Goal: Information Seeking & Learning: Learn about a topic

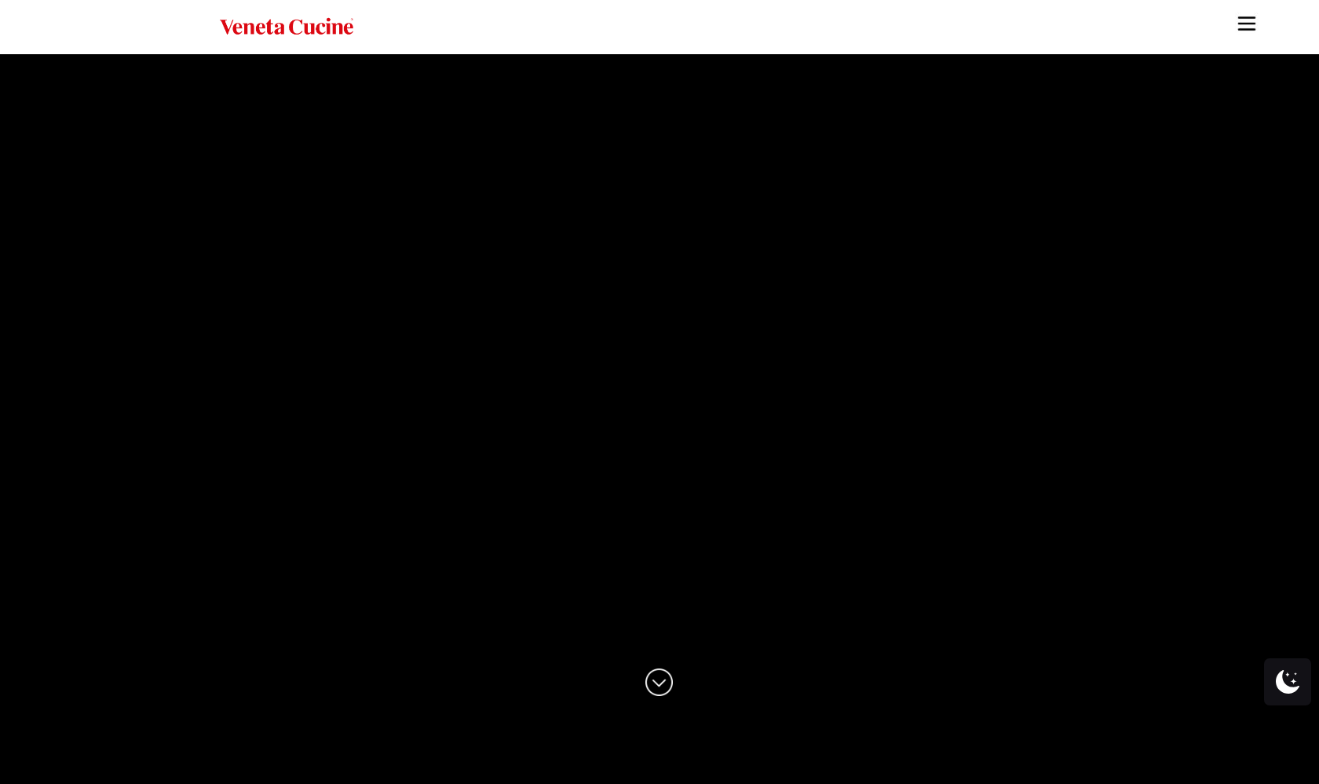
click at [1039, 22] on img "Site" at bounding box center [1247, 24] width 24 height 24
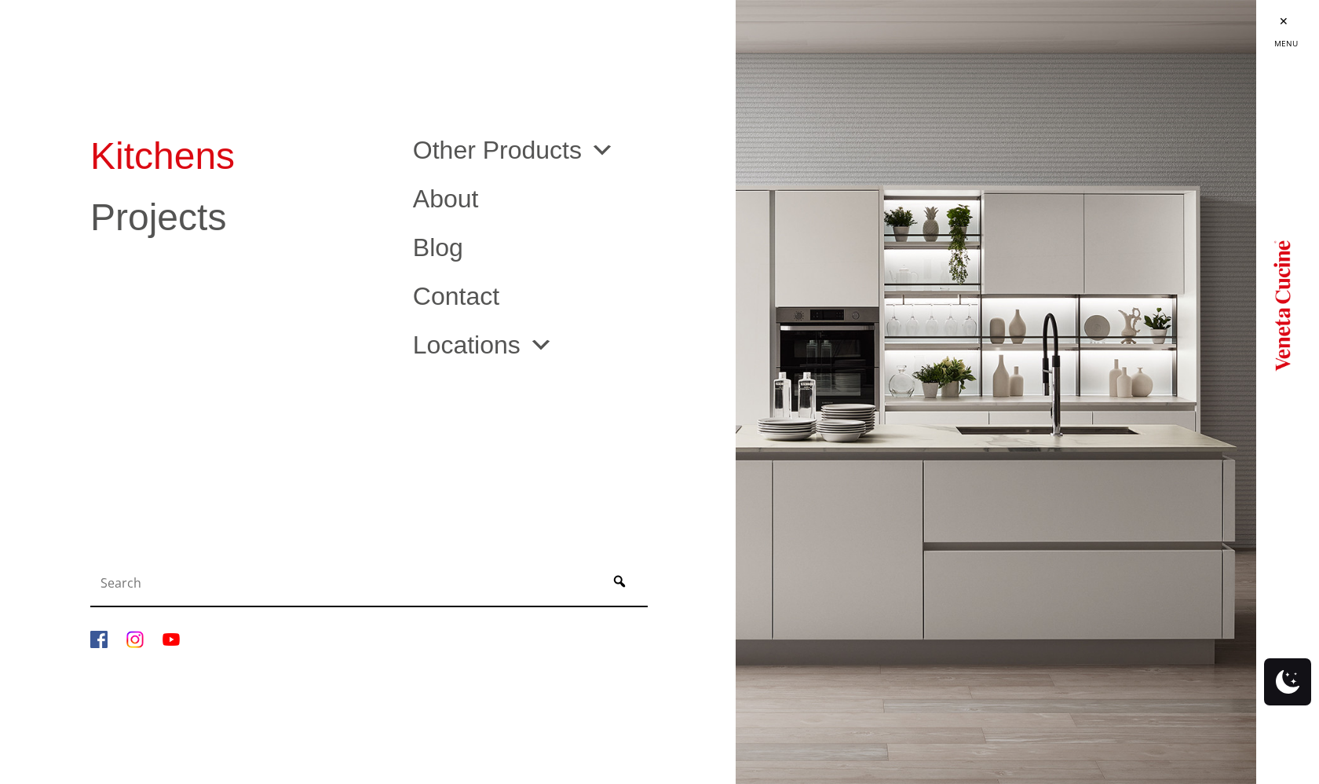
click at [141, 148] on link "Kitchens" at bounding box center [239, 156] width 299 height 38
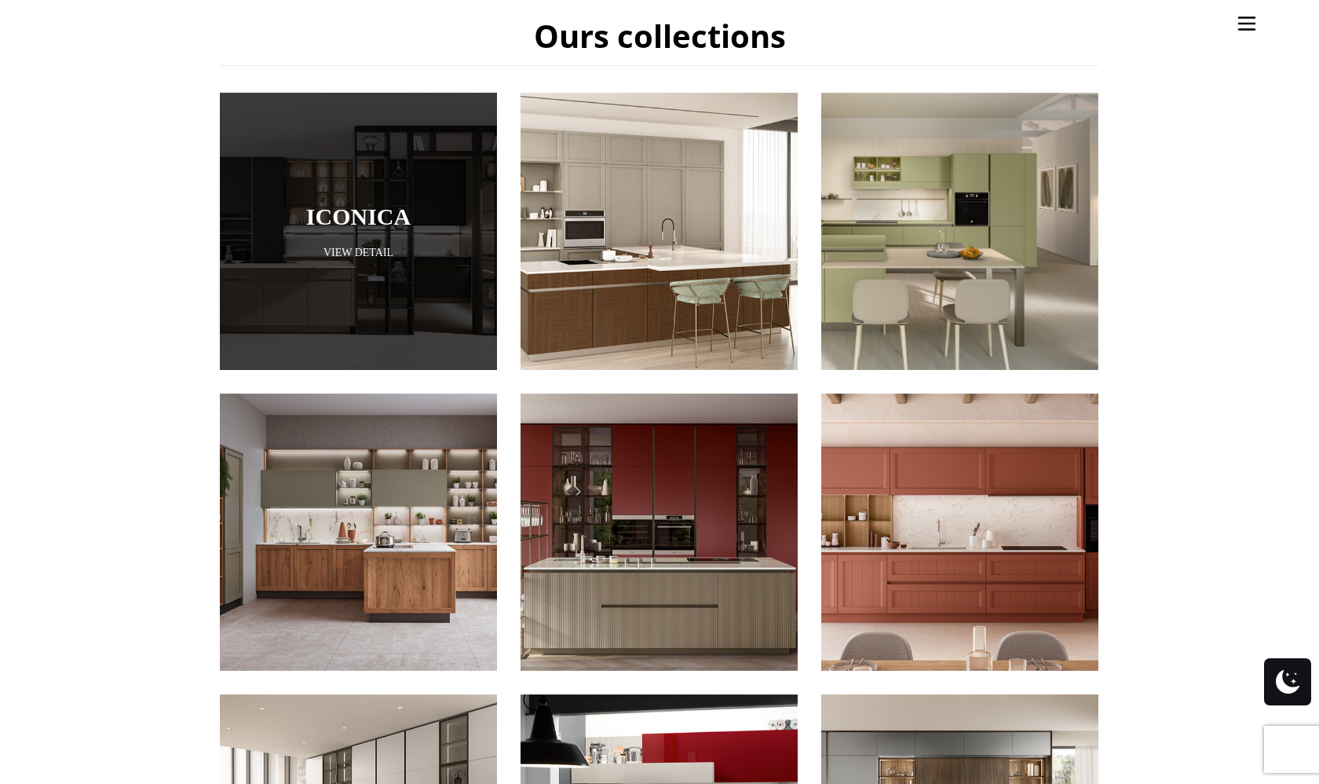
scroll to position [754, 0]
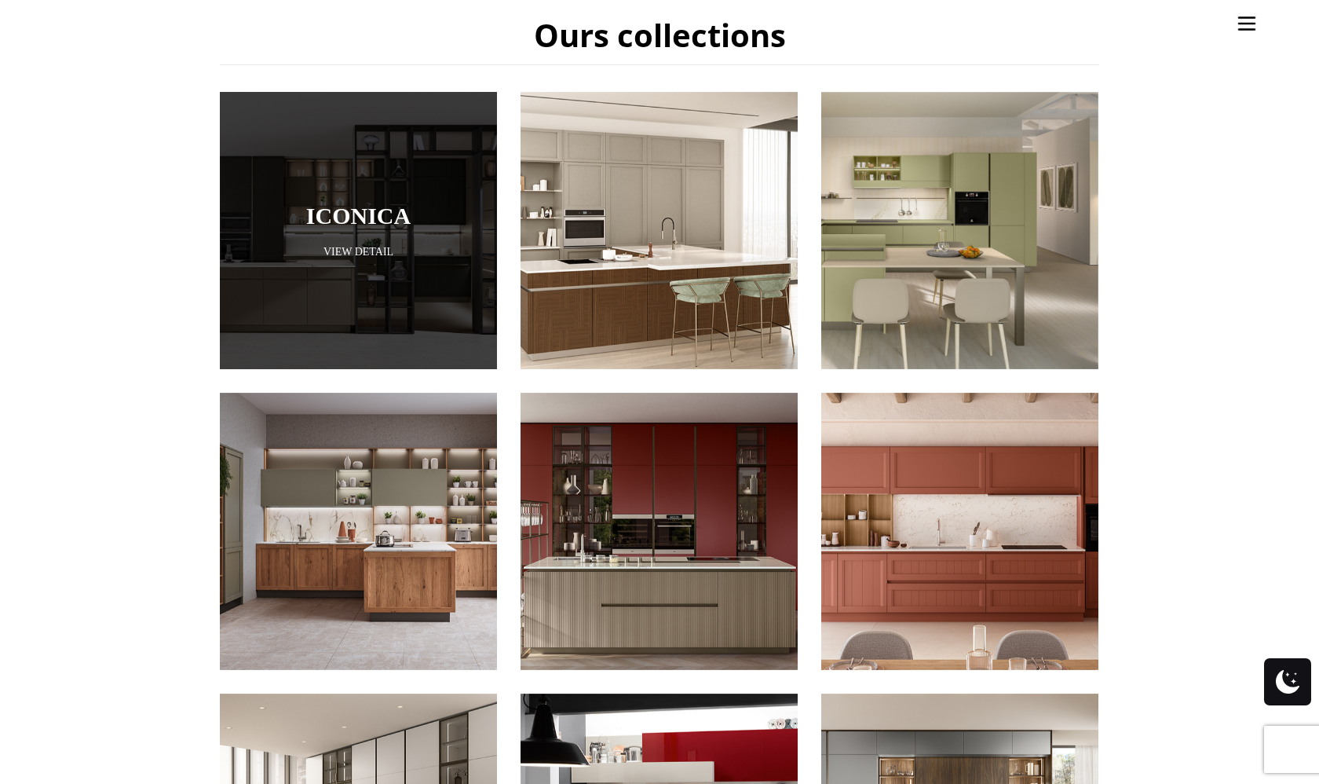
click at [340, 241] on div at bounding box center [358, 230] width 277 height 277
click at [377, 171] on div at bounding box center [358, 230] width 277 height 277
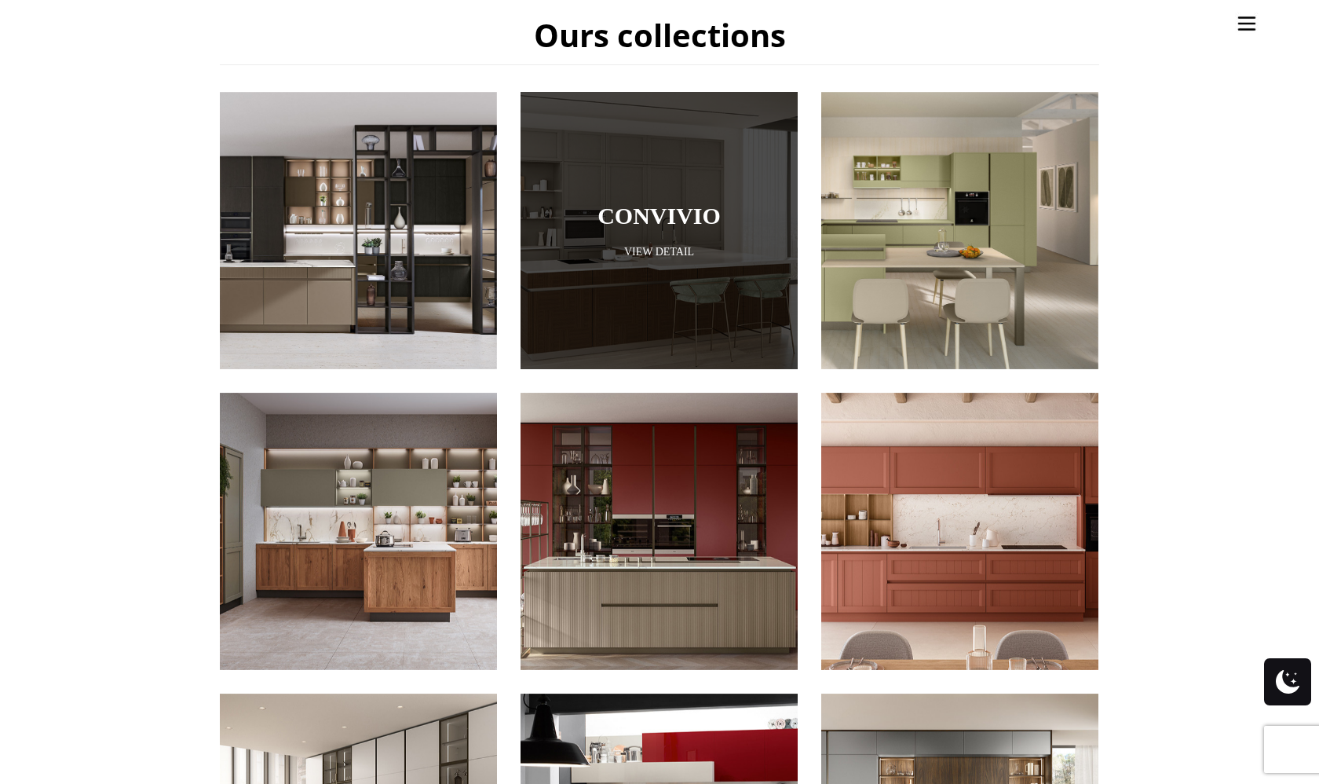
click at [600, 203] on link "Convivio" at bounding box center [659, 216] width 199 height 26
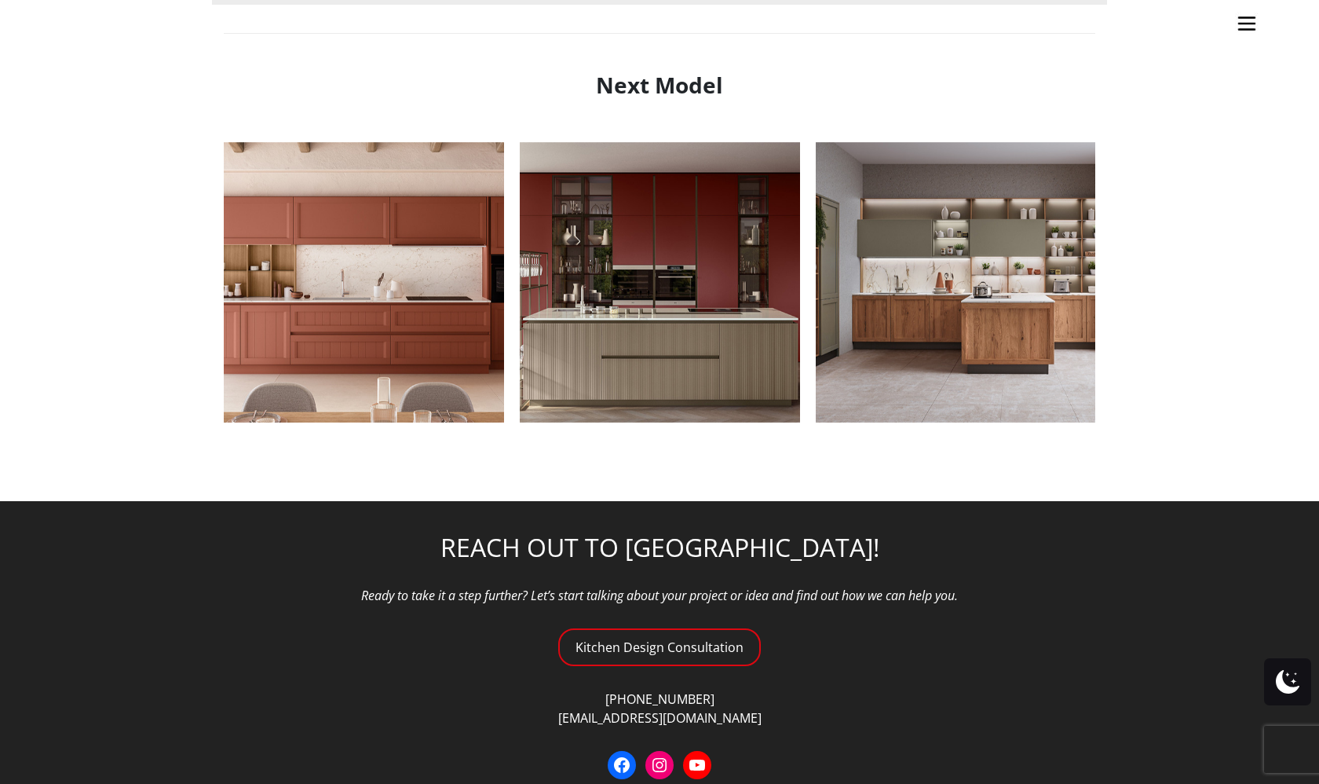
scroll to position [1955, 0]
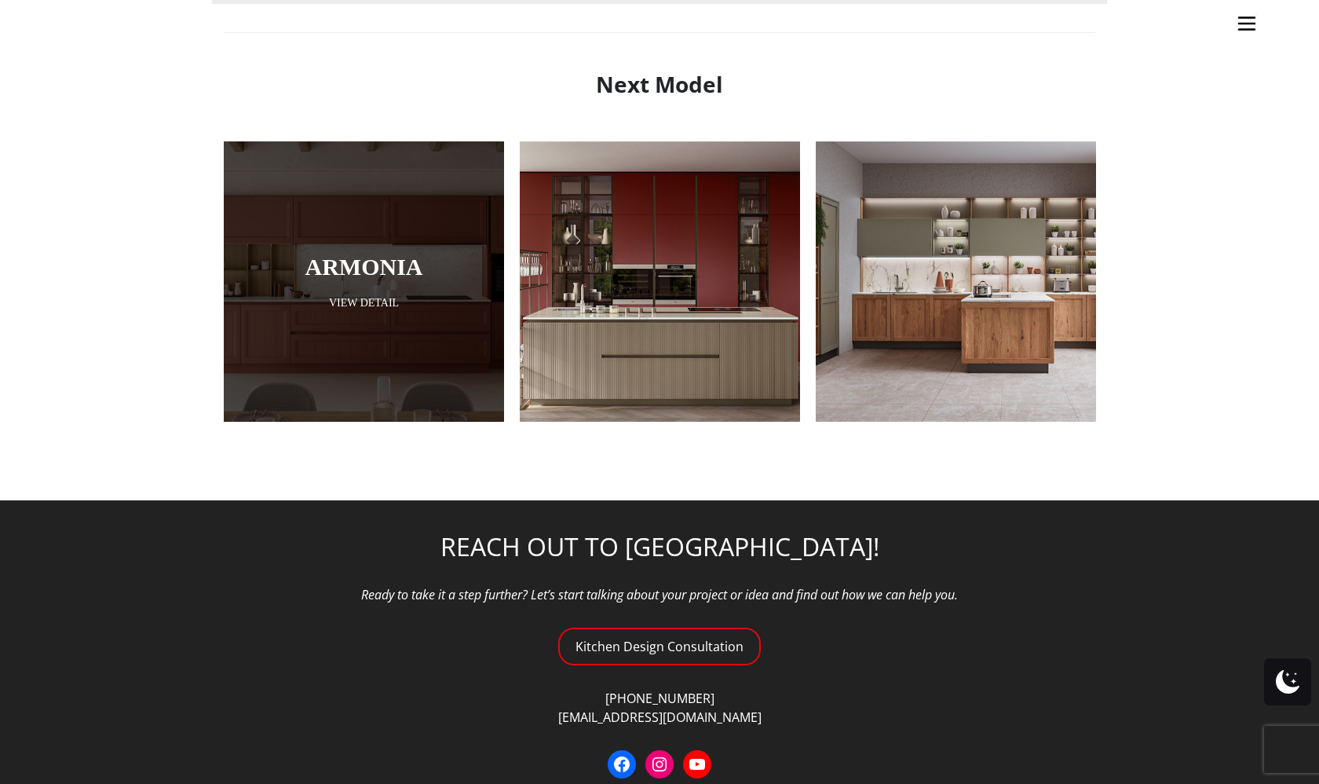
click at [291, 287] on div at bounding box center [364, 281] width 280 height 280
click at [292, 287] on div at bounding box center [364, 281] width 280 height 280
click at [333, 276] on link "Armonia" at bounding box center [364, 267] width 202 height 26
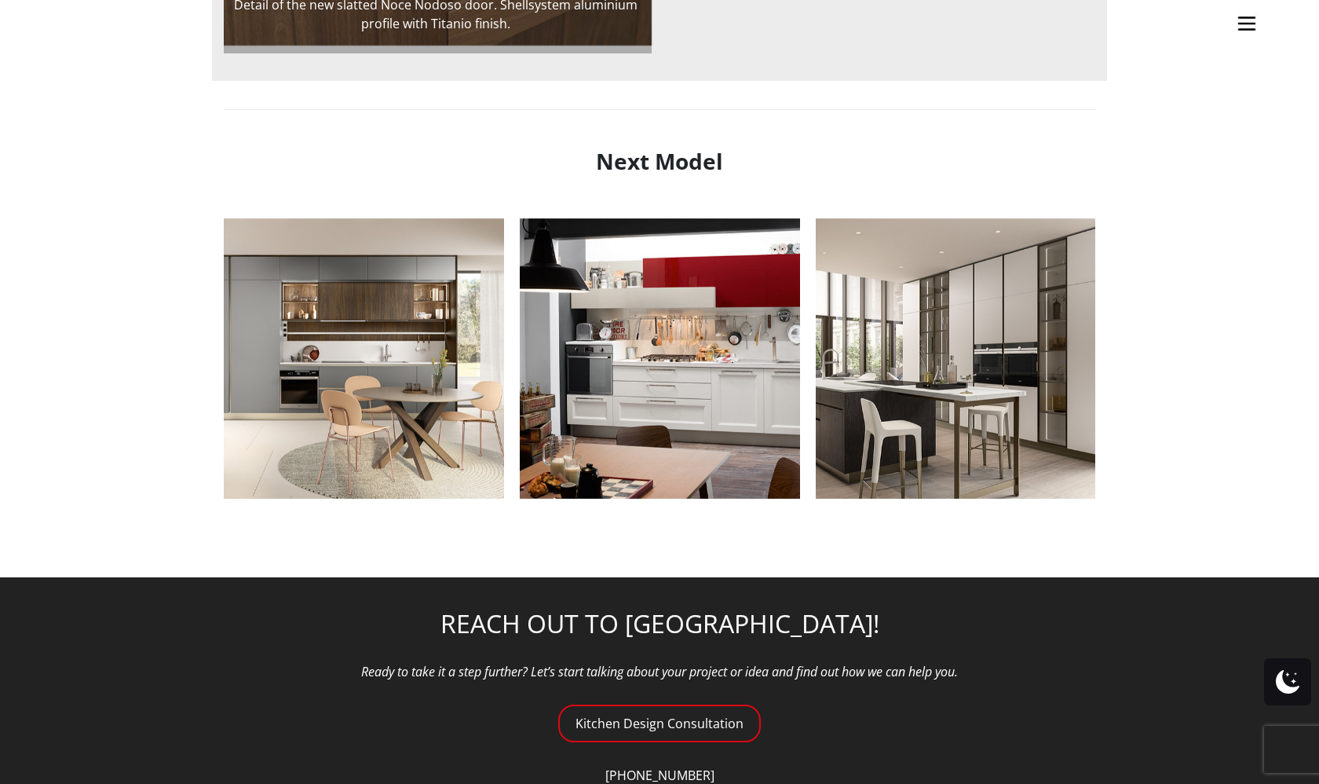
scroll to position [1729, 0]
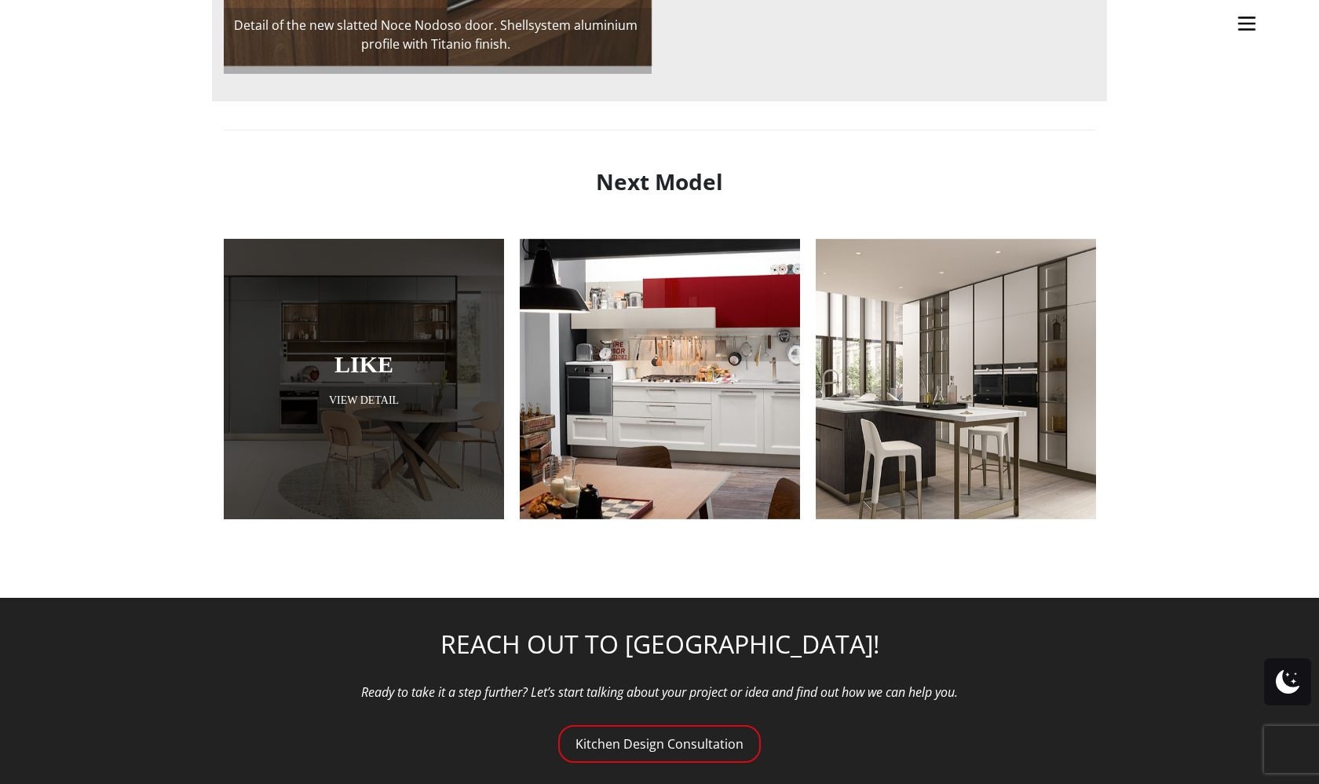
click at [368, 378] on div at bounding box center [364, 379] width 280 height 280
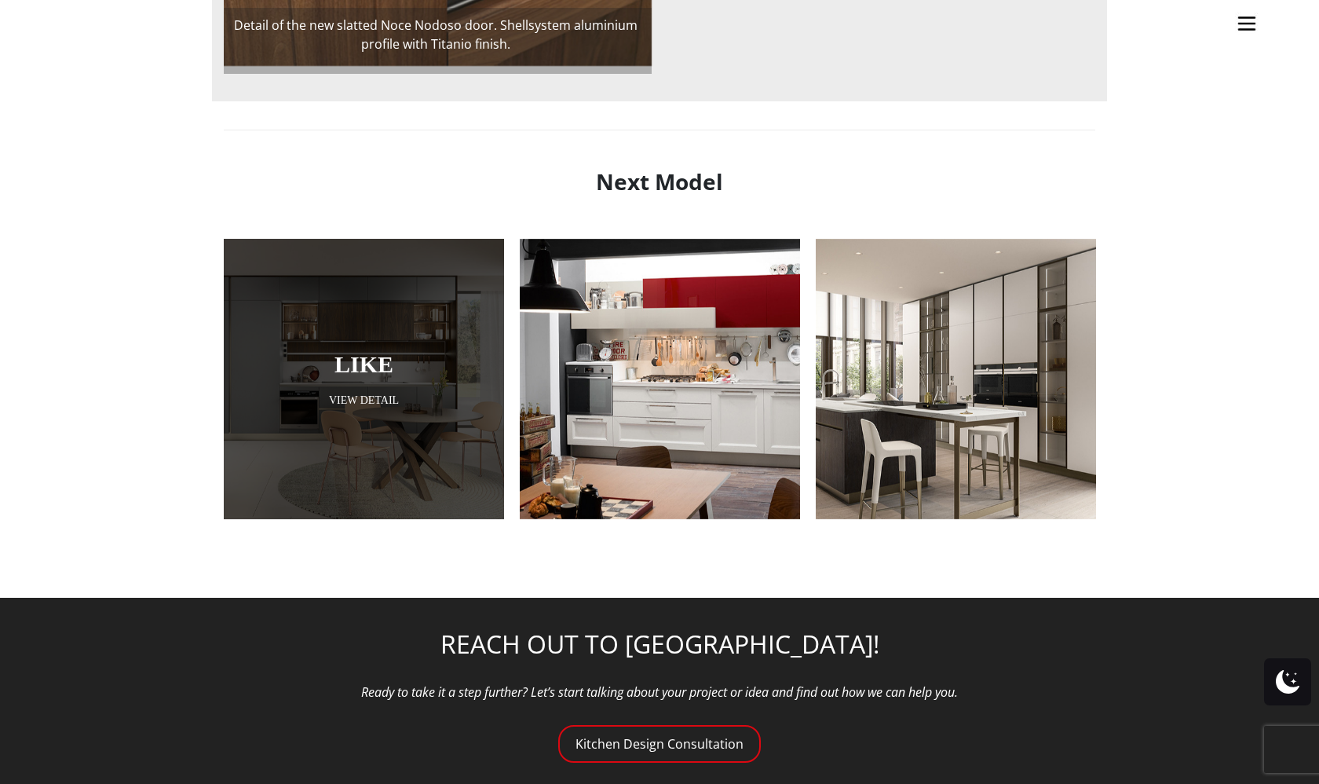
click at [368, 378] on div at bounding box center [364, 379] width 280 height 280
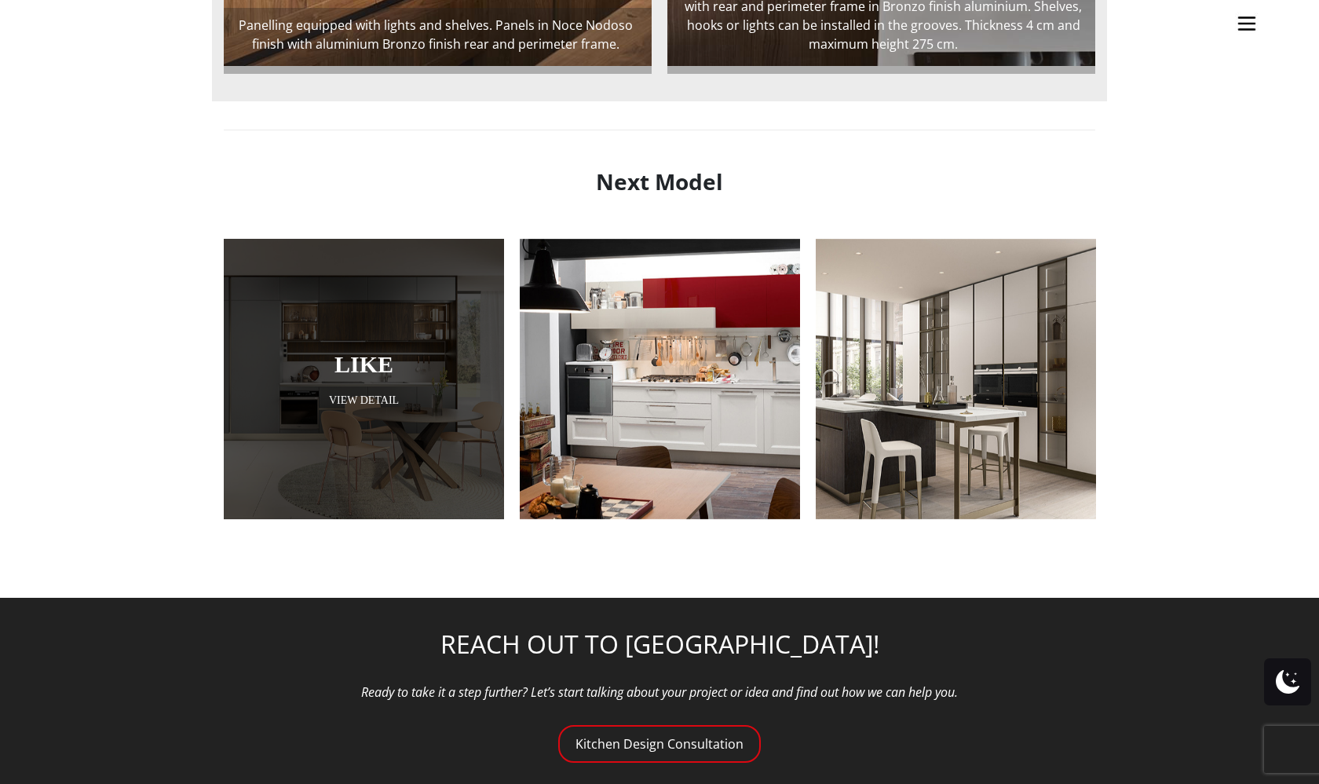
click at [365, 408] on div at bounding box center [364, 379] width 280 height 280
click at [361, 393] on link "View Detail" at bounding box center [364, 400] width 280 height 15
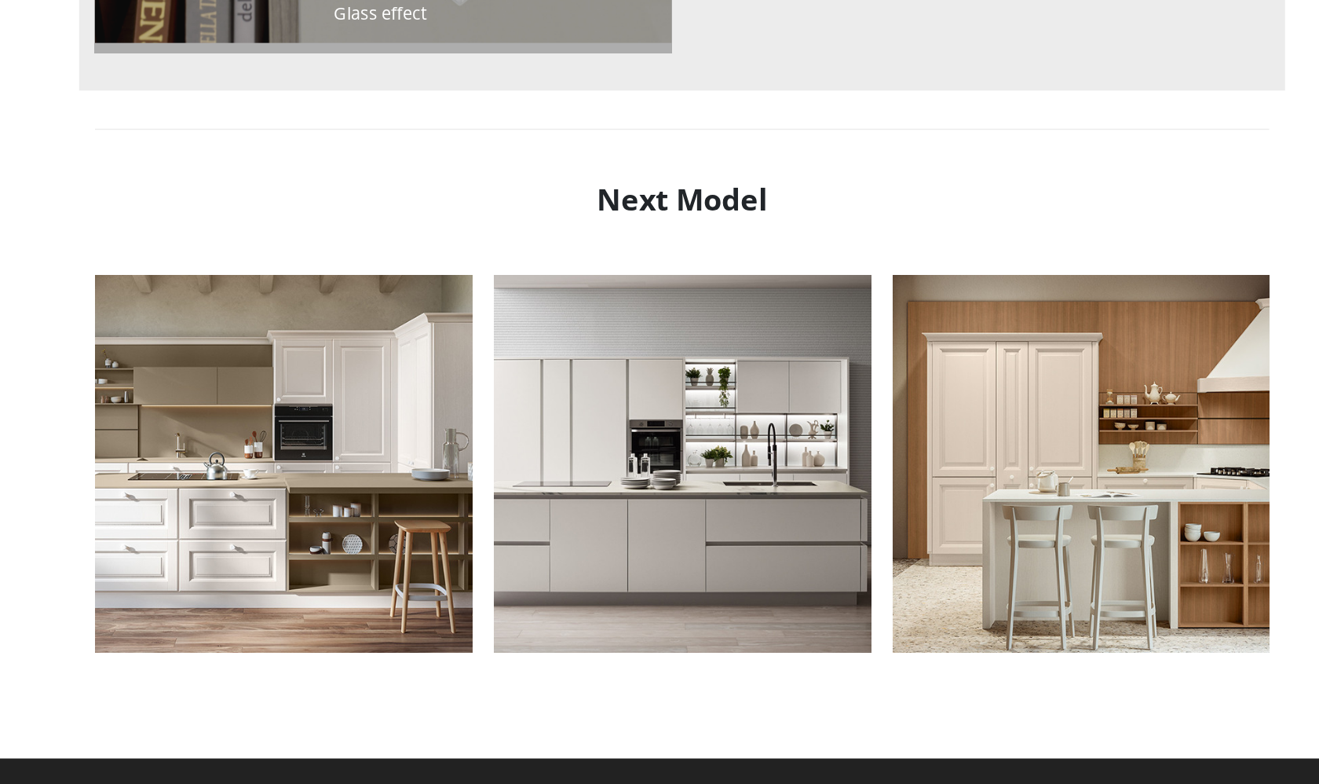
scroll to position [1319, 0]
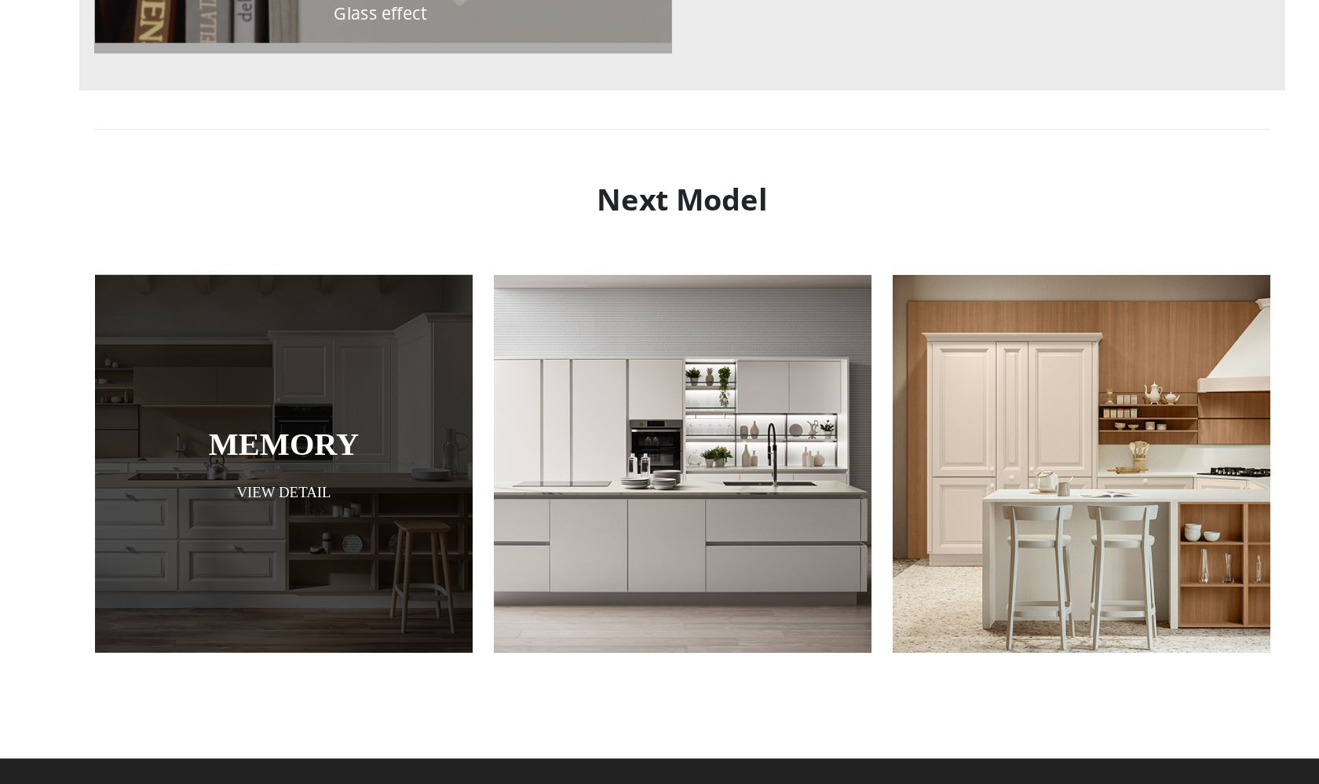
click at [224, 560] on link "View Detail" at bounding box center [364, 567] width 280 height 15
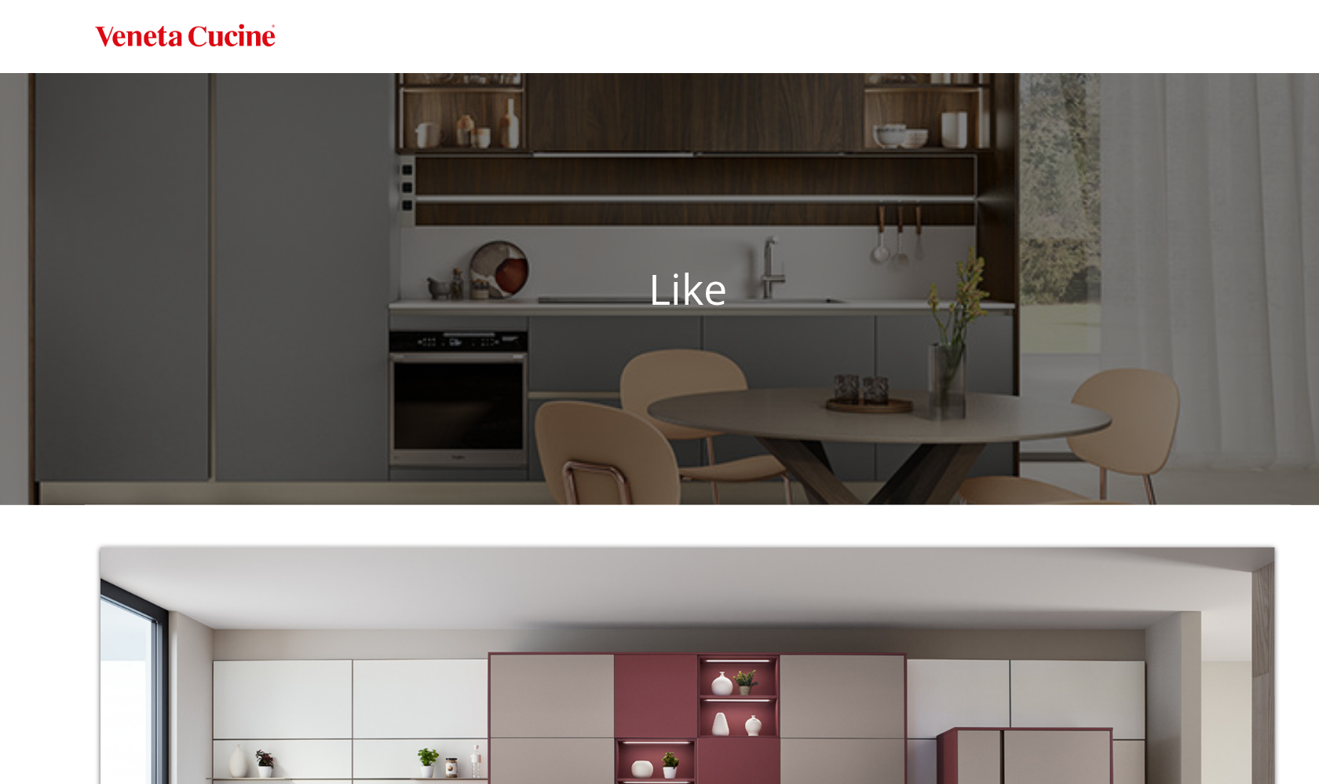
scroll to position [0, 0]
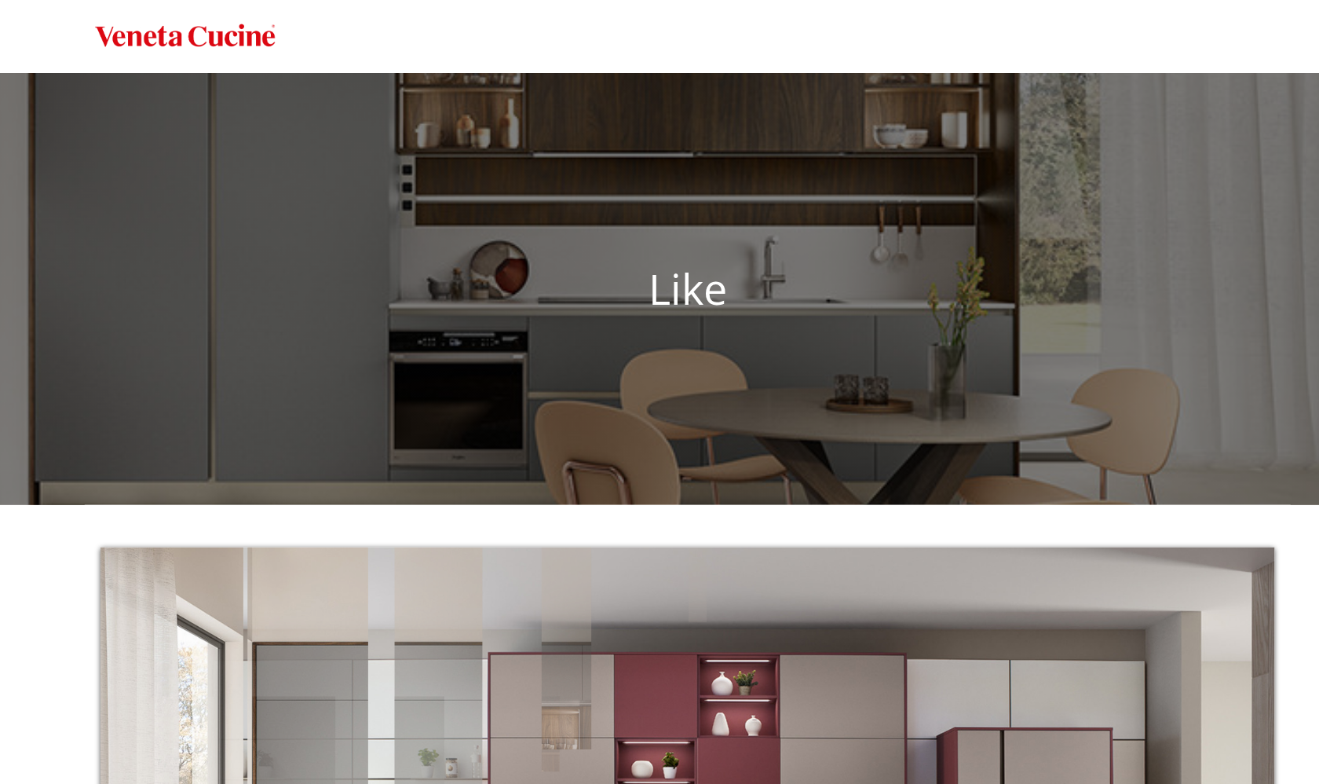
click at [514, 214] on ul "Kitchens Projects Other Products Bathrooms Closets Italian Doors About Blog Con…" at bounding box center [659, 392] width 1319 height 784
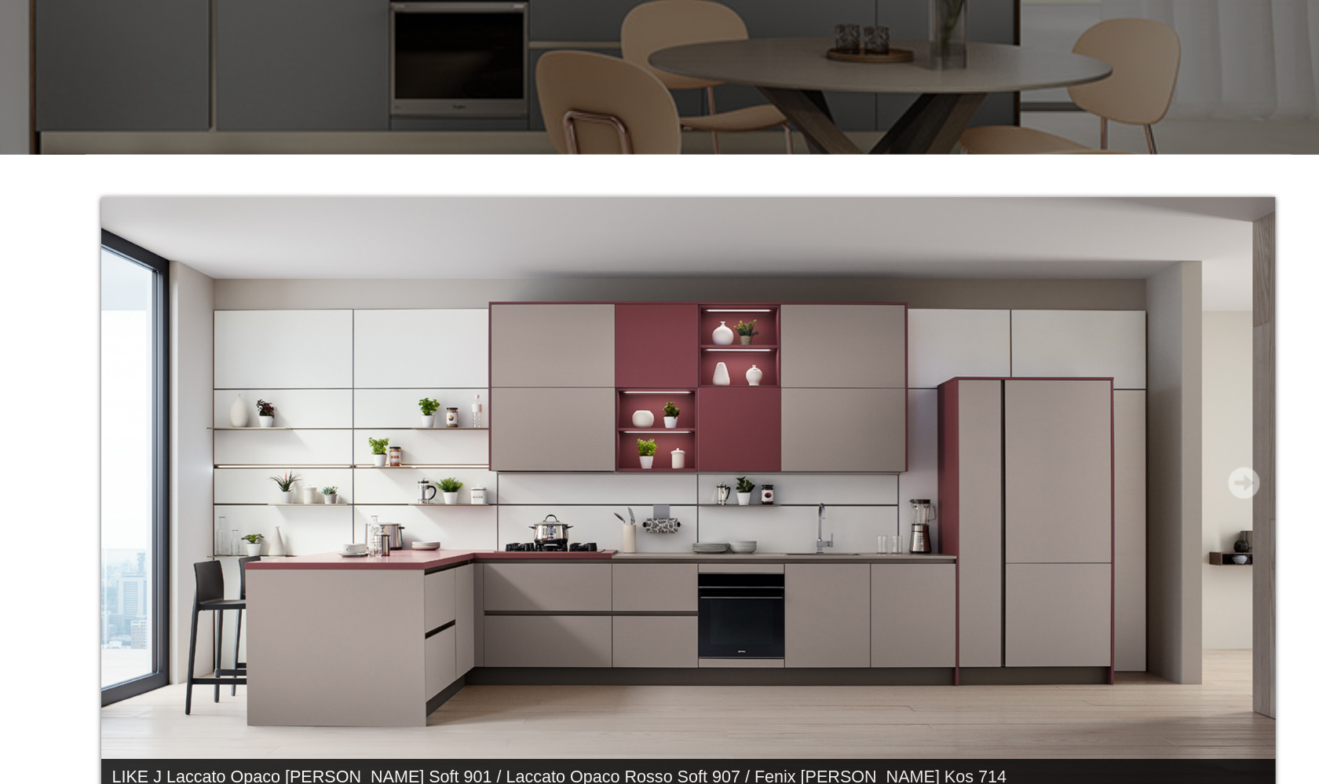
scroll to position [253, 0]
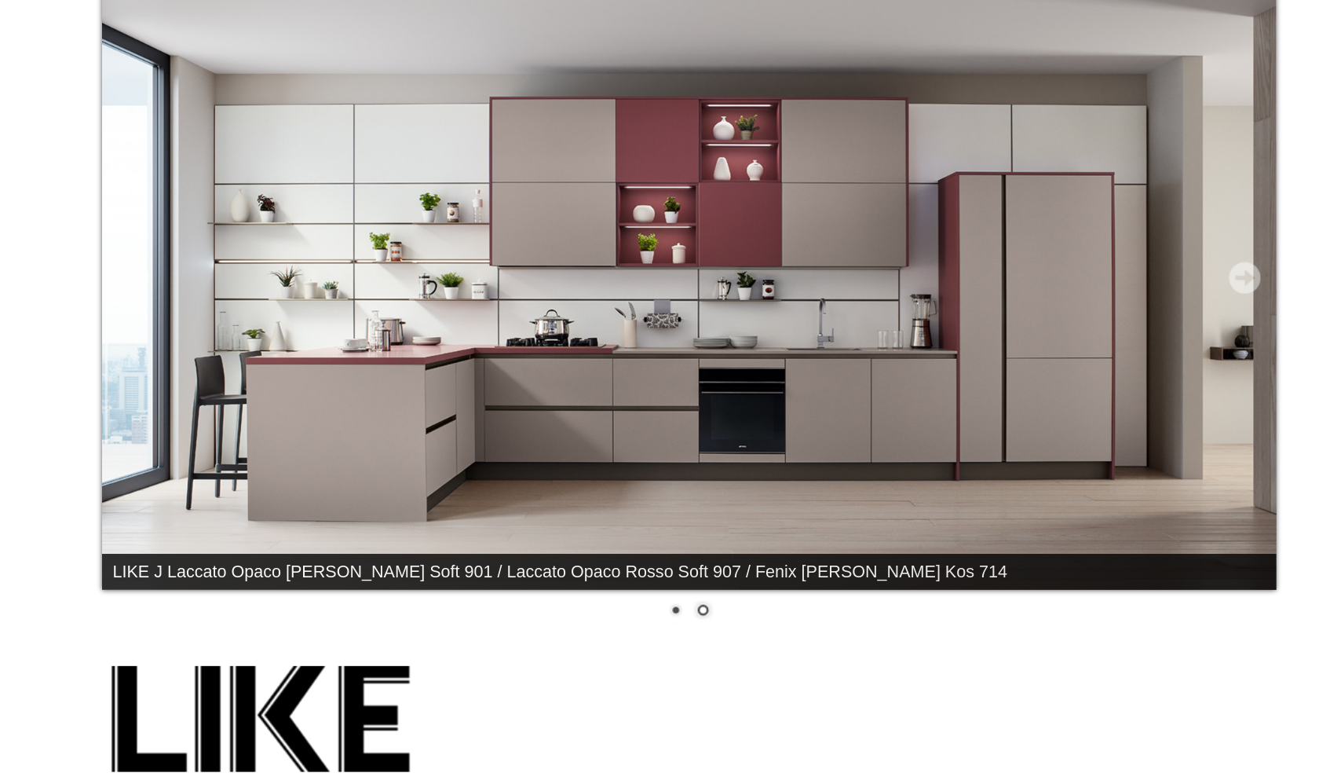
click at [661, 605] on link "2" at bounding box center [669, 613] width 17 height 17
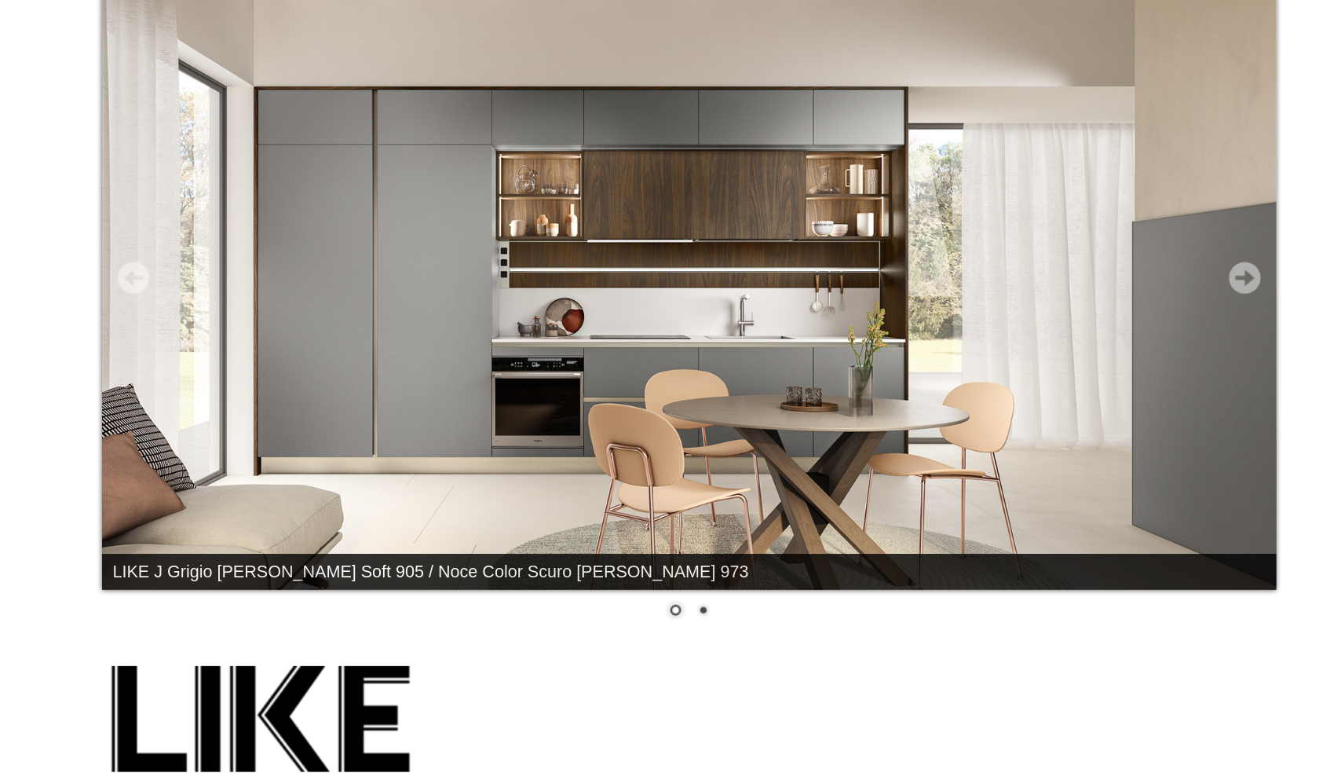
click at [577, 261] on img at bounding box center [660, 375] width 872 height 444
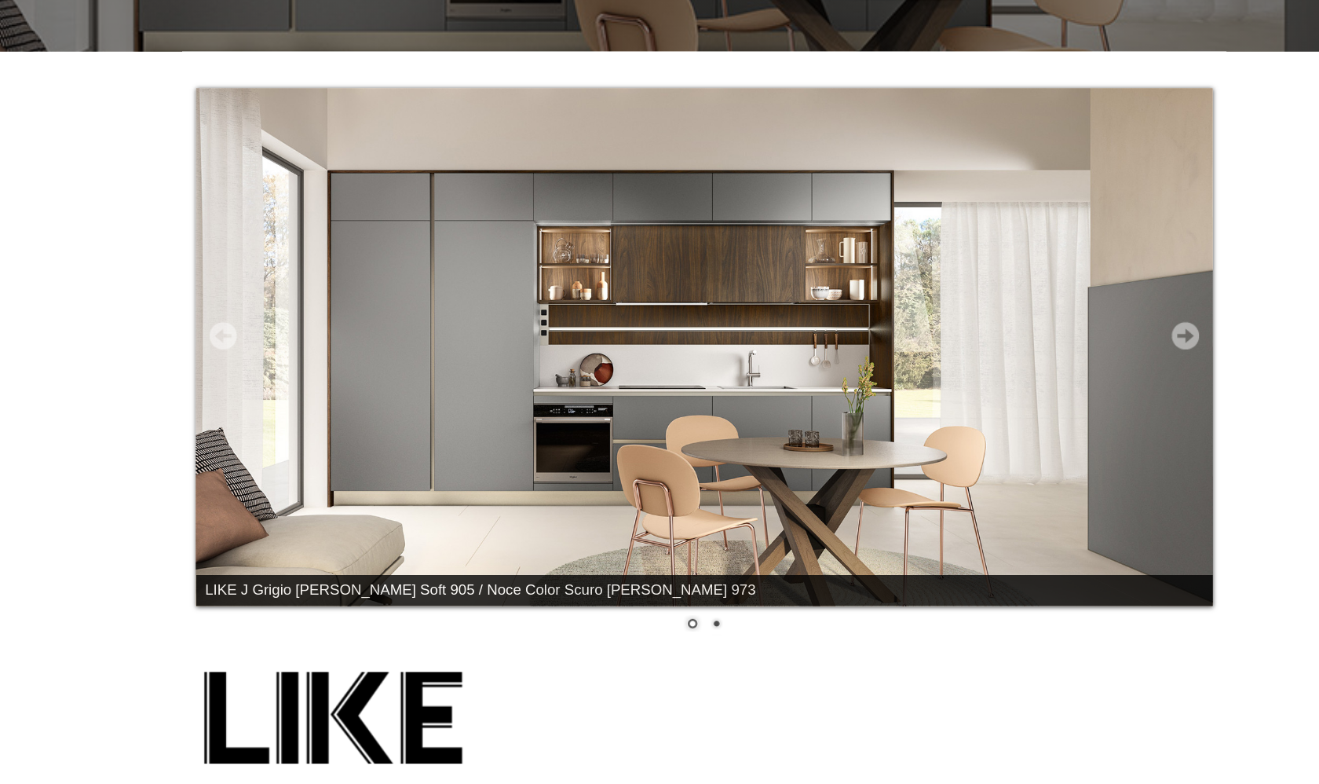
scroll to position [290, 0]
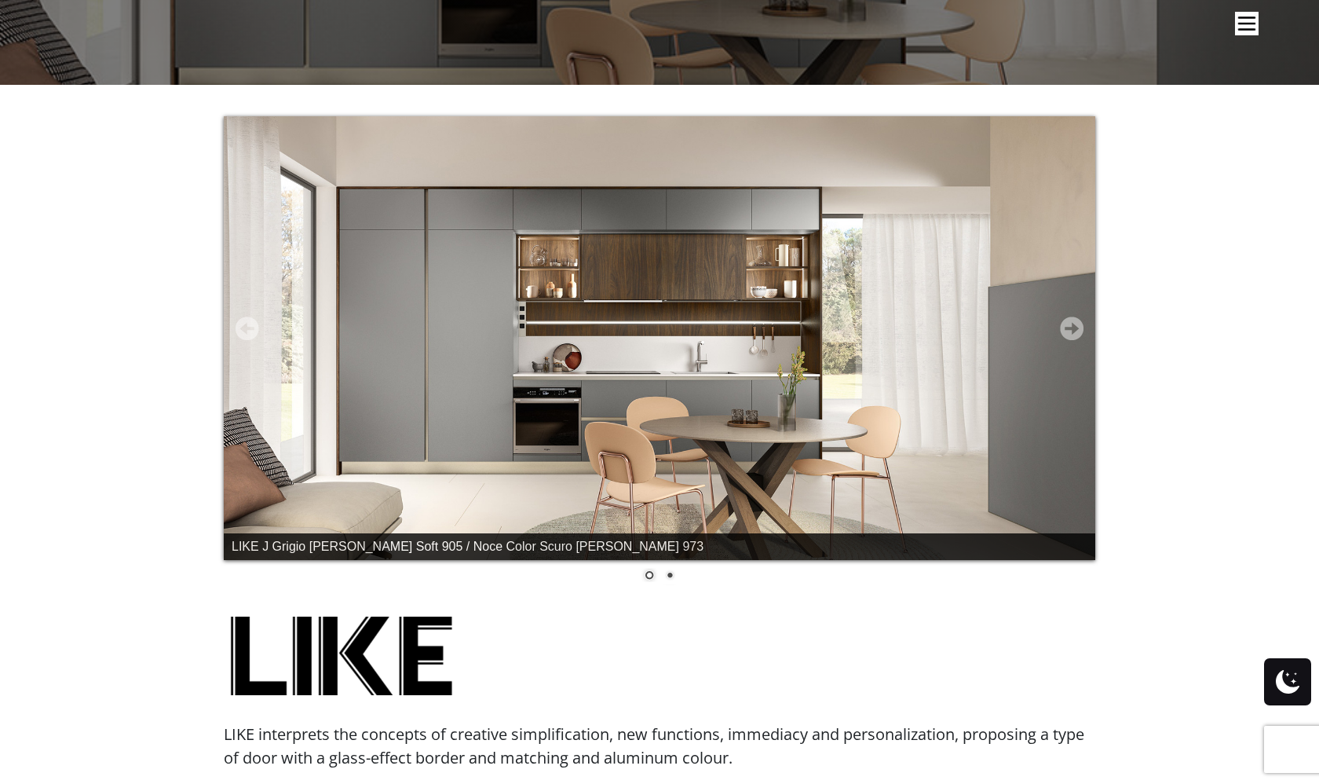
click at [1074, 326] on link "Next" at bounding box center [1072, 328] width 24 height 24
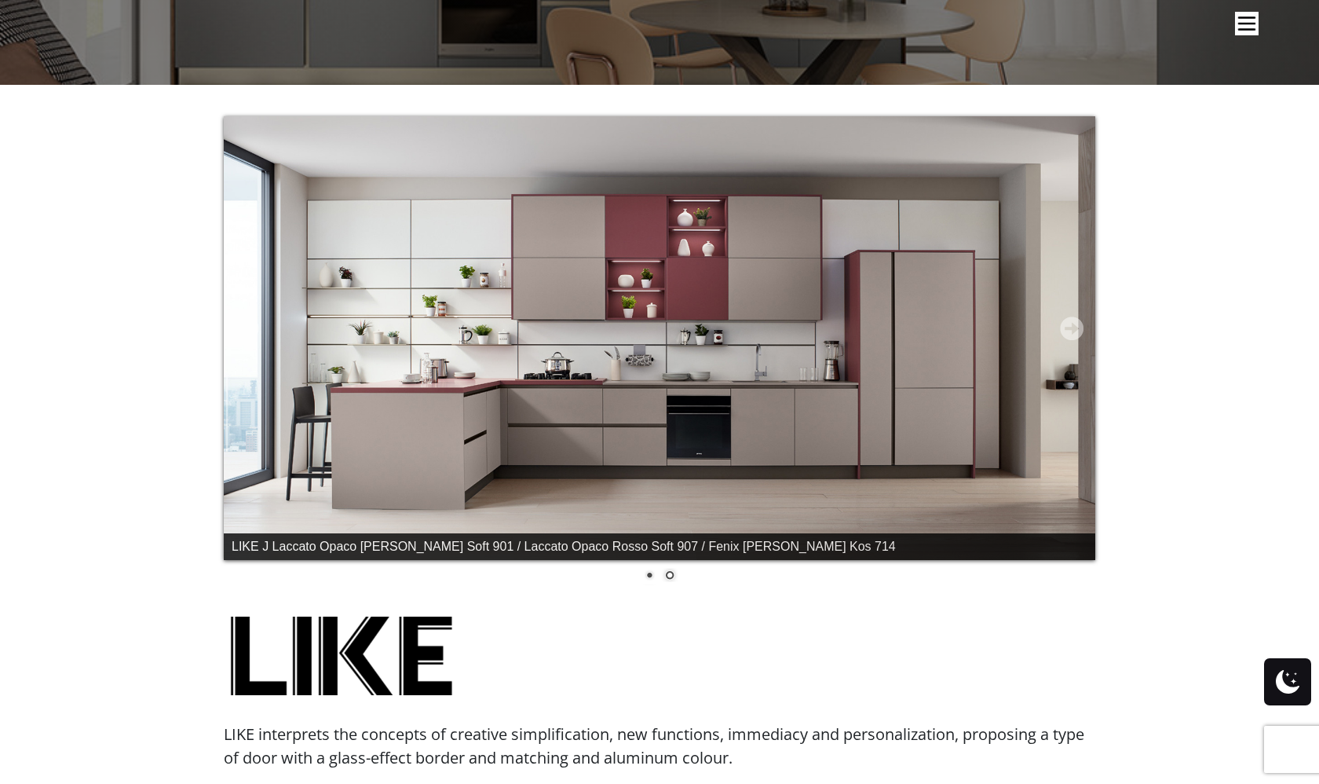
click at [1074, 326] on link "Next" at bounding box center [1072, 328] width 24 height 24
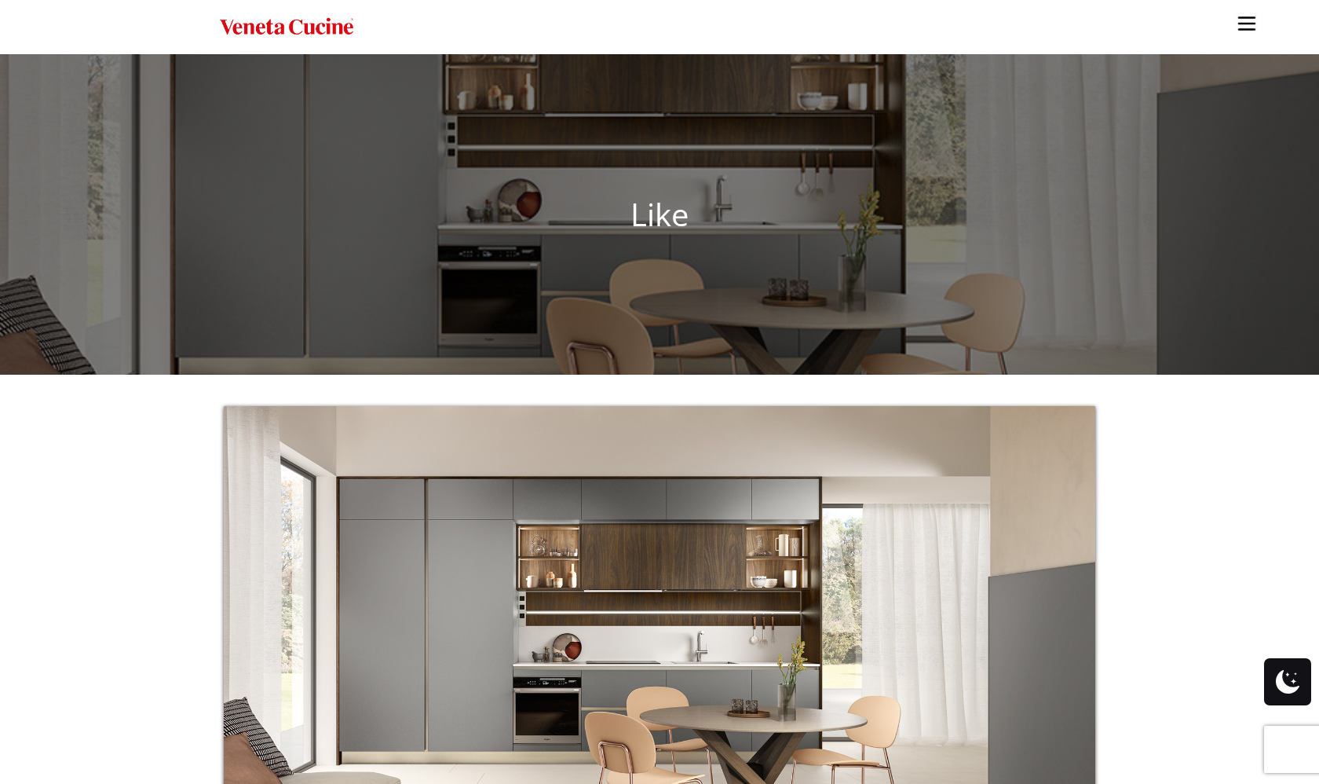
scroll to position [0, 0]
click at [1244, 31] on img "Site" at bounding box center [1247, 24] width 24 height 24
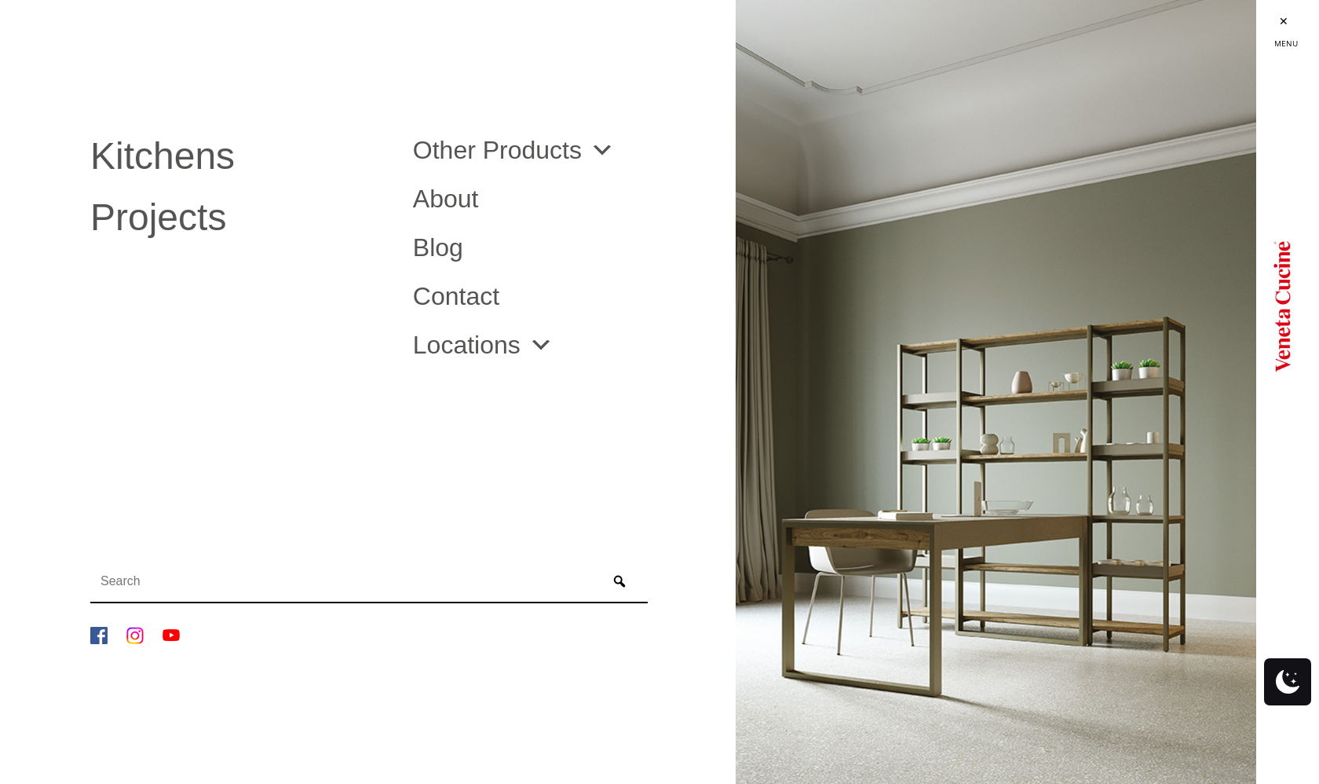
scroll to position [1, 0]
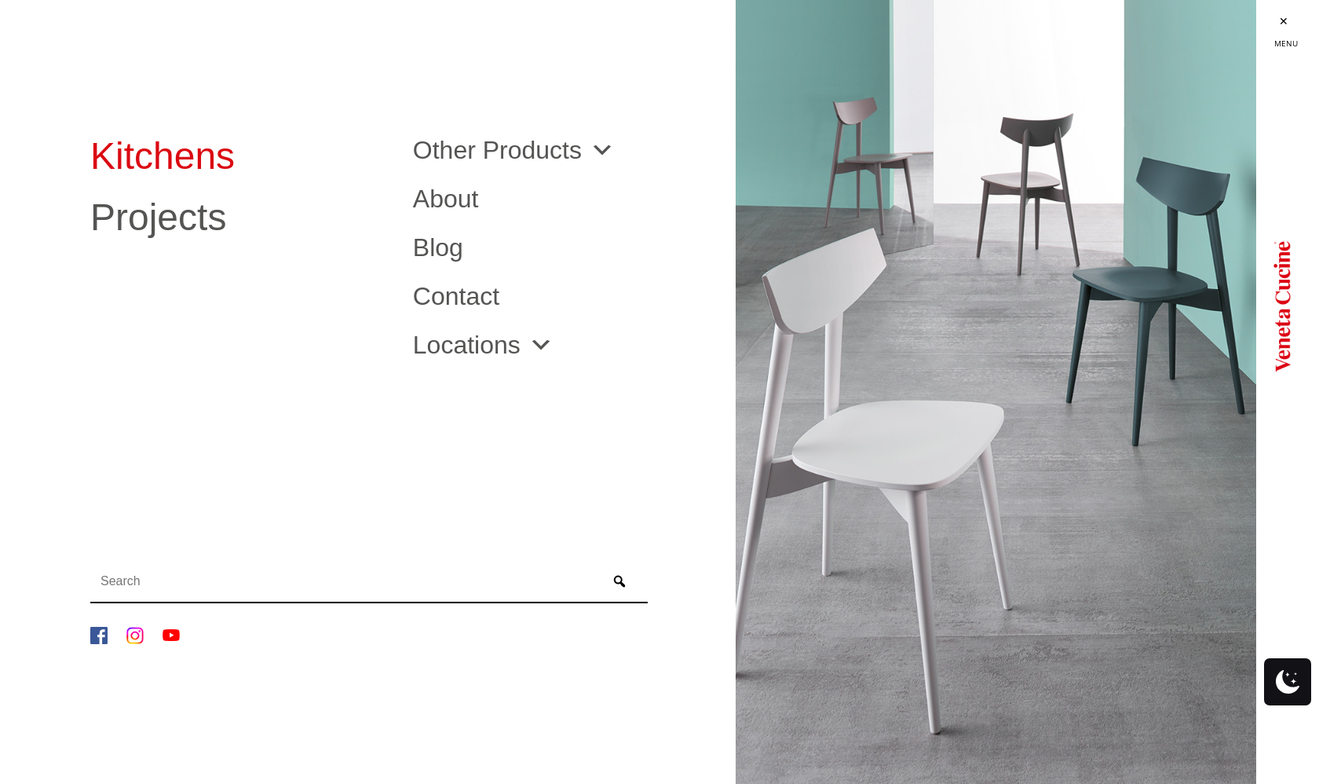
click at [178, 150] on link "Kitchens" at bounding box center [239, 156] width 299 height 38
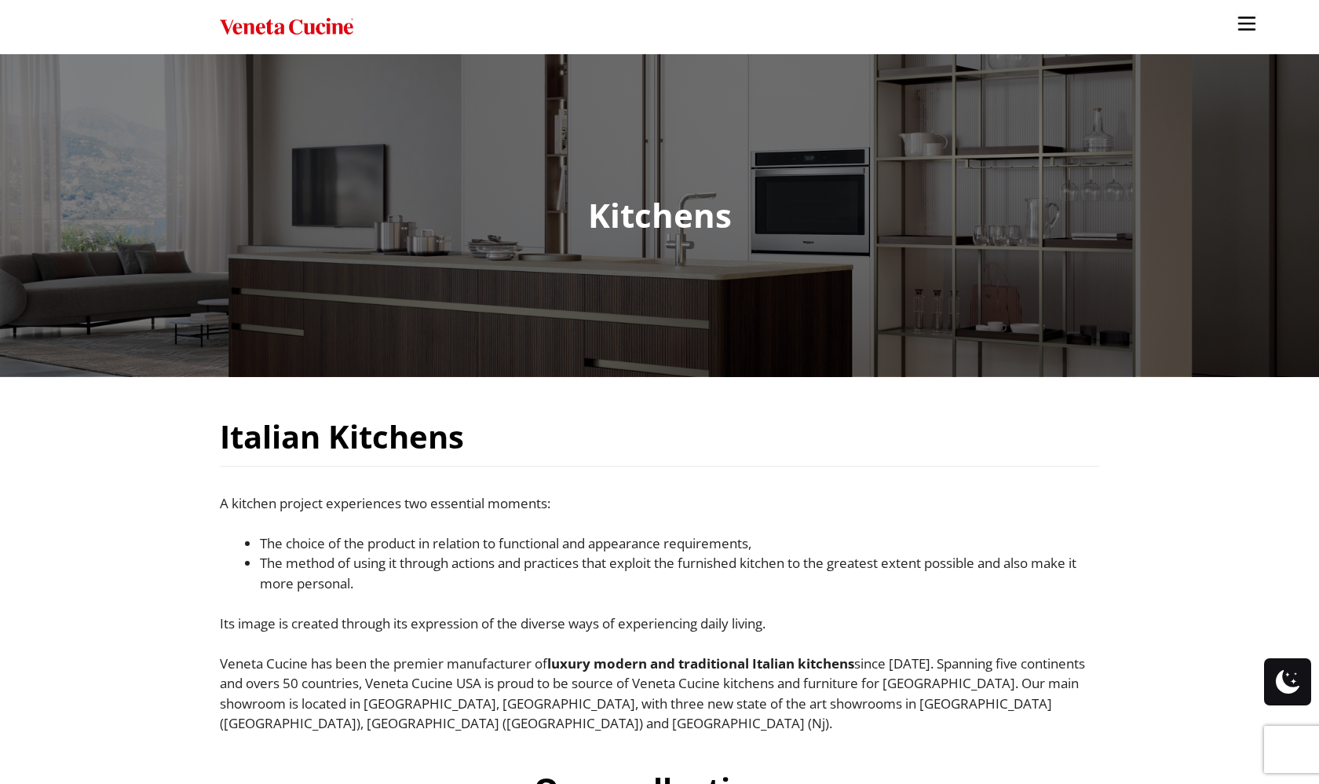
click at [573, 205] on ul "Kitchens Projects Other Products Bathrooms Closets Italian Doors About Blog Con…" at bounding box center [659, 392] width 1319 height 784
click at [701, 216] on ul "Kitchens Projects Other Products Bathrooms Closets Italian Doors About Blog Con…" at bounding box center [659, 392] width 1319 height 784
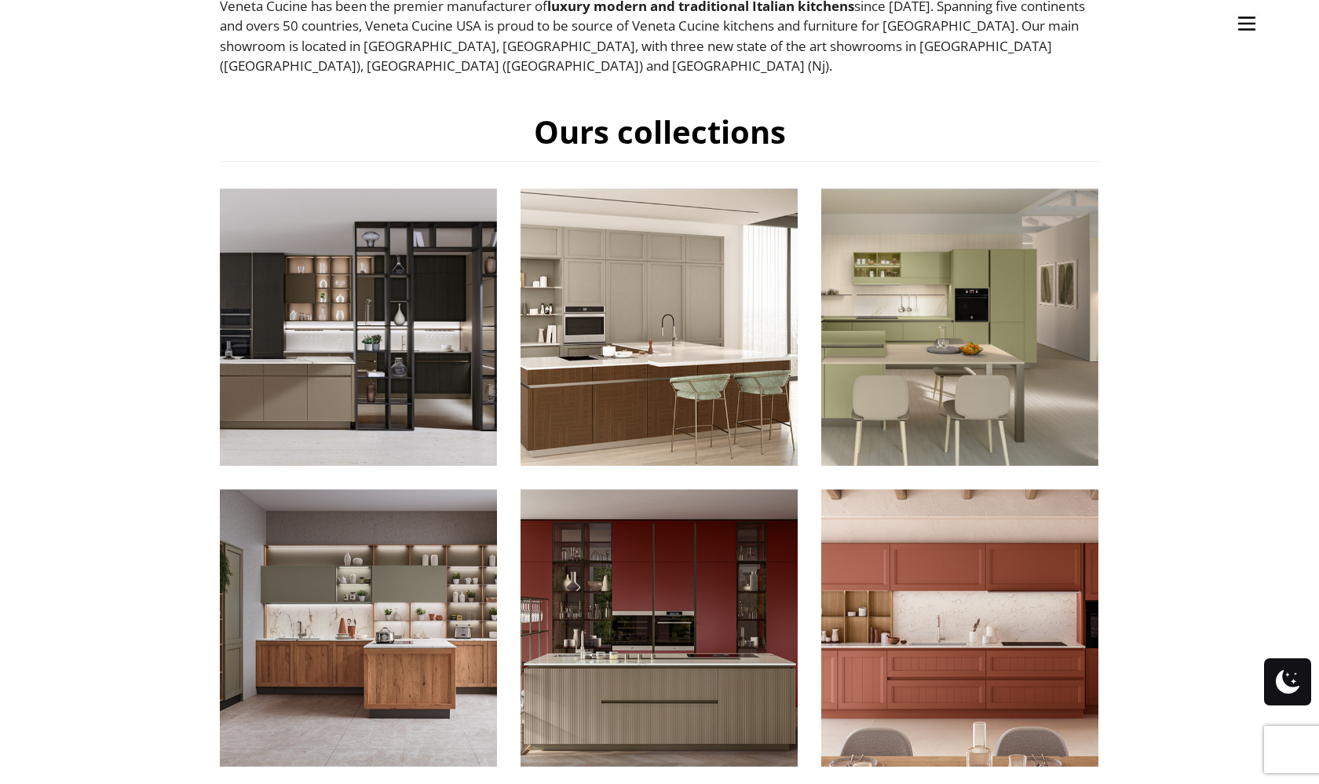
scroll to position [693, 0]
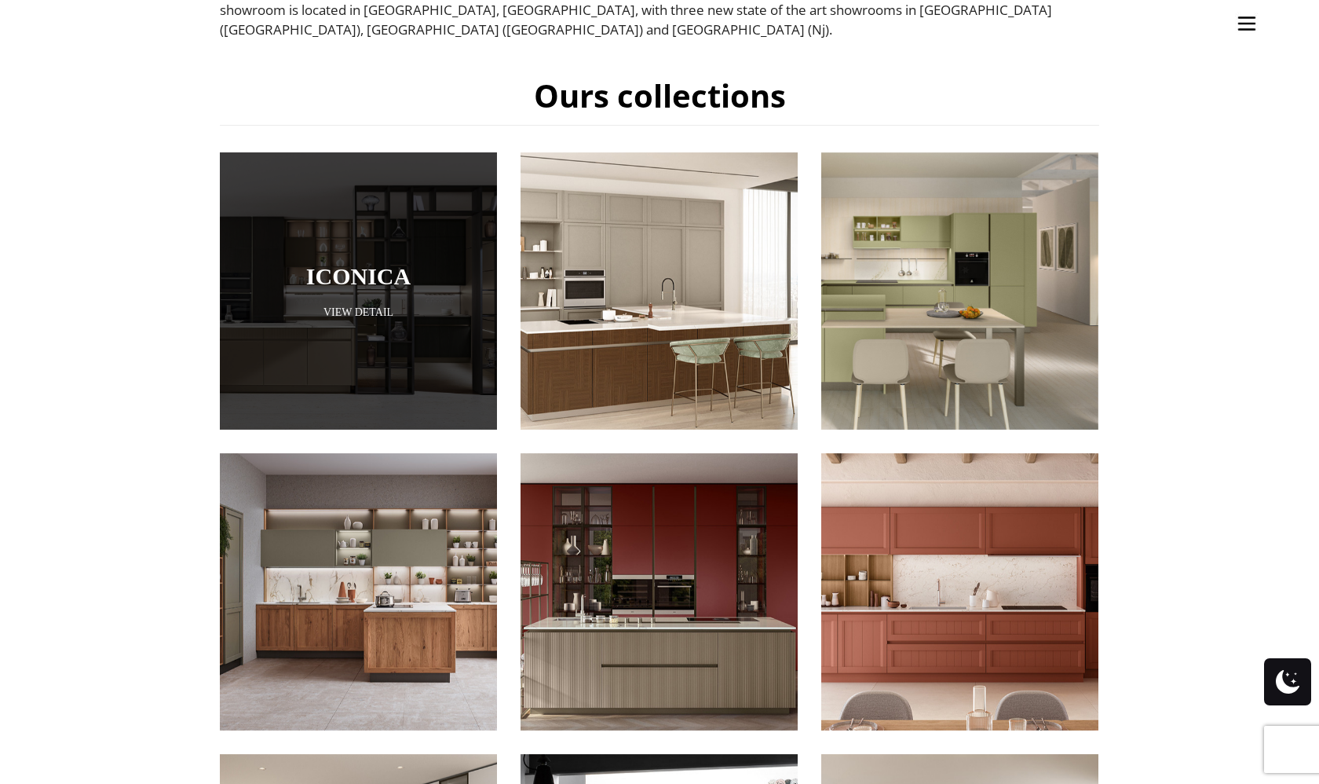
click at [431, 278] on div at bounding box center [358, 290] width 277 height 277
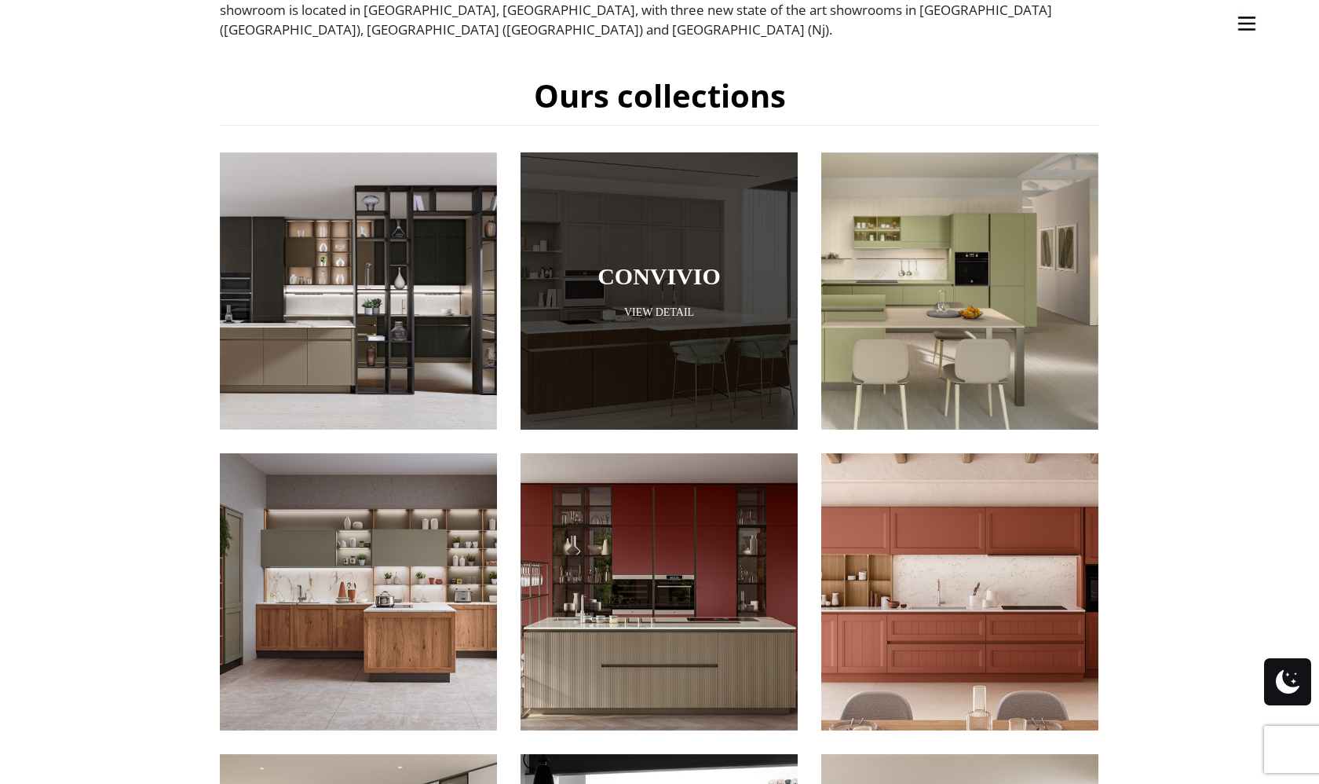
click at [580, 263] on link "Convivio" at bounding box center [659, 276] width 199 height 26
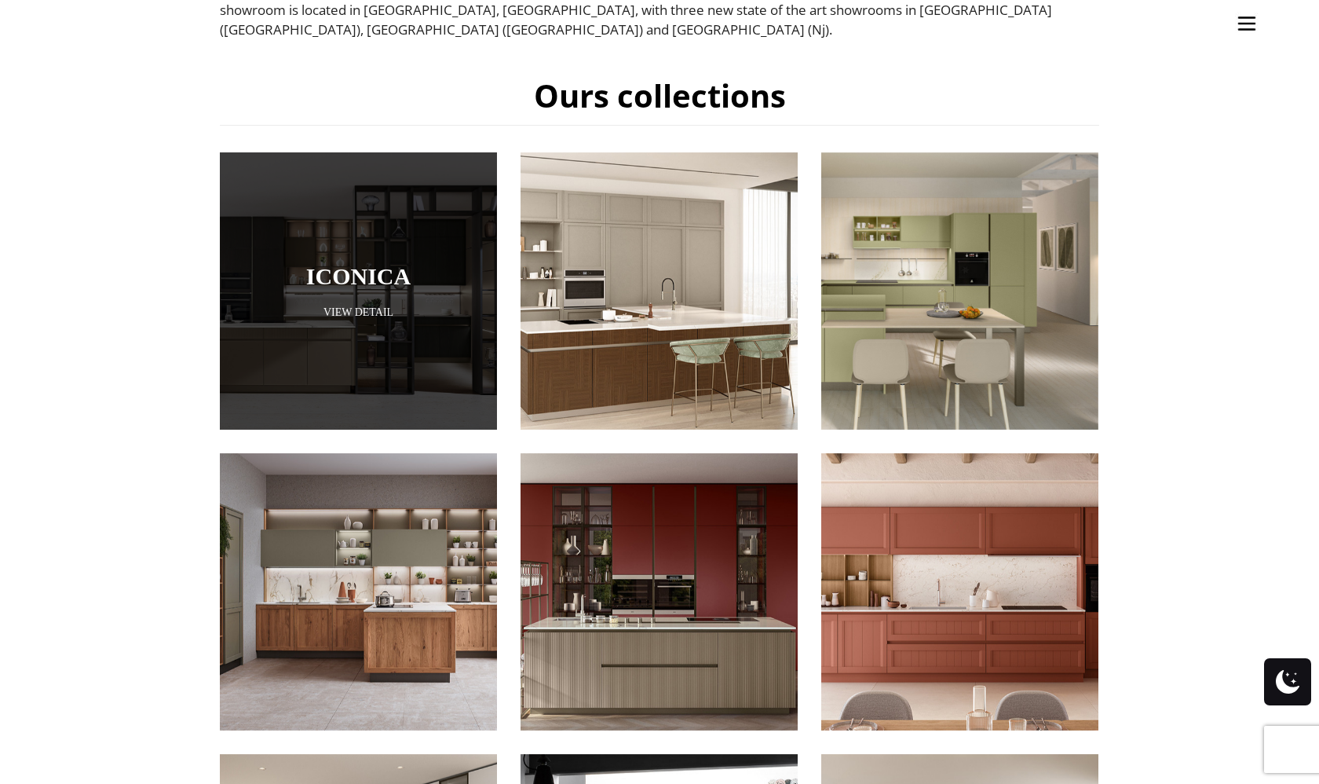
click at [351, 305] on link "View Detail" at bounding box center [358, 312] width 277 height 15
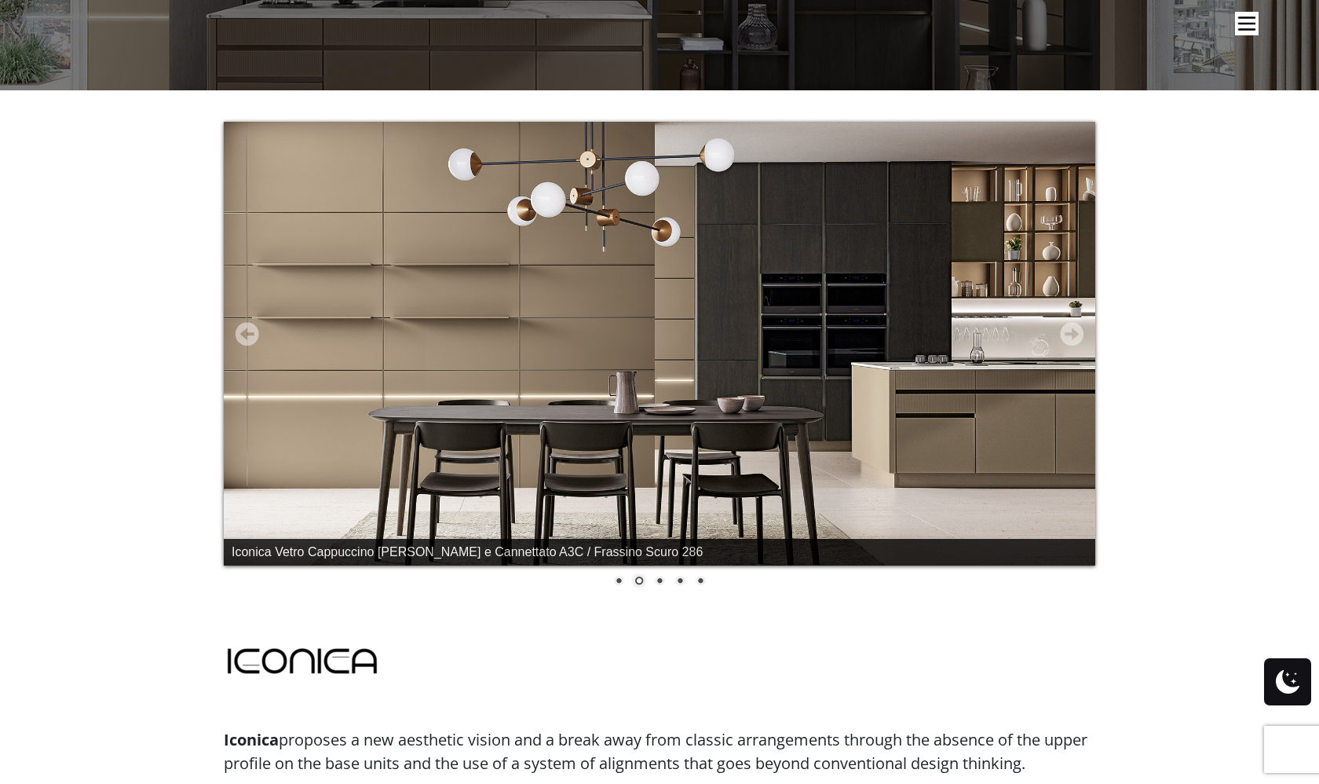
scroll to position [287, 0]
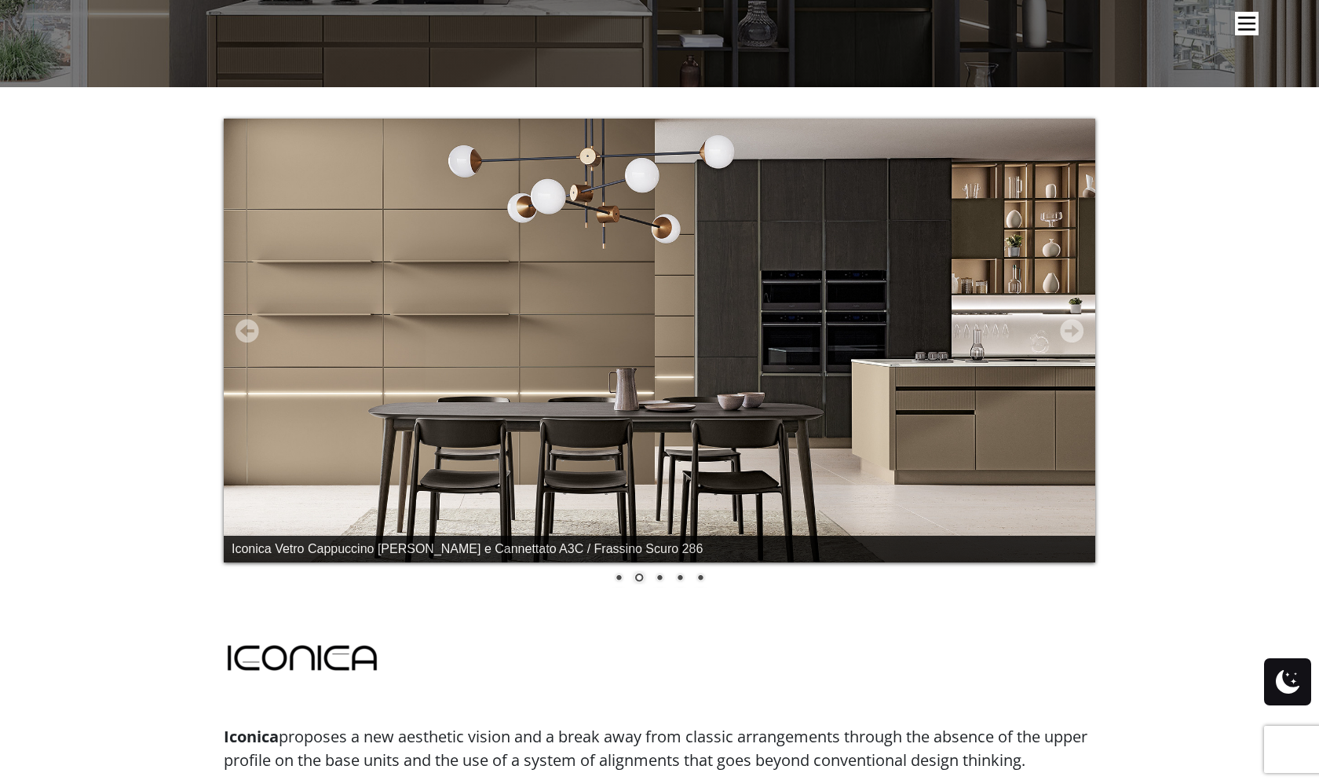
click at [661, 576] on link "3" at bounding box center [659, 578] width 17 height 17
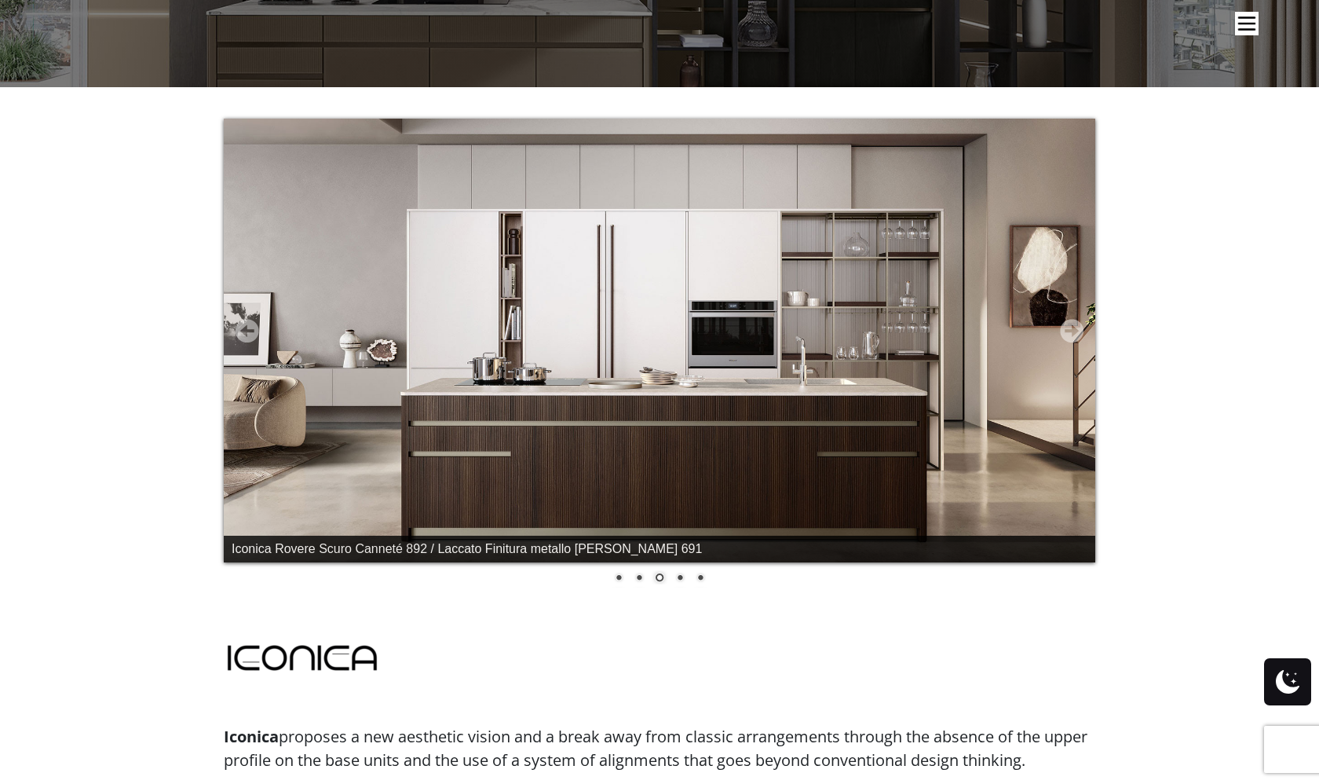
click at [680, 580] on link "4" at bounding box center [679, 578] width 17 height 17
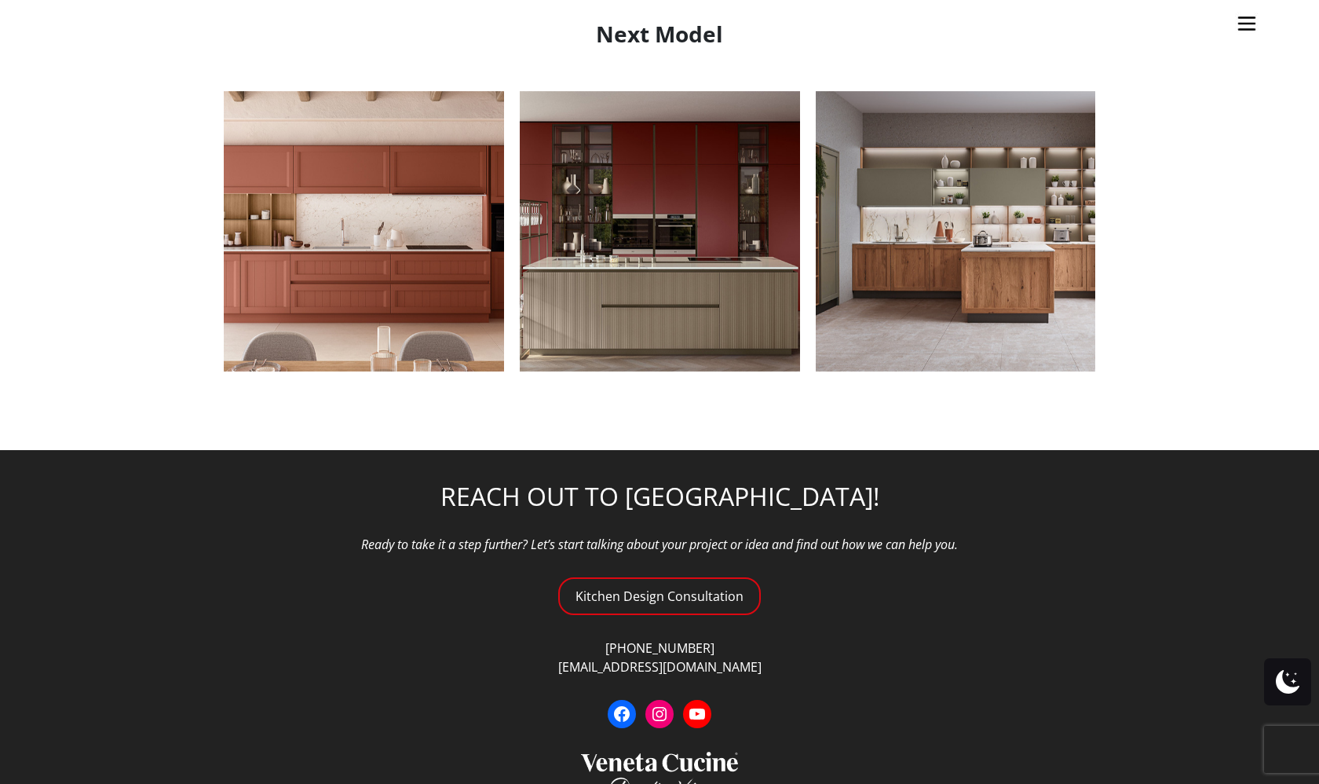
scroll to position [1886, 0]
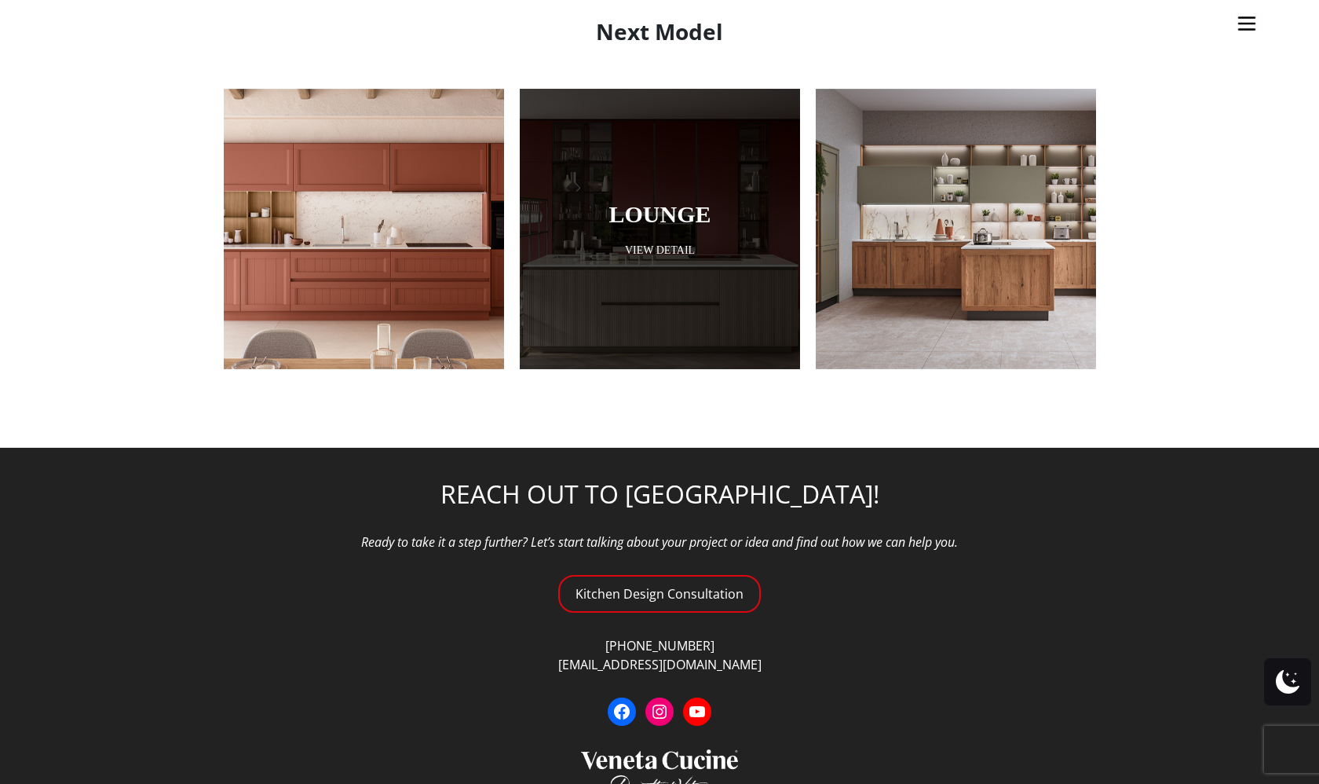
click at [709, 280] on div at bounding box center [660, 229] width 280 height 280
click at [708, 280] on div at bounding box center [660, 229] width 280 height 280
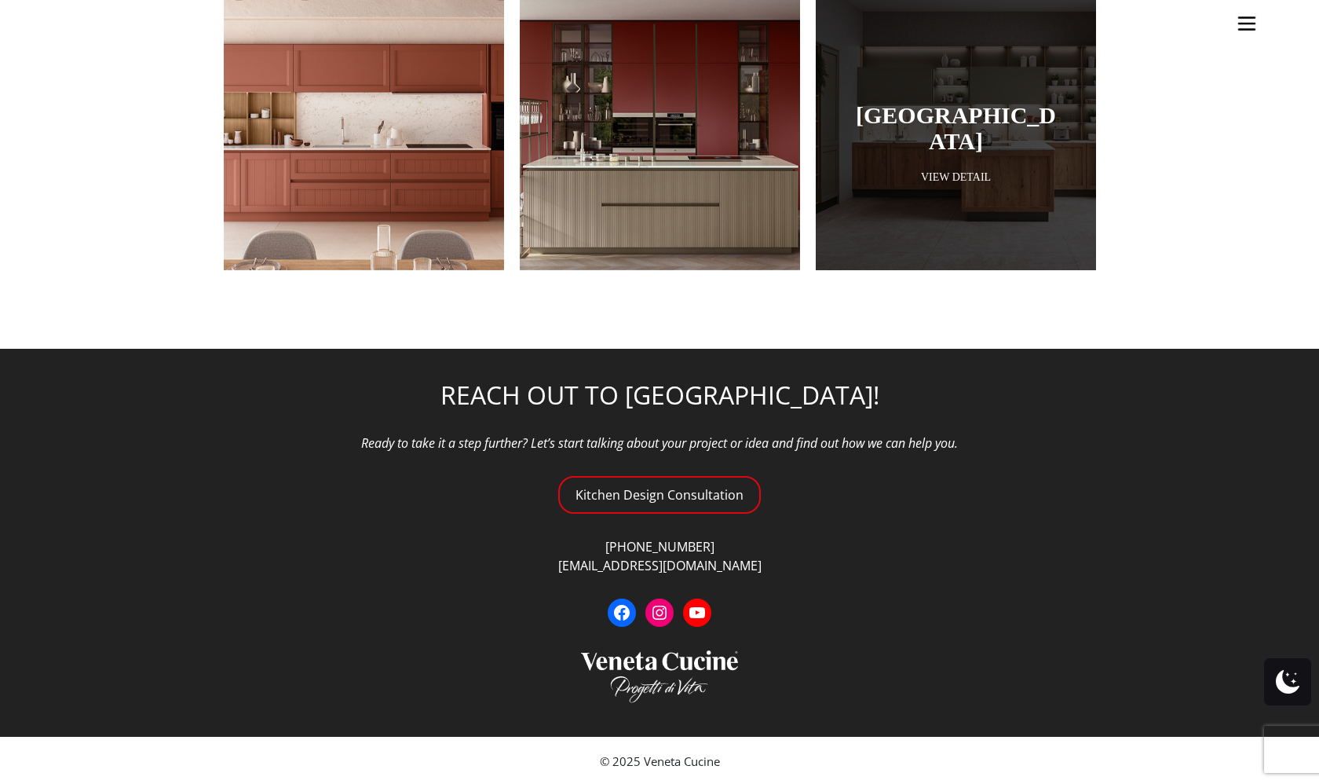
click at [977, 102] on link "[GEOGRAPHIC_DATA]" at bounding box center [956, 128] width 202 height 52
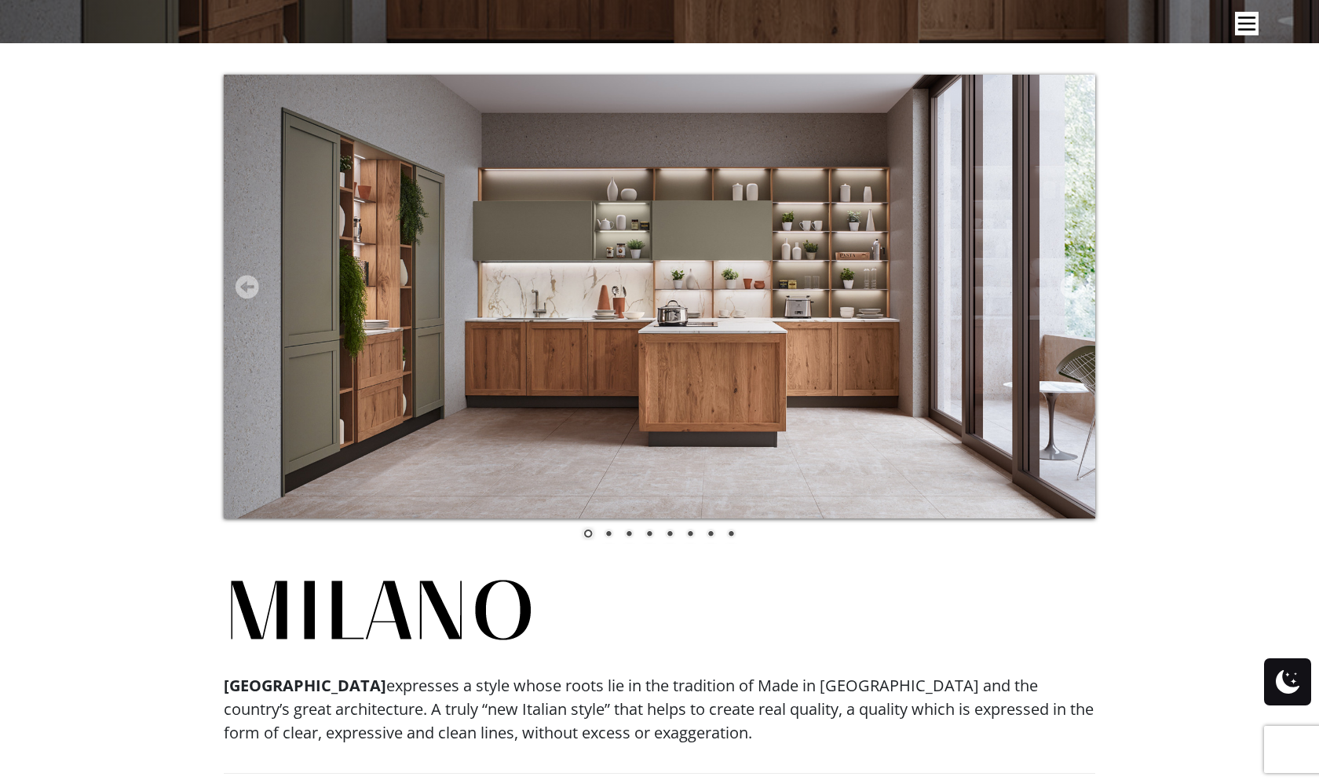
scroll to position [246, 0]
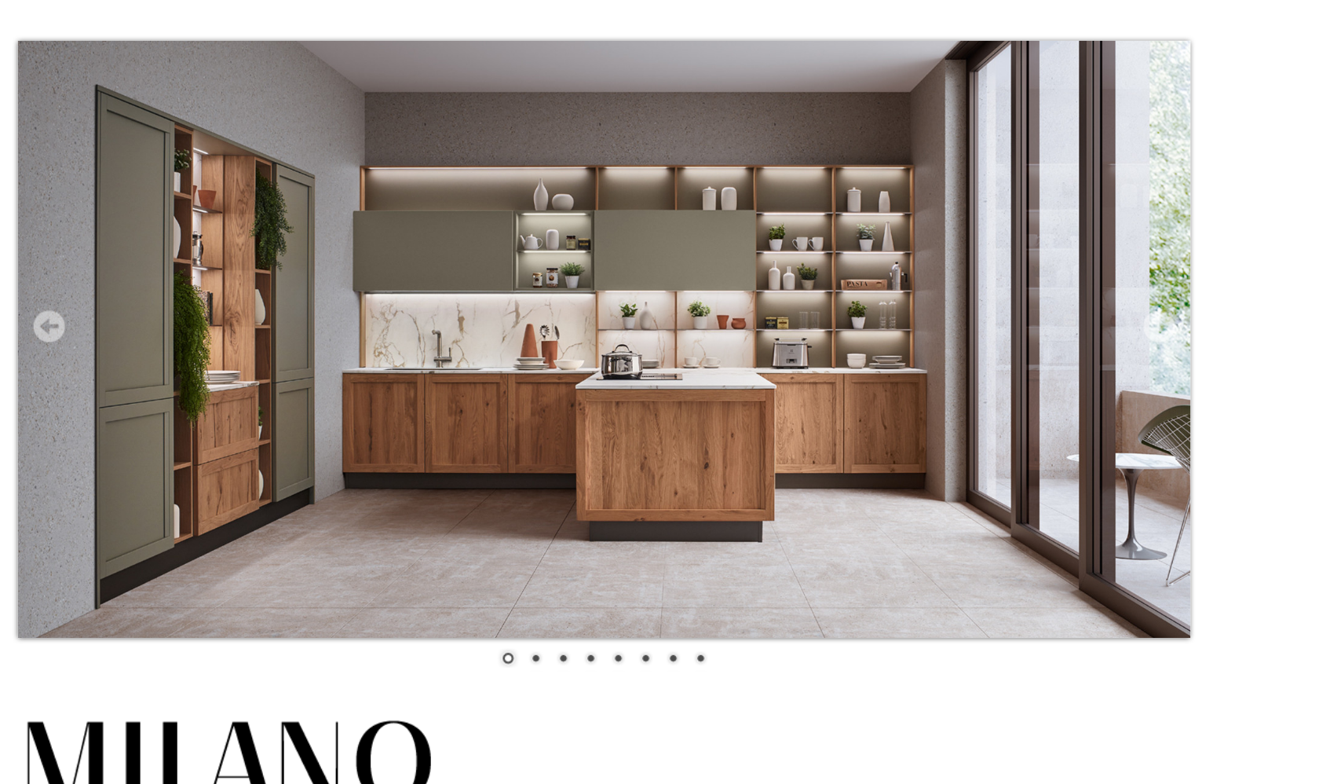
click at [236, 360] on link "Prev" at bounding box center [248, 372] width 24 height 24
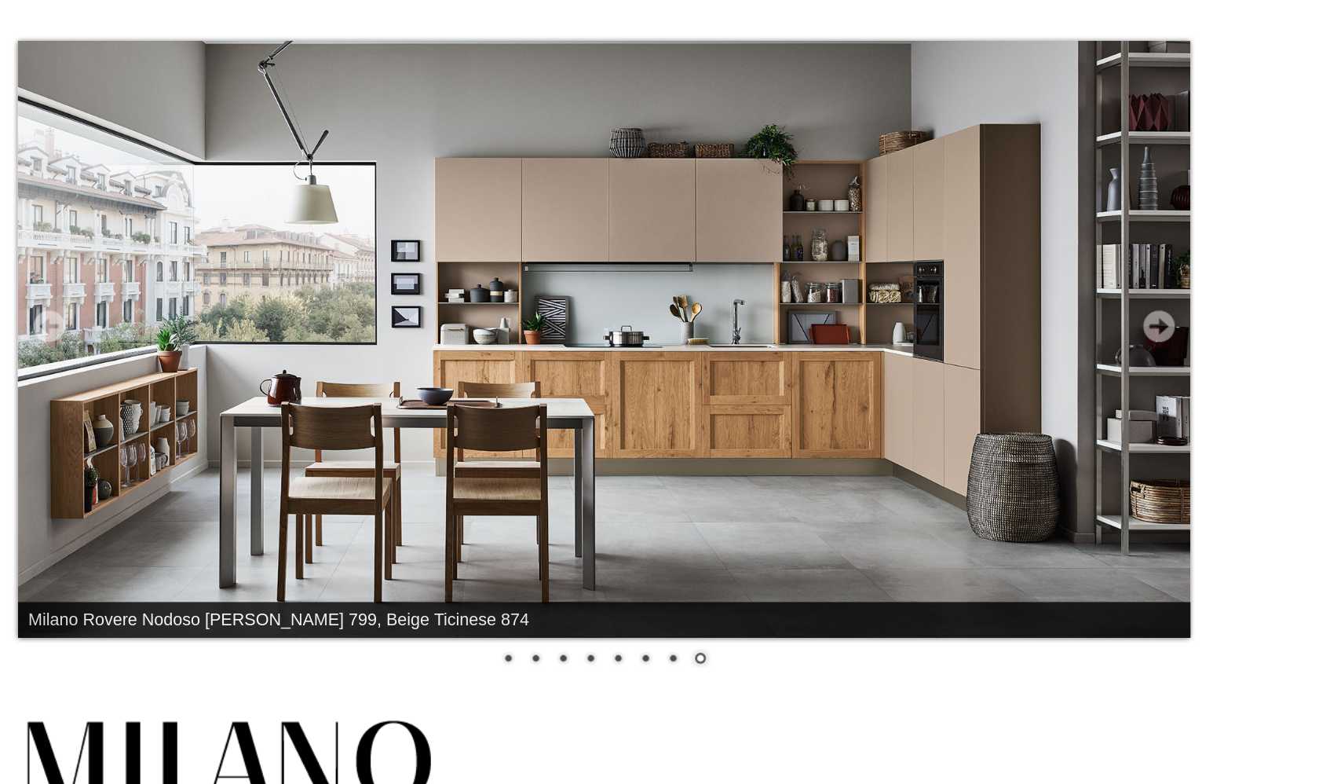
click at [236, 360] on link "Prev" at bounding box center [248, 372] width 24 height 24
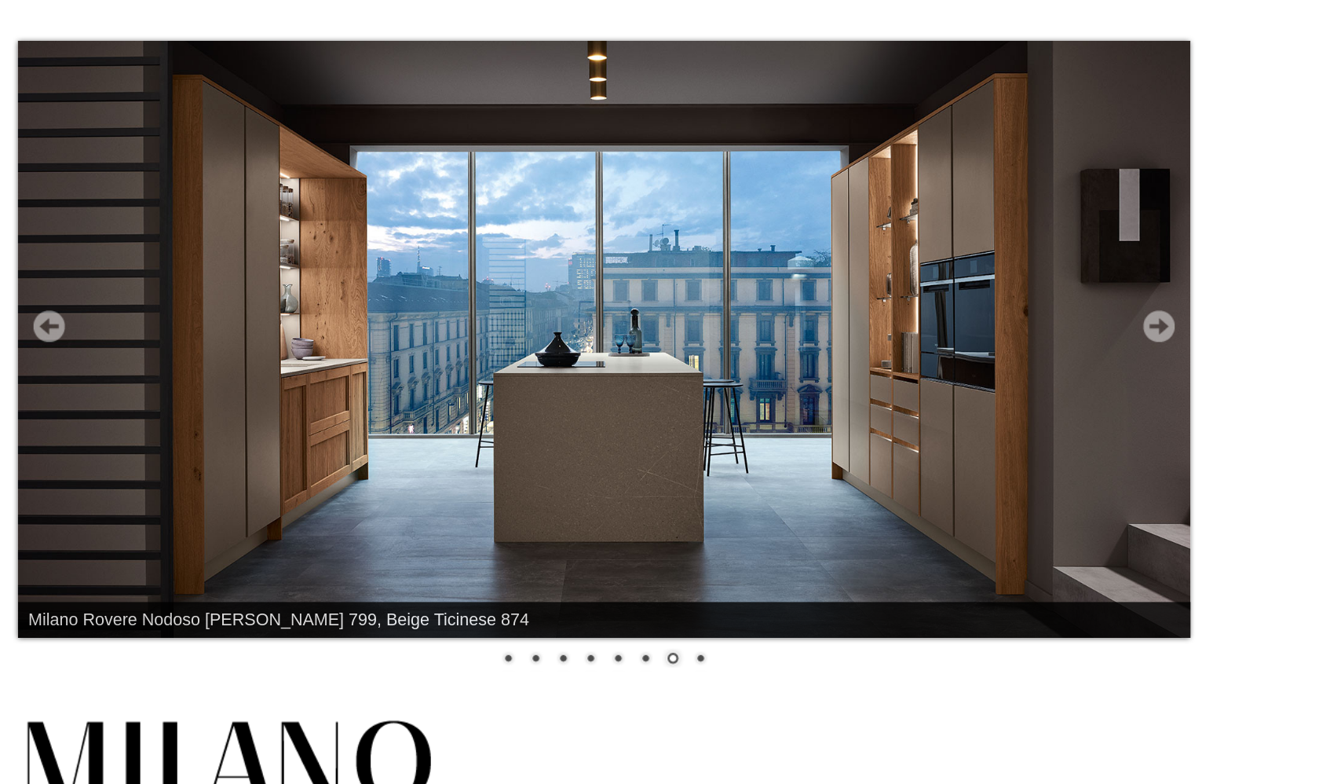
click at [236, 360] on link "Prev" at bounding box center [248, 372] width 24 height 24
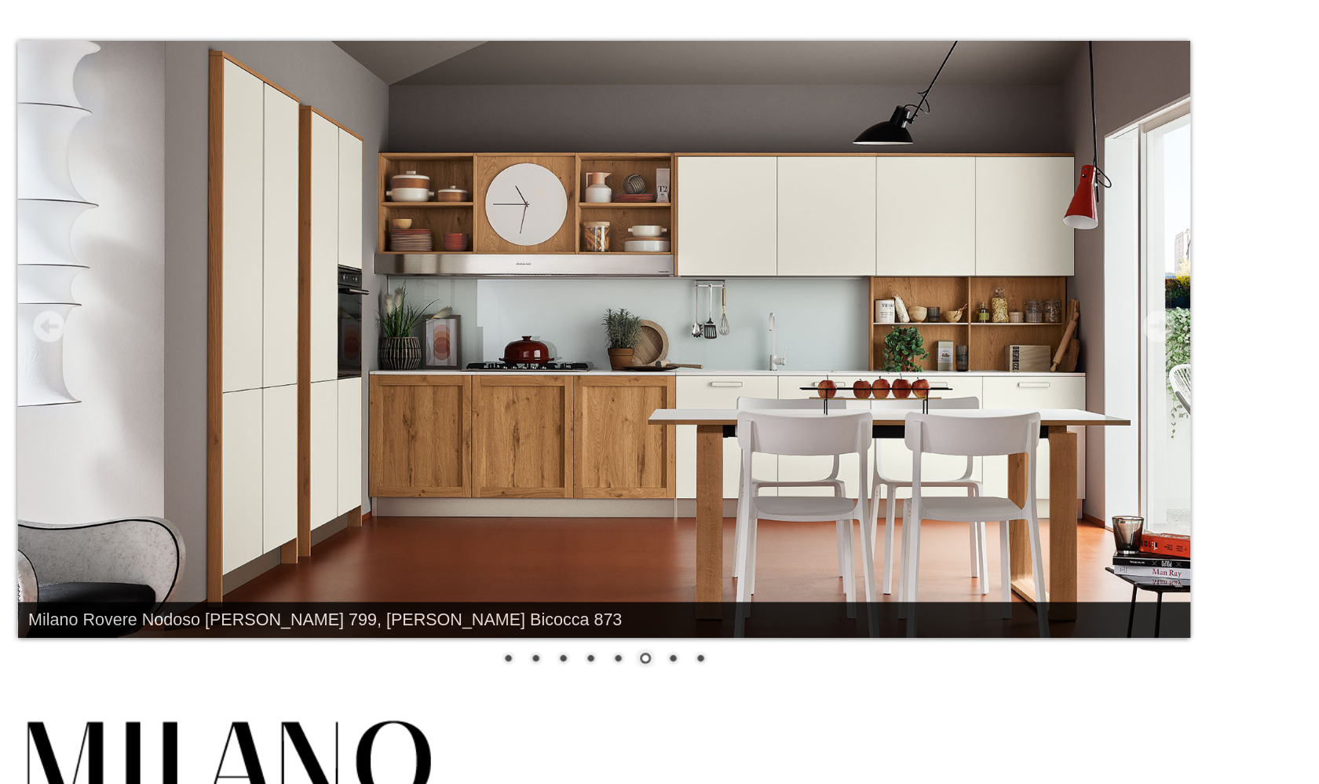
click at [236, 360] on link "Prev" at bounding box center [248, 372] width 24 height 24
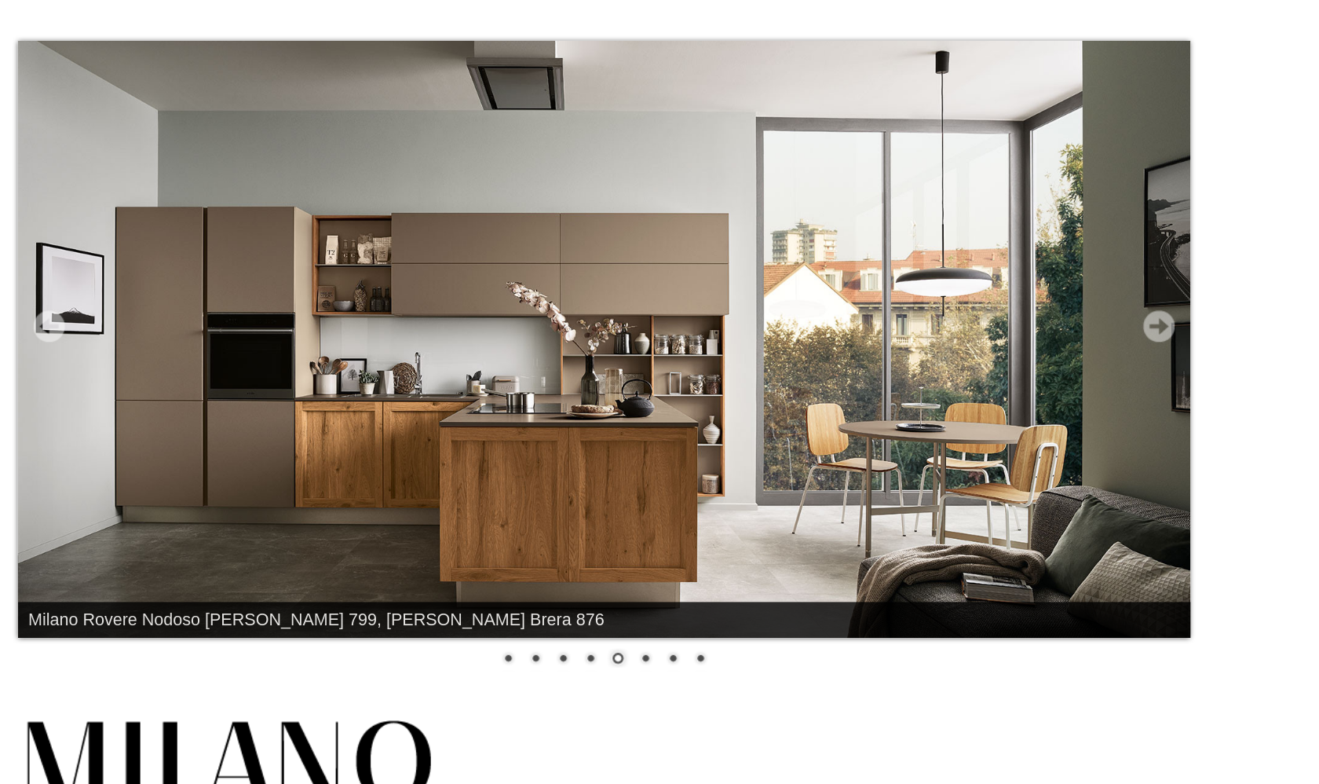
click at [236, 360] on link "Prev" at bounding box center [248, 372] width 24 height 24
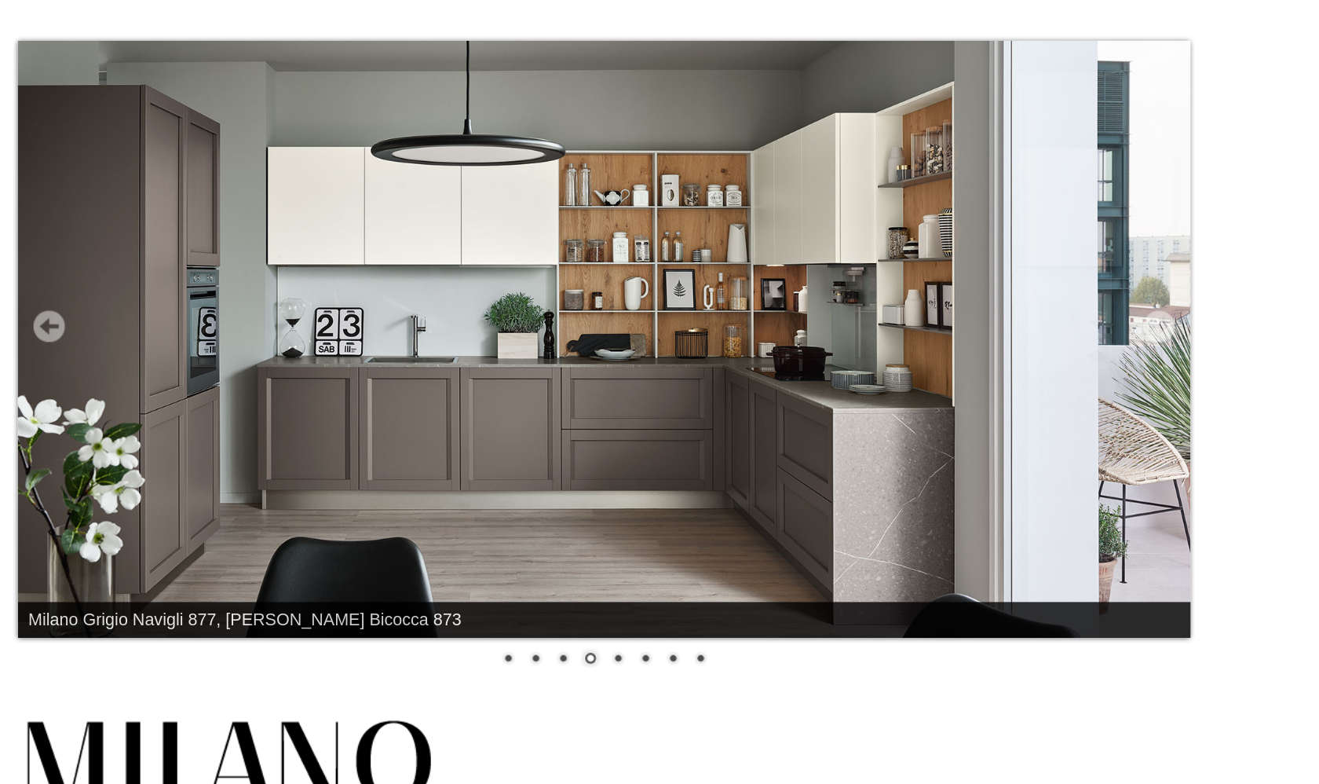
click at [236, 360] on link "Prev" at bounding box center [248, 372] width 24 height 24
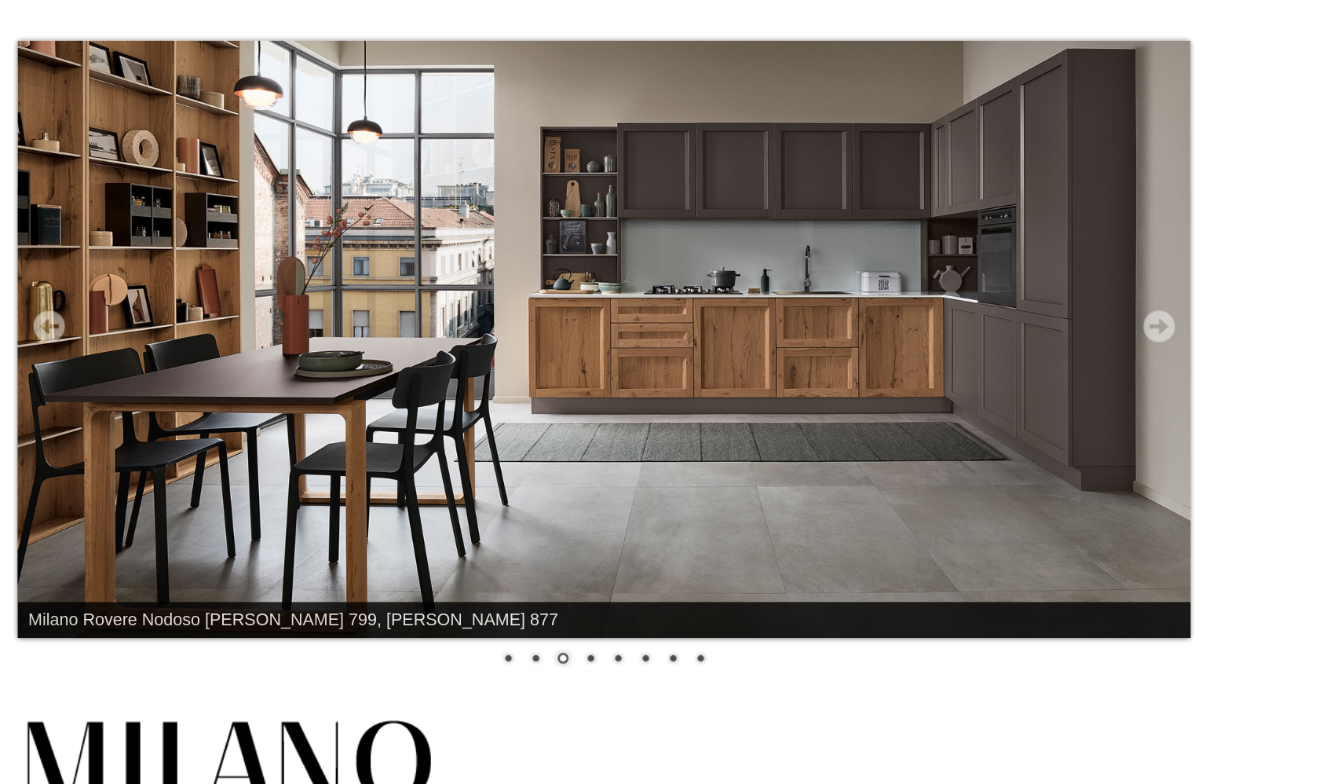
click at [236, 360] on link "Prev" at bounding box center [248, 372] width 24 height 24
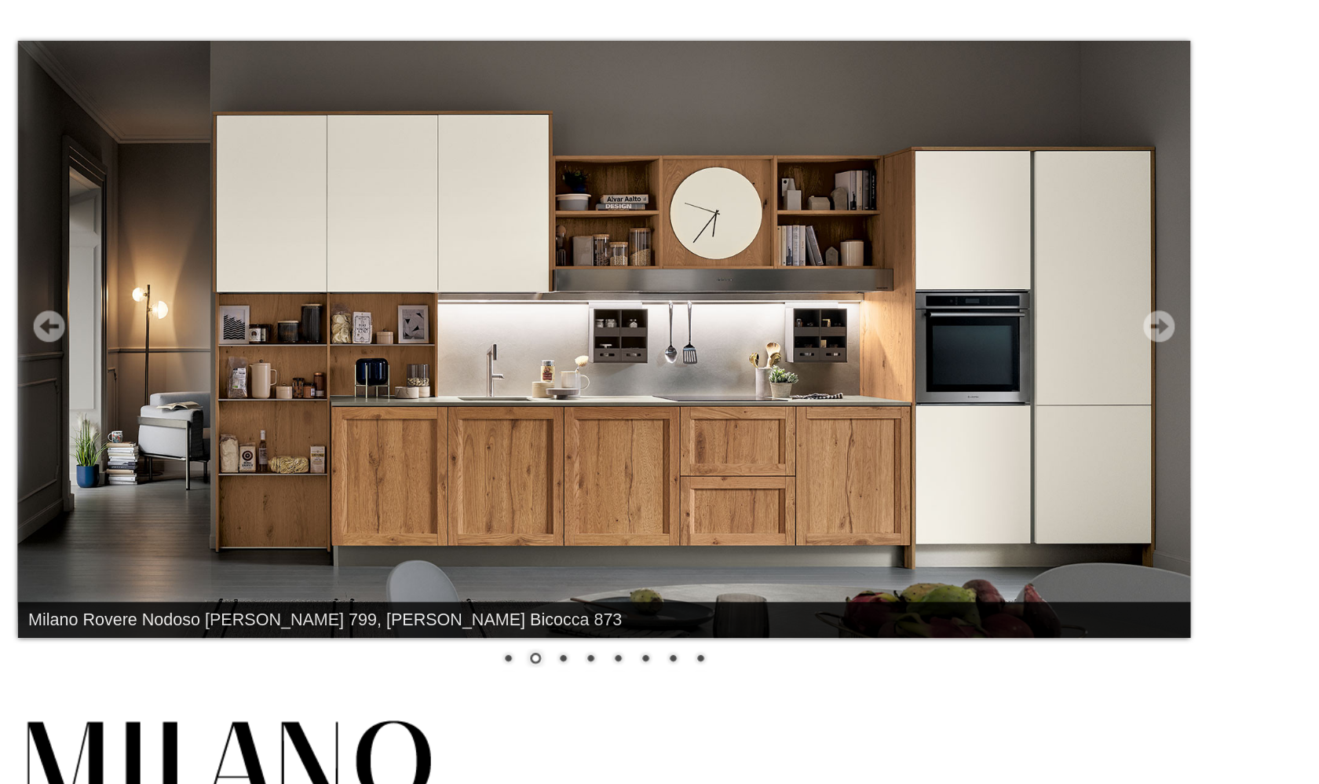
click at [236, 360] on link "Prev" at bounding box center [248, 372] width 24 height 24
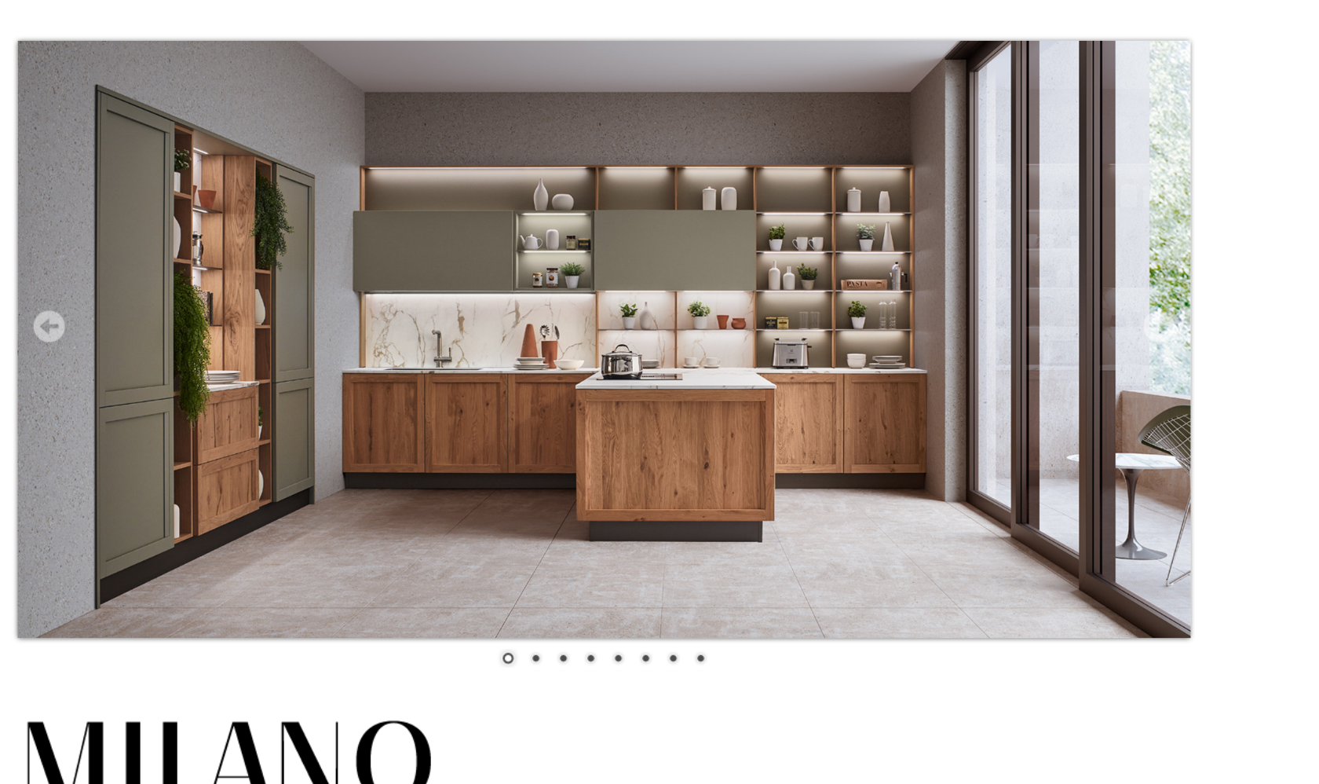
click at [236, 360] on link "Prev" at bounding box center [248, 372] width 24 height 24
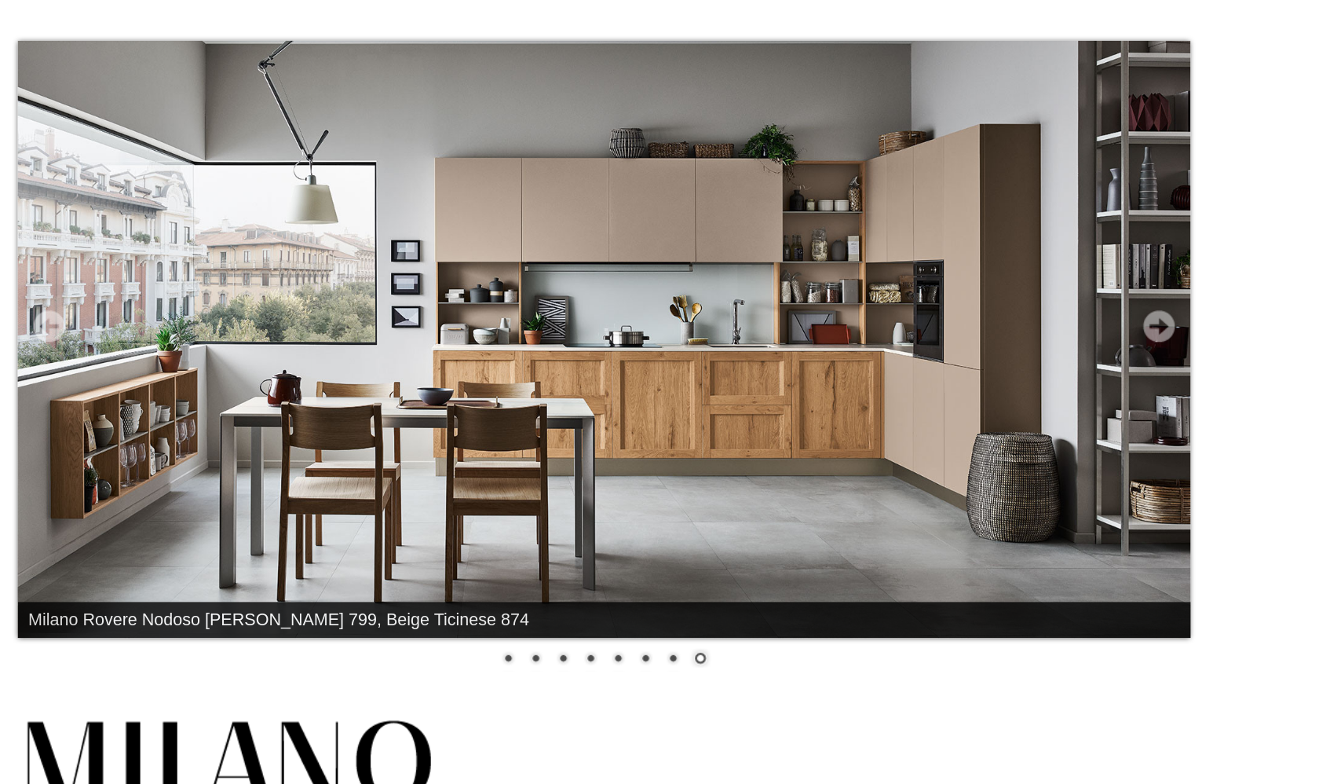
click at [236, 360] on link "Prev" at bounding box center [248, 372] width 24 height 24
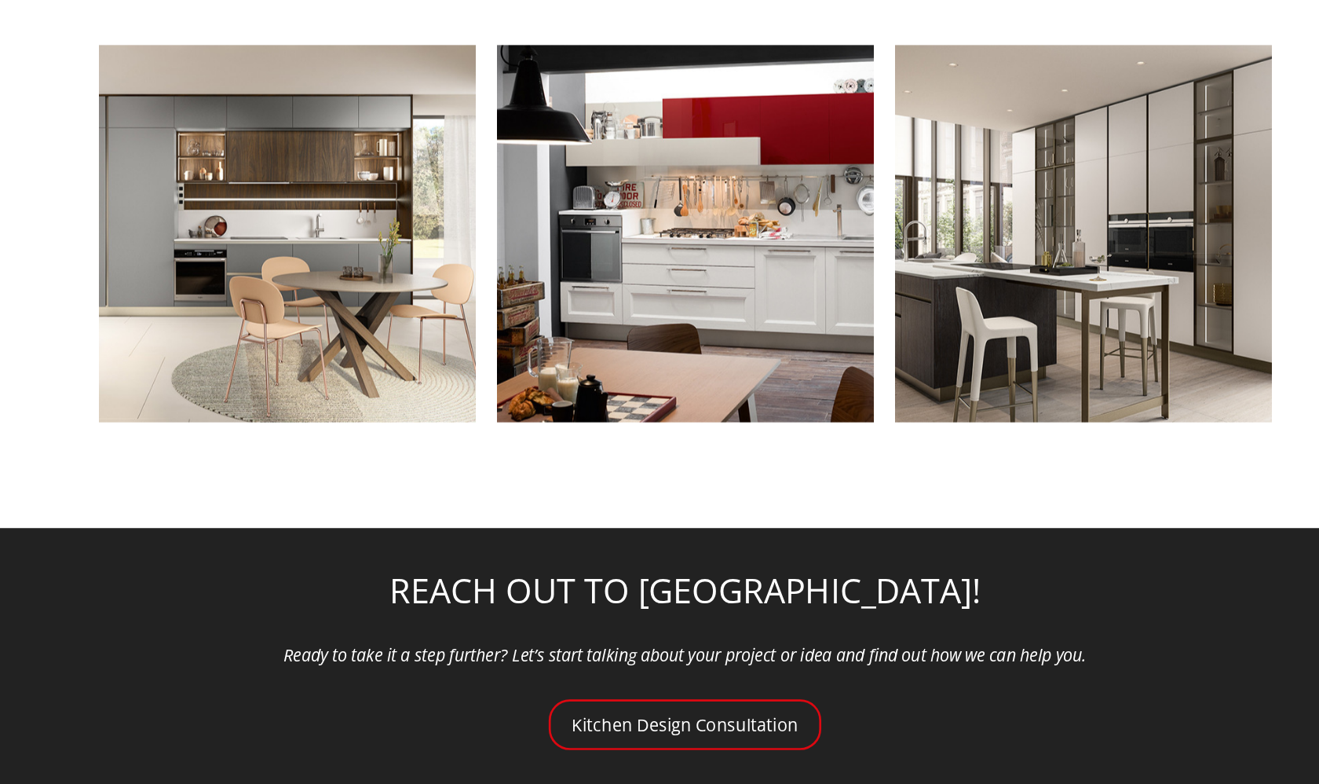
scroll to position [1736, 0]
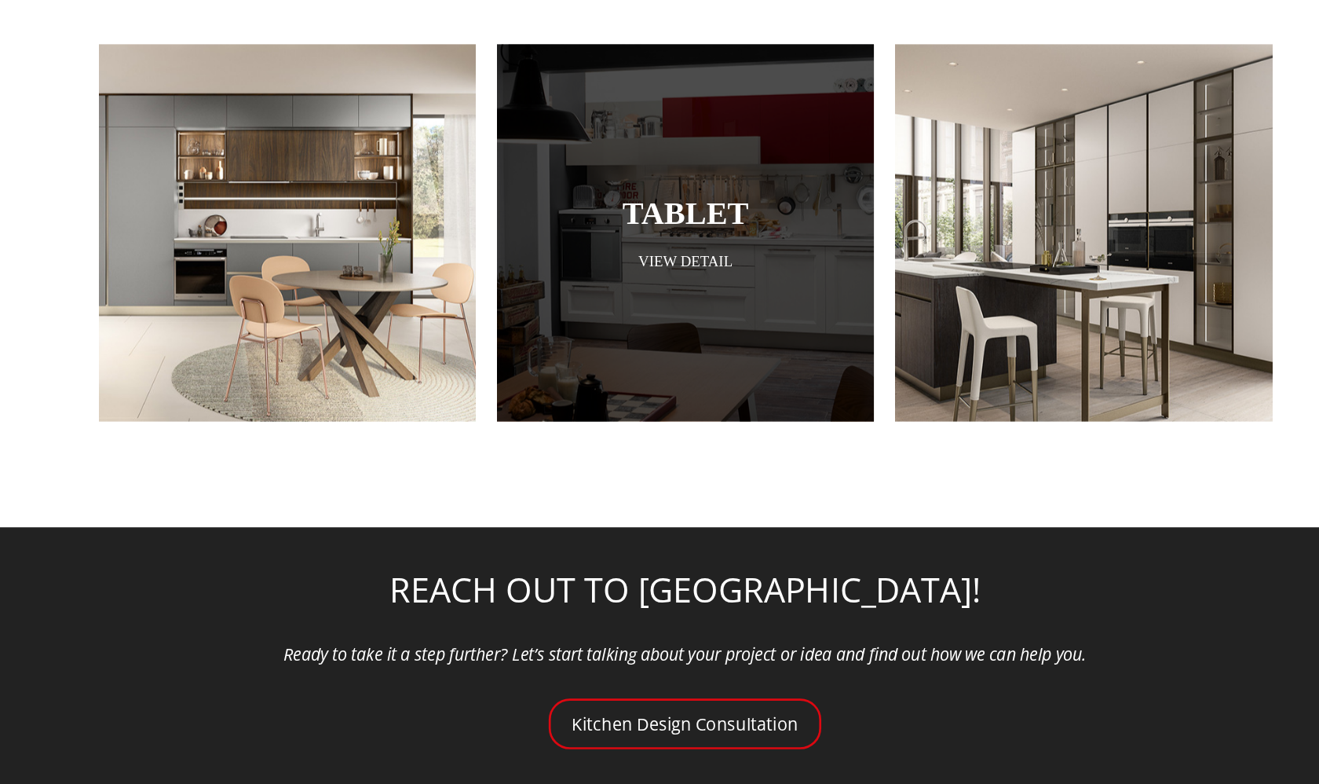
click at [520, 234] on div at bounding box center [660, 374] width 280 height 280
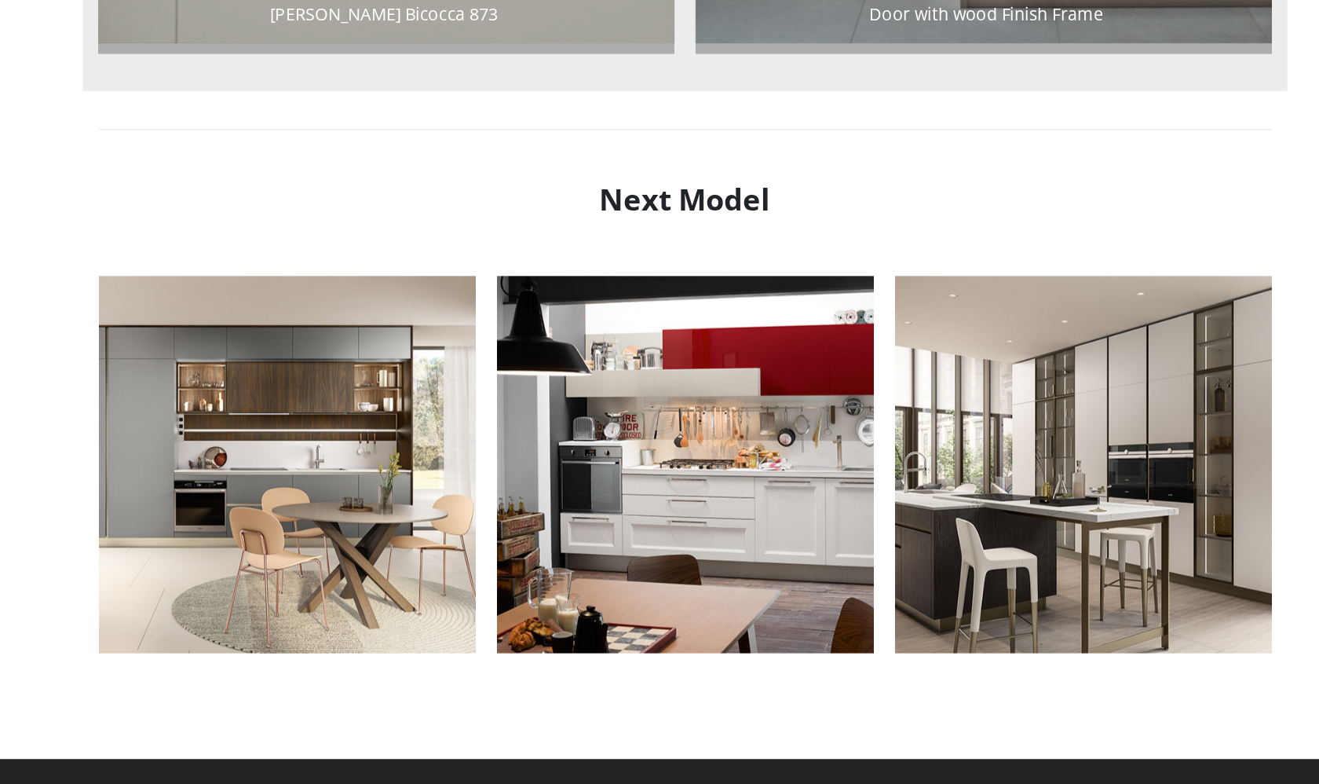
scroll to position [1727, 0]
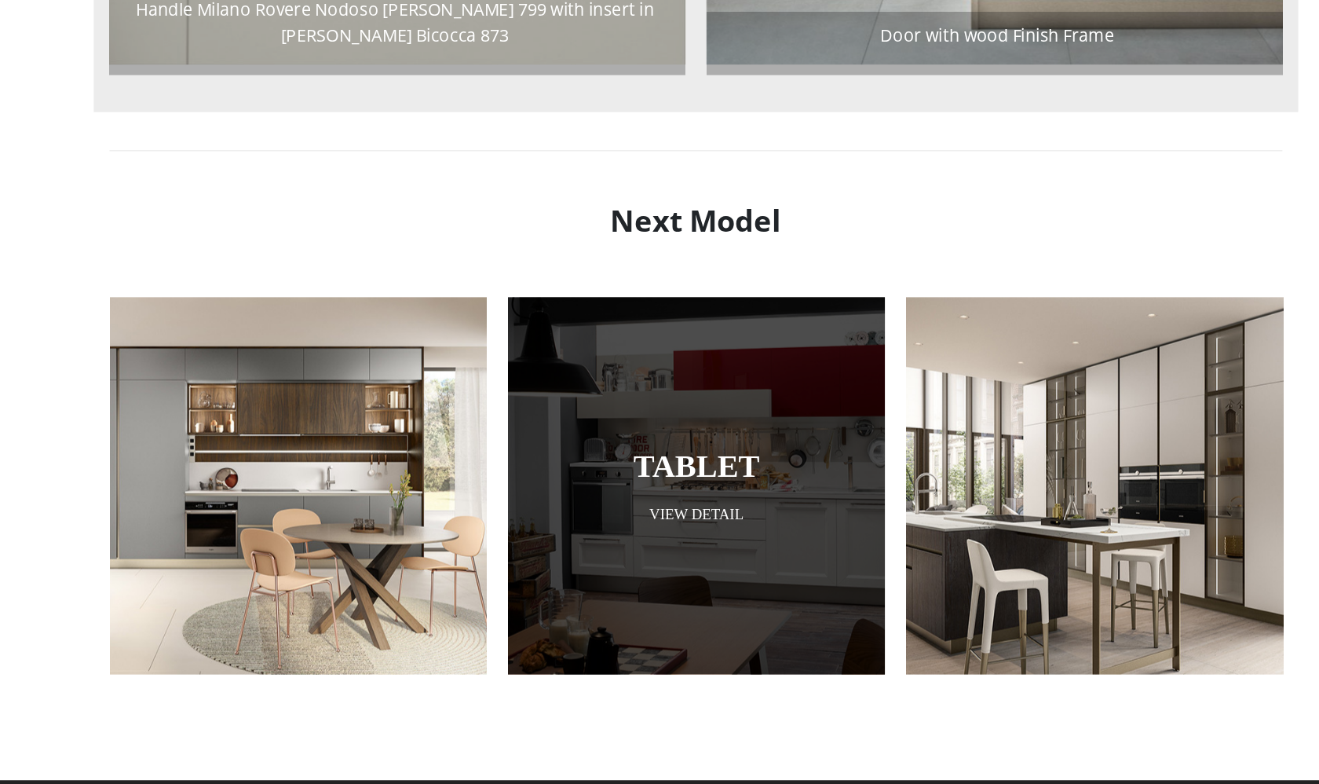
click at [528, 312] on div at bounding box center [660, 383] width 280 height 280
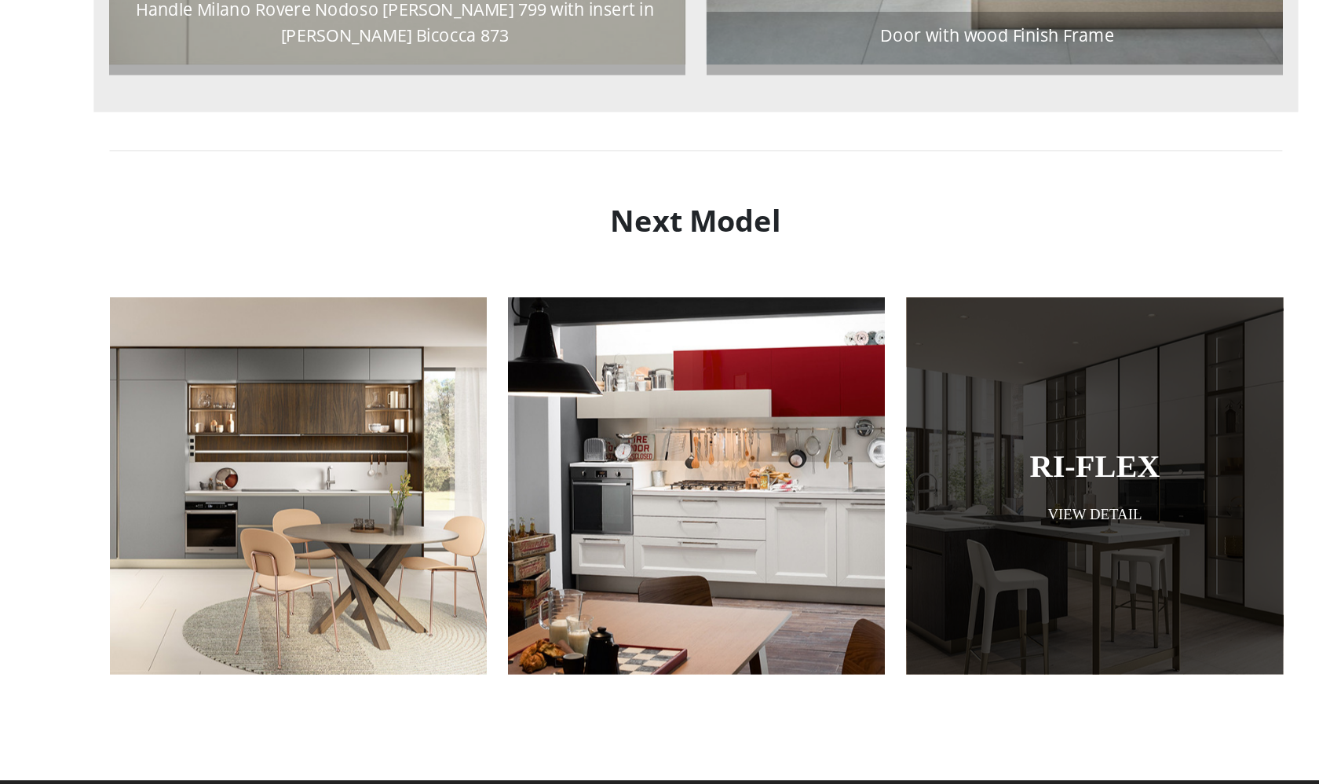
click at [855, 355] on link "Ri-flex" at bounding box center [956, 368] width 202 height 26
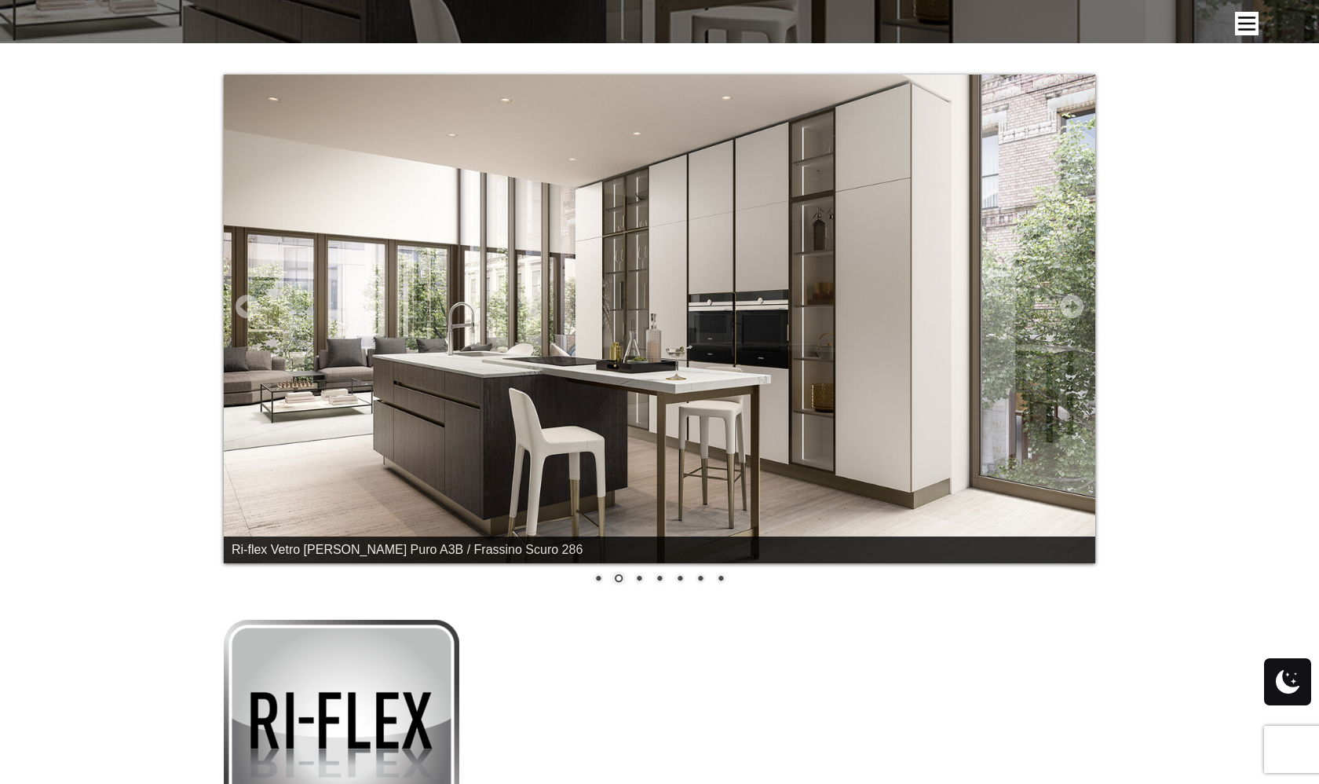
scroll to position [329, 0]
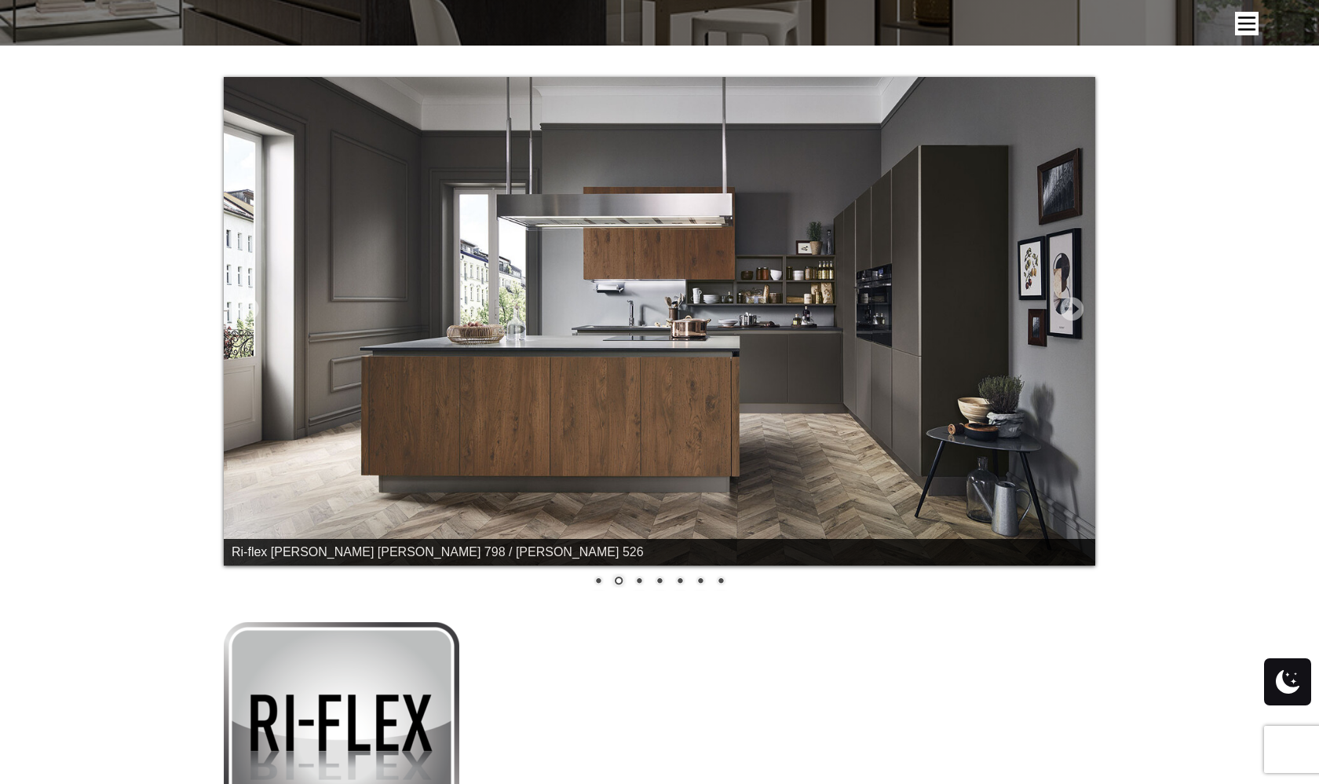
click at [1072, 305] on link "Next" at bounding box center [1072, 309] width 24 height 24
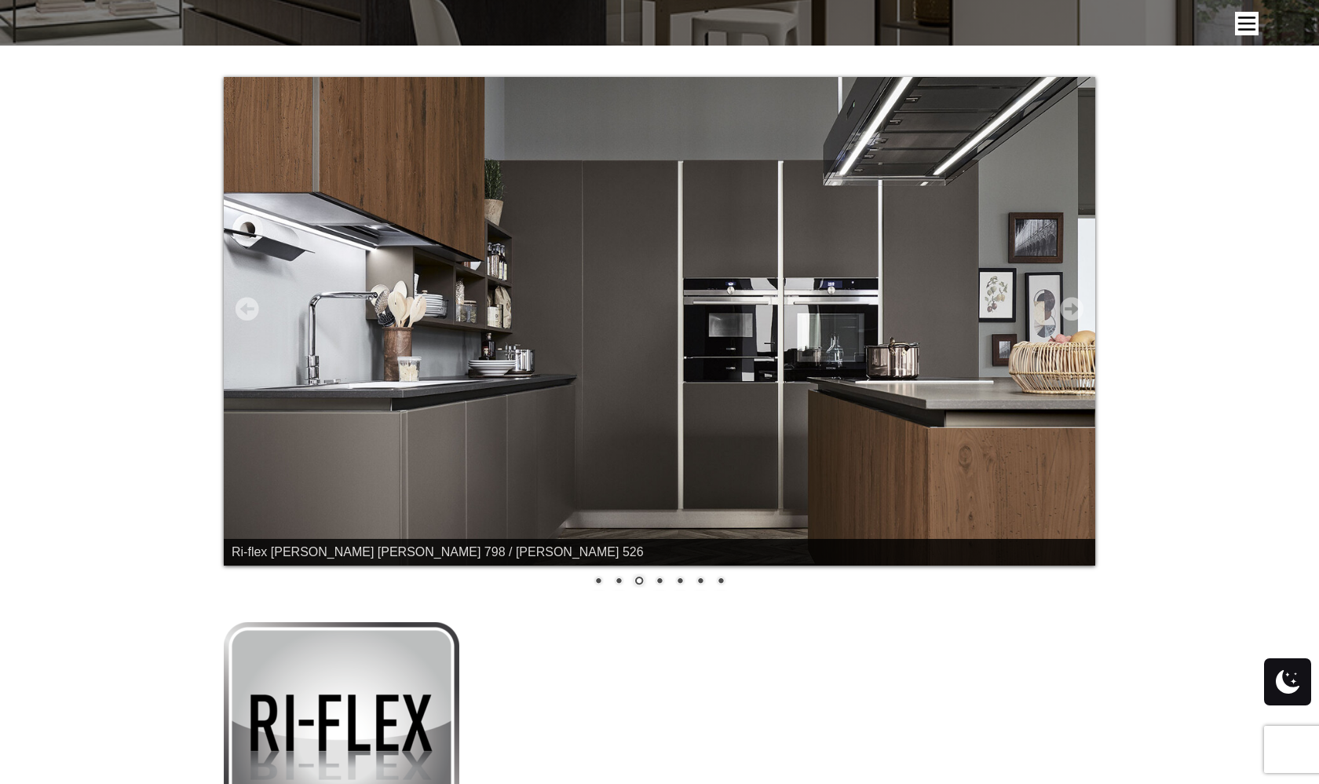
click at [1072, 305] on link "Next" at bounding box center [1072, 309] width 24 height 24
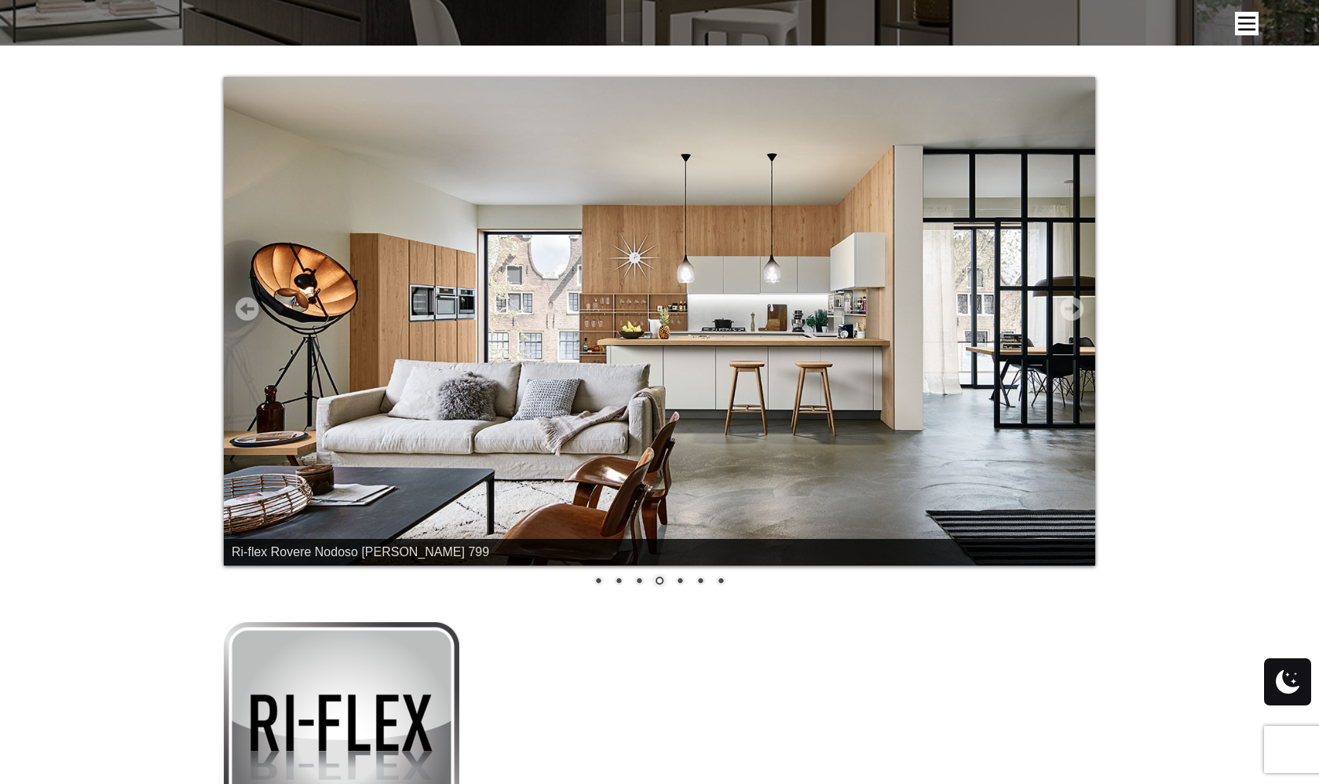
click at [1072, 305] on link "Next" at bounding box center [1072, 309] width 24 height 24
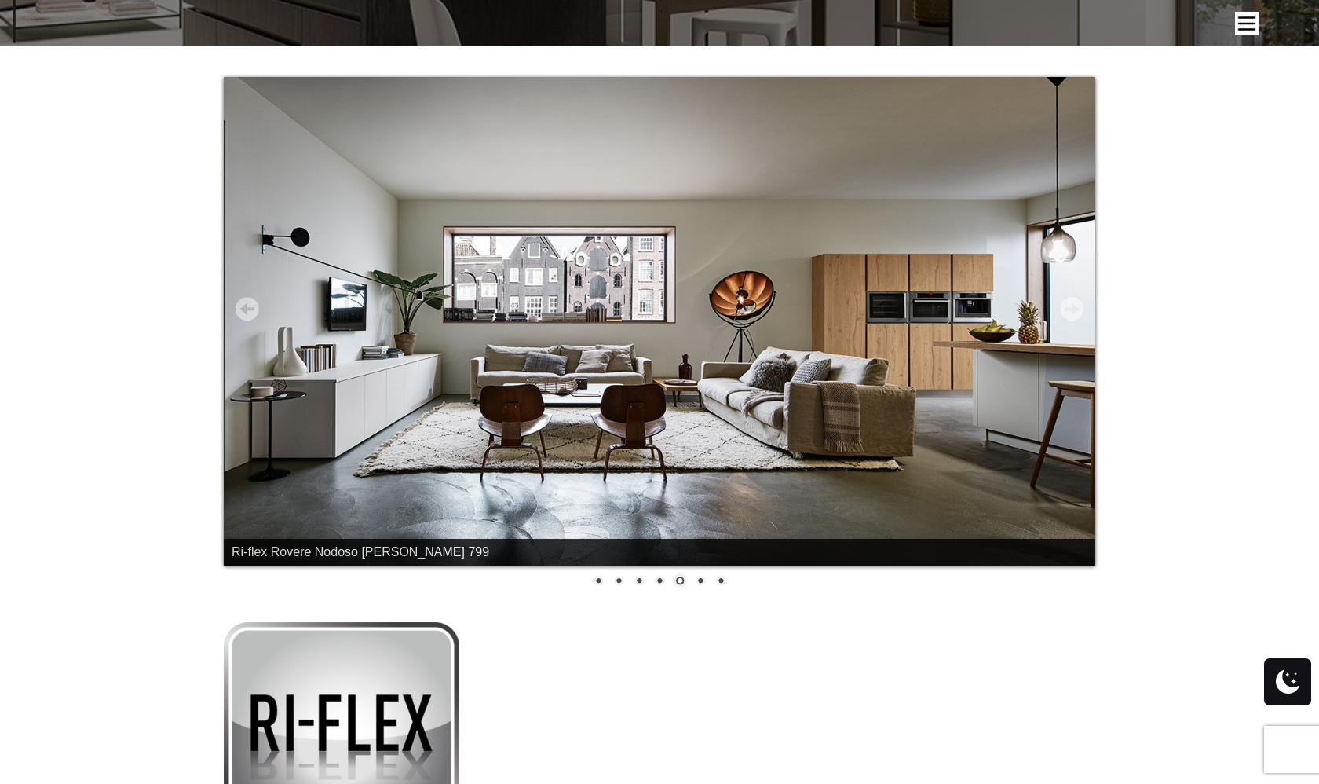
click at [1072, 305] on link "Next" at bounding box center [1072, 309] width 24 height 24
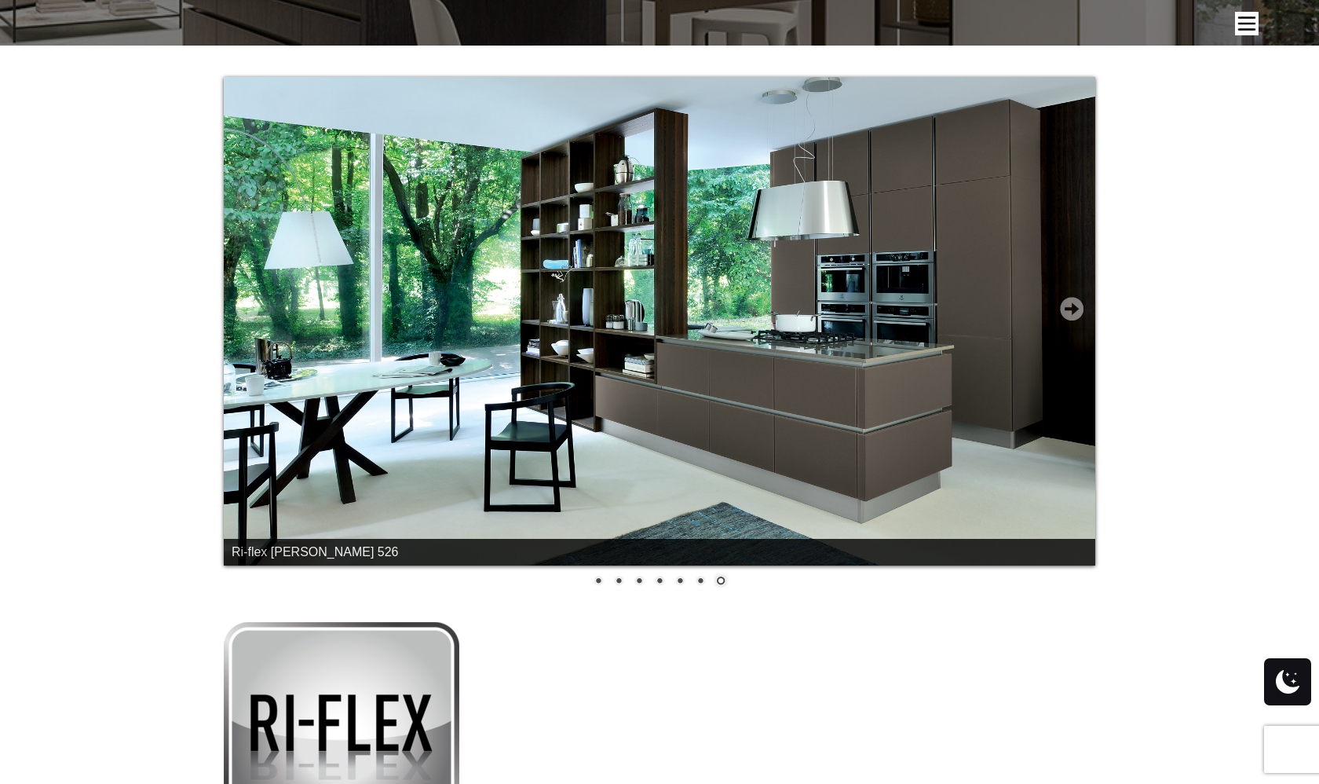
click at [1072, 305] on link "Next" at bounding box center [1072, 309] width 24 height 24
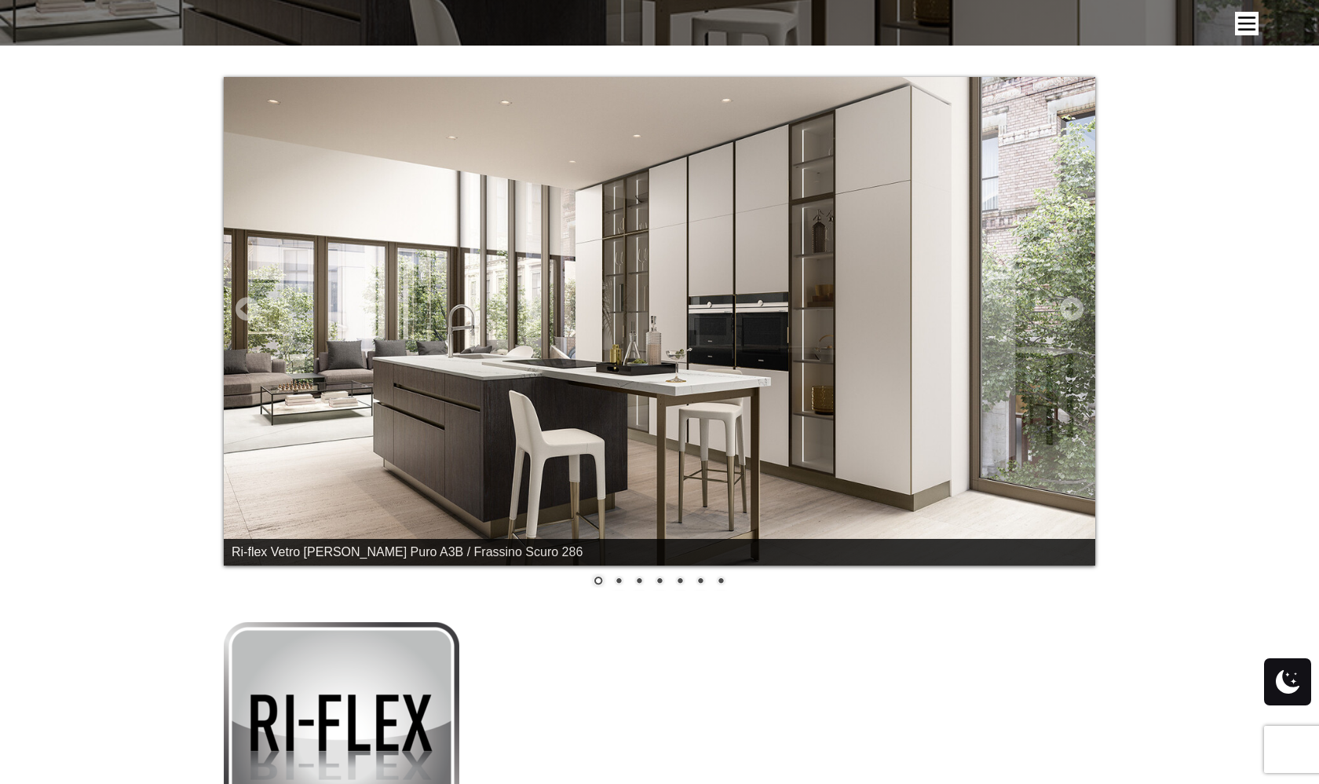
click at [1072, 305] on link "Next" at bounding box center [1072, 309] width 24 height 24
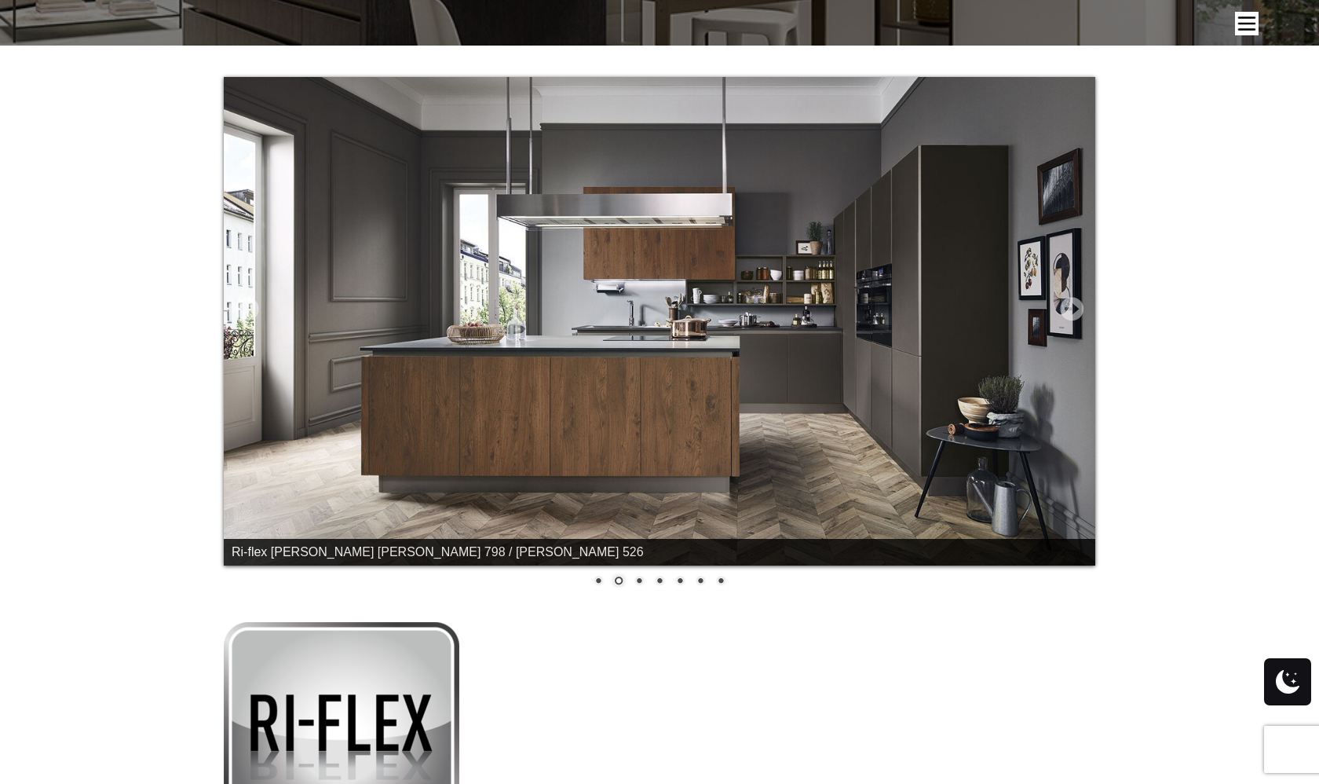
click at [1072, 308] on link "Next" at bounding box center [1072, 309] width 24 height 24
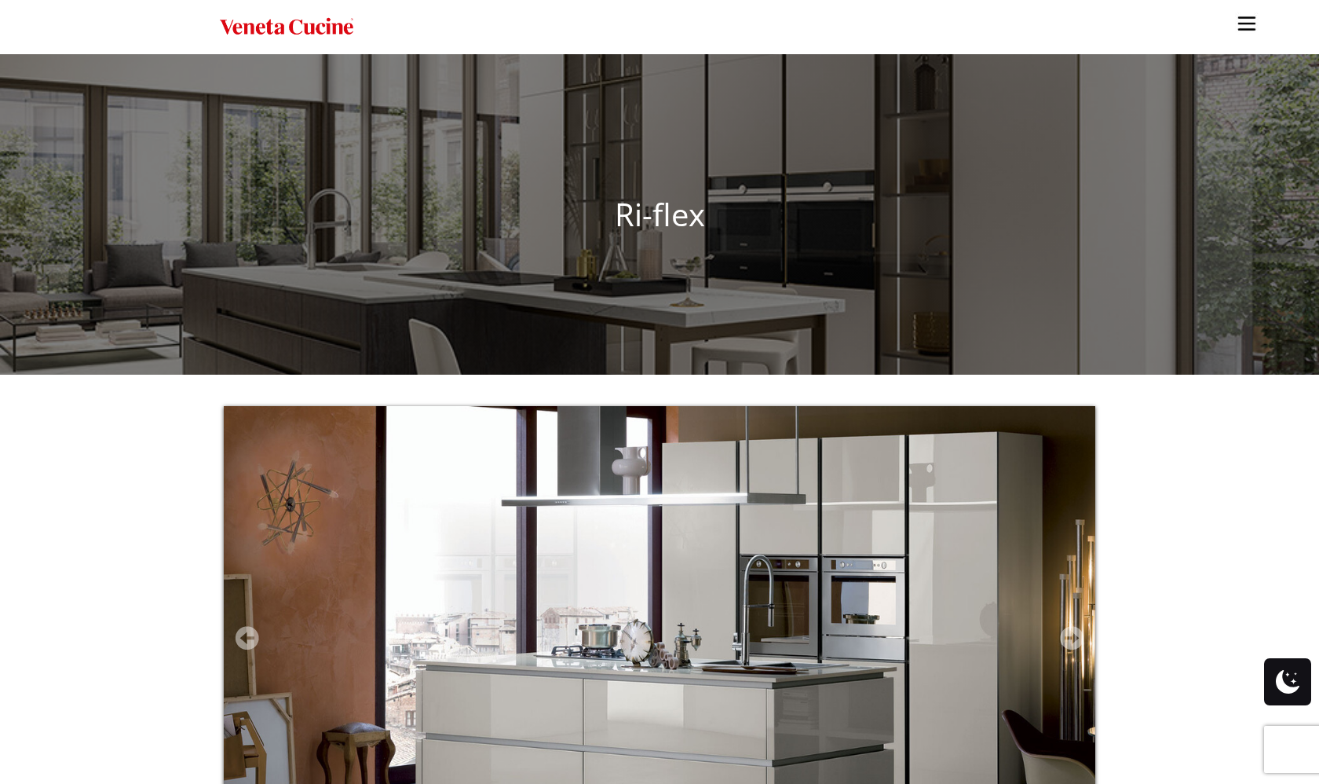
scroll to position [0, 0]
click at [1243, 20] on img "Site" at bounding box center [1247, 24] width 24 height 24
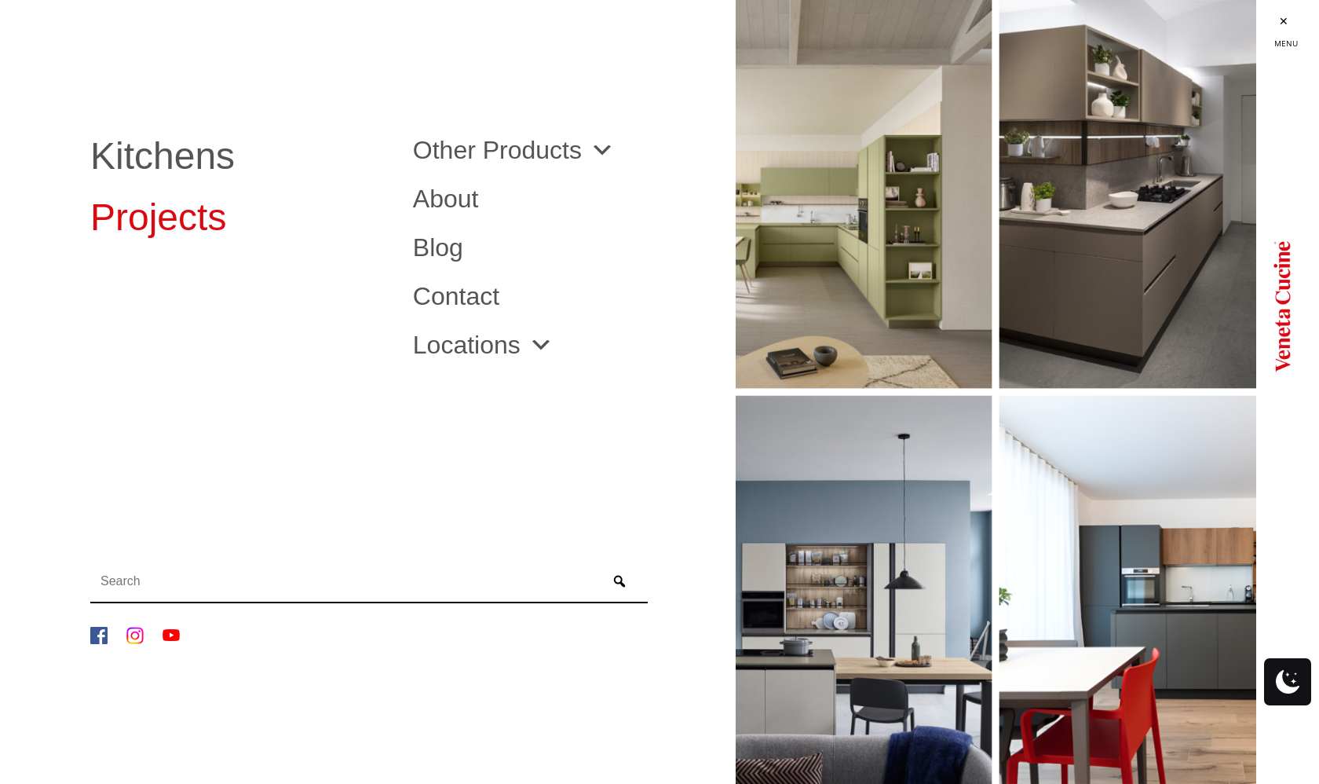
click at [142, 221] on link "Projects" at bounding box center [239, 218] width 299 height 38
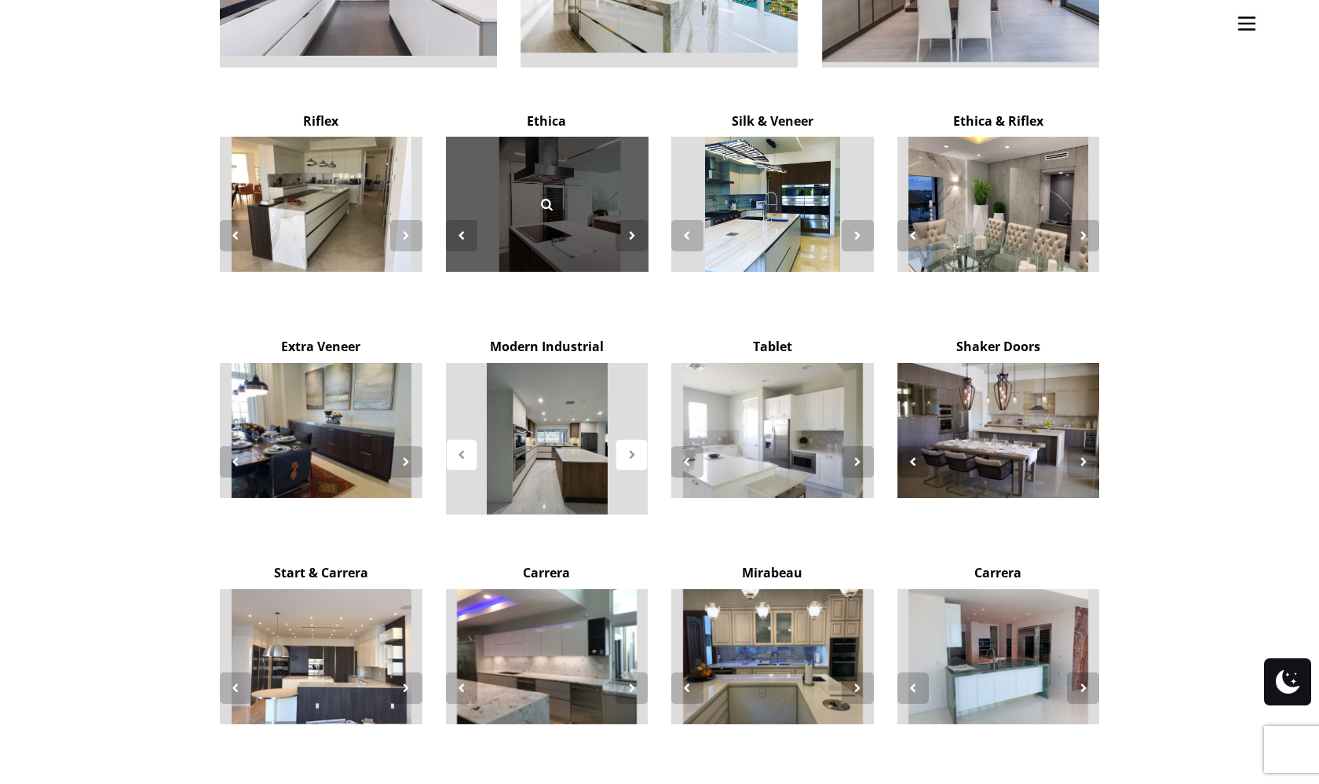
scroll to position [2586, 0]
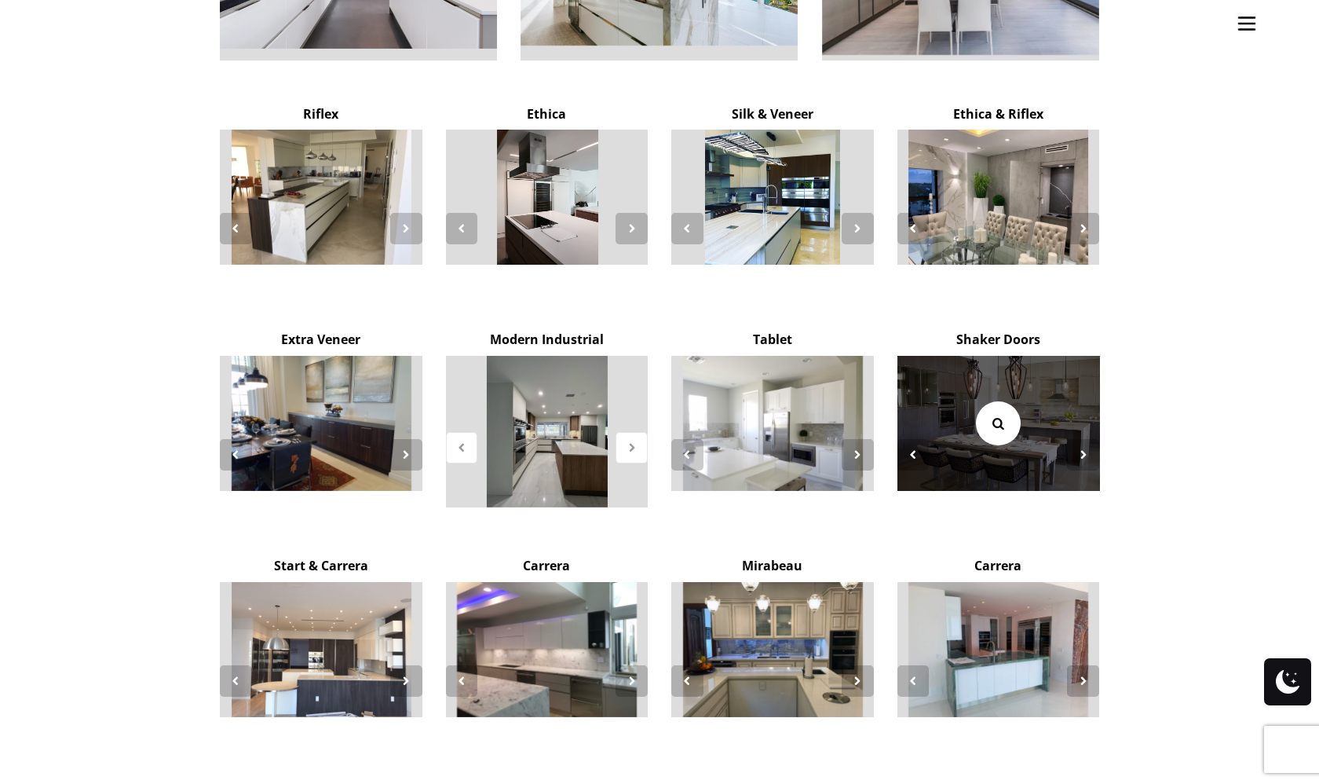
click at [1002, 401] on link at bounding box center [998, 423] width 44 height 44
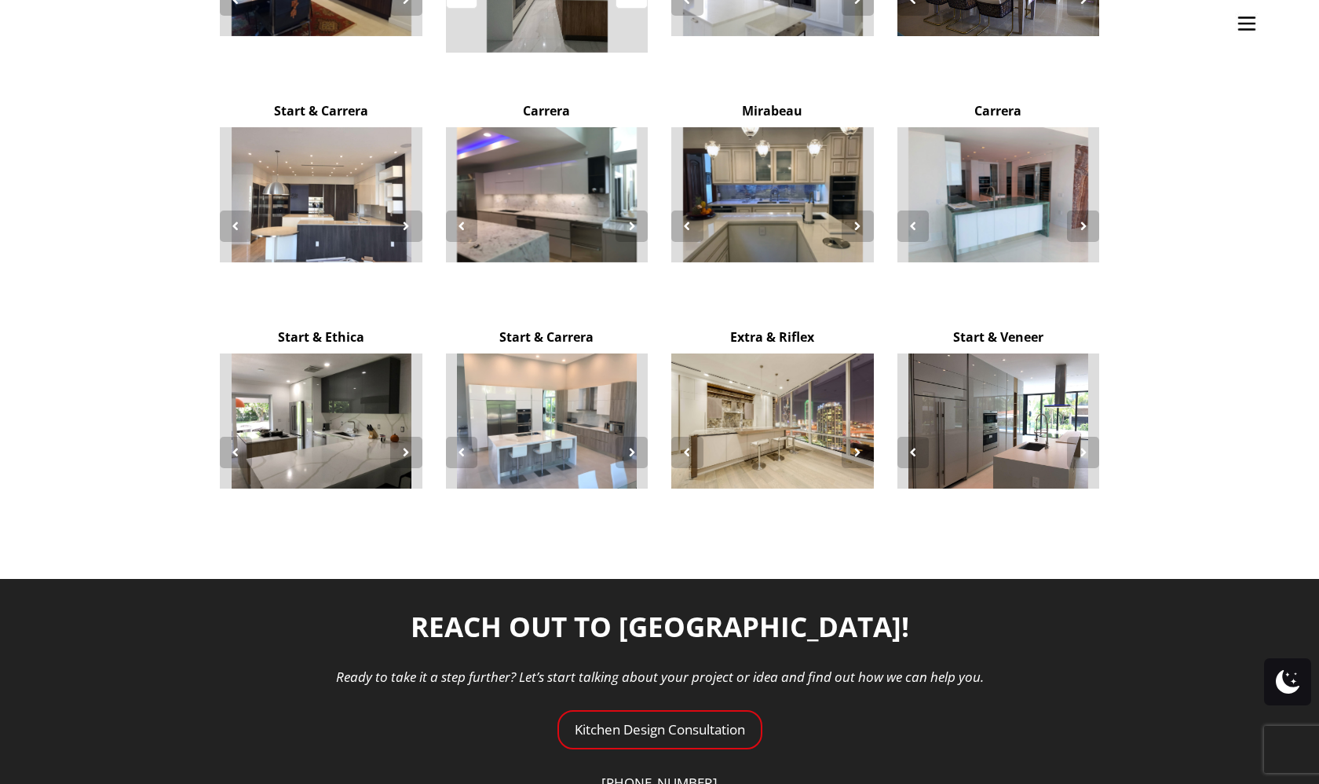
scroll to position [3043, 0]
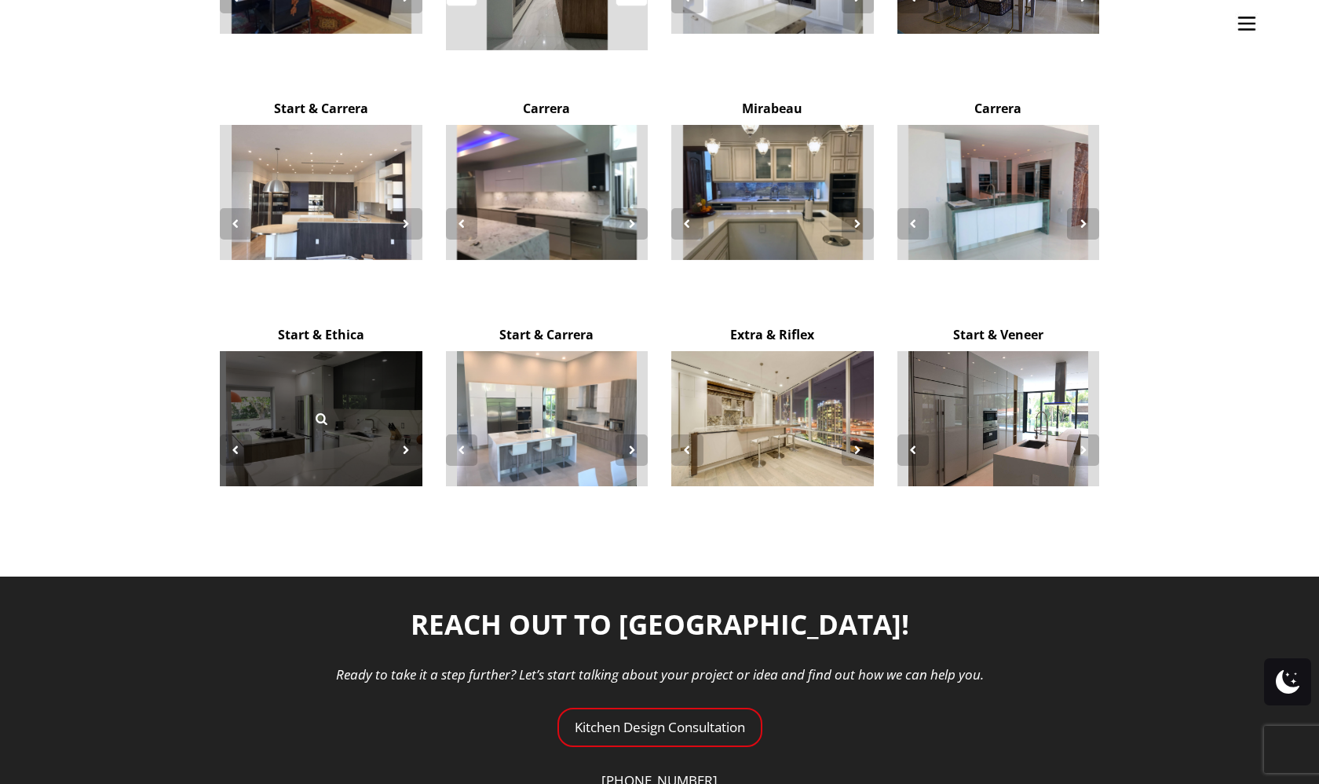
click at [324, 371] on div at bounding box center [321, 418] width 203 height 135
click at [324, 410] on icon at bounding box center [321, 418] width 17 height 17
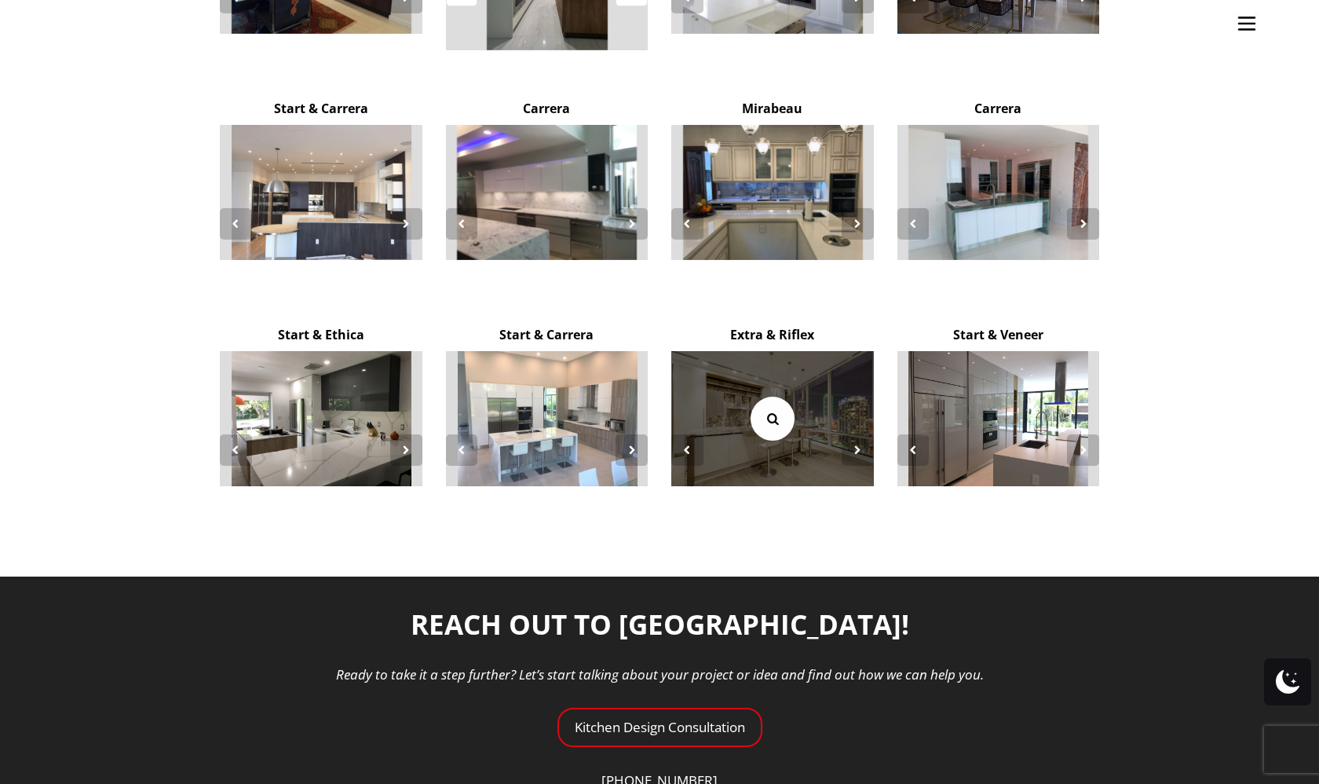
click at [753, 397] on div at bounding box center [773, 419] width 44 height 44
click at [735, 352] on div at bounding box center [772, 418] width 203 height 135
click at [774, 410] on icon at bounding box center [772, 418] width 17 height 17
click at [808, 351] on div at bounding box center [772, 418] width 203 height 135
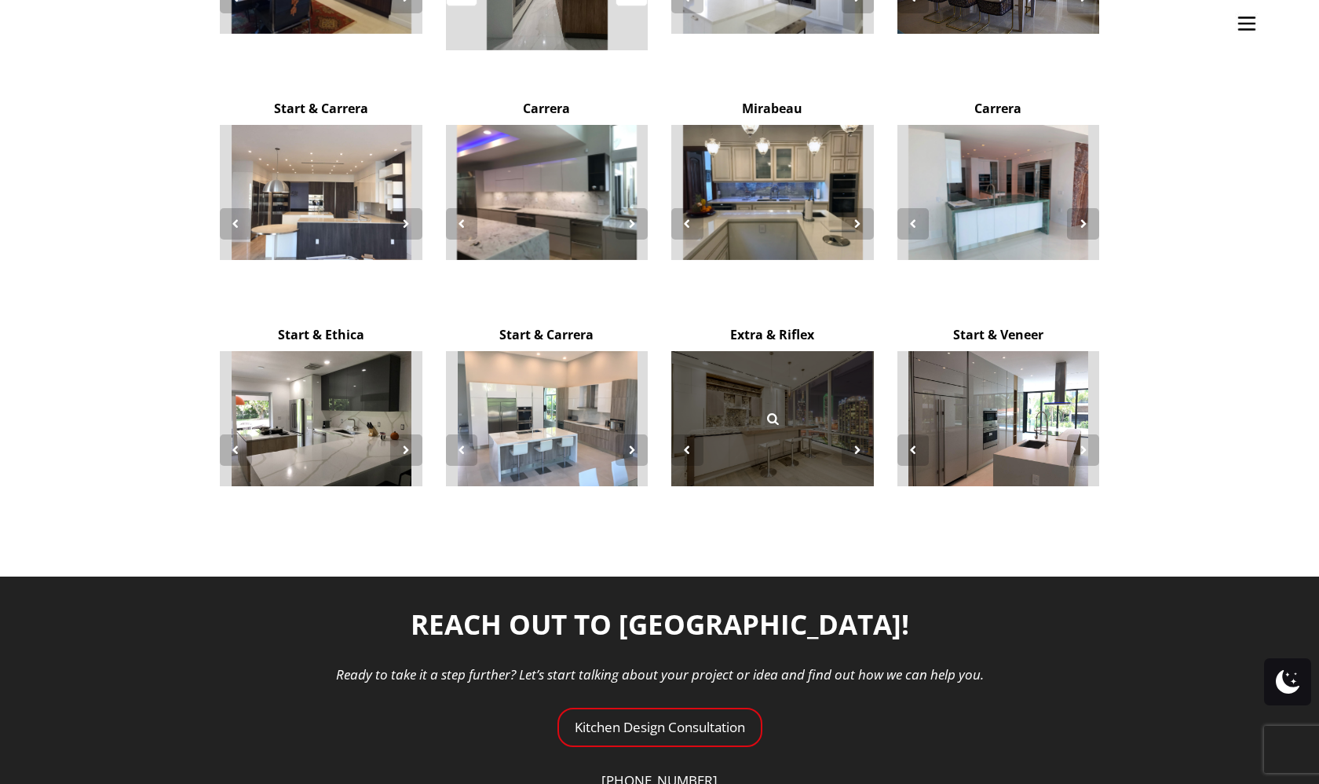
click at [808, 351] on div at bounding box center [772, 418] width 203 height 135
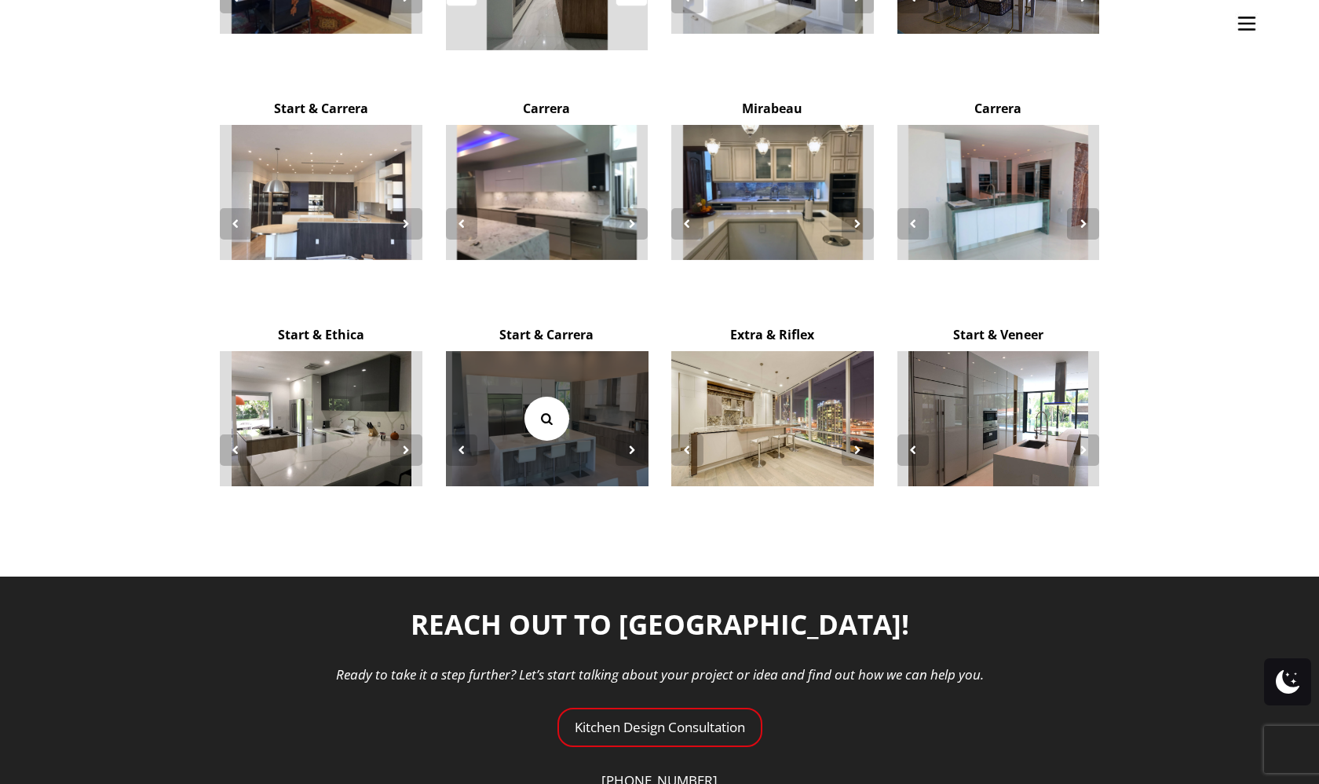
click at [546, 410] on icon at bounding box center [546, 418] width 17 height 17
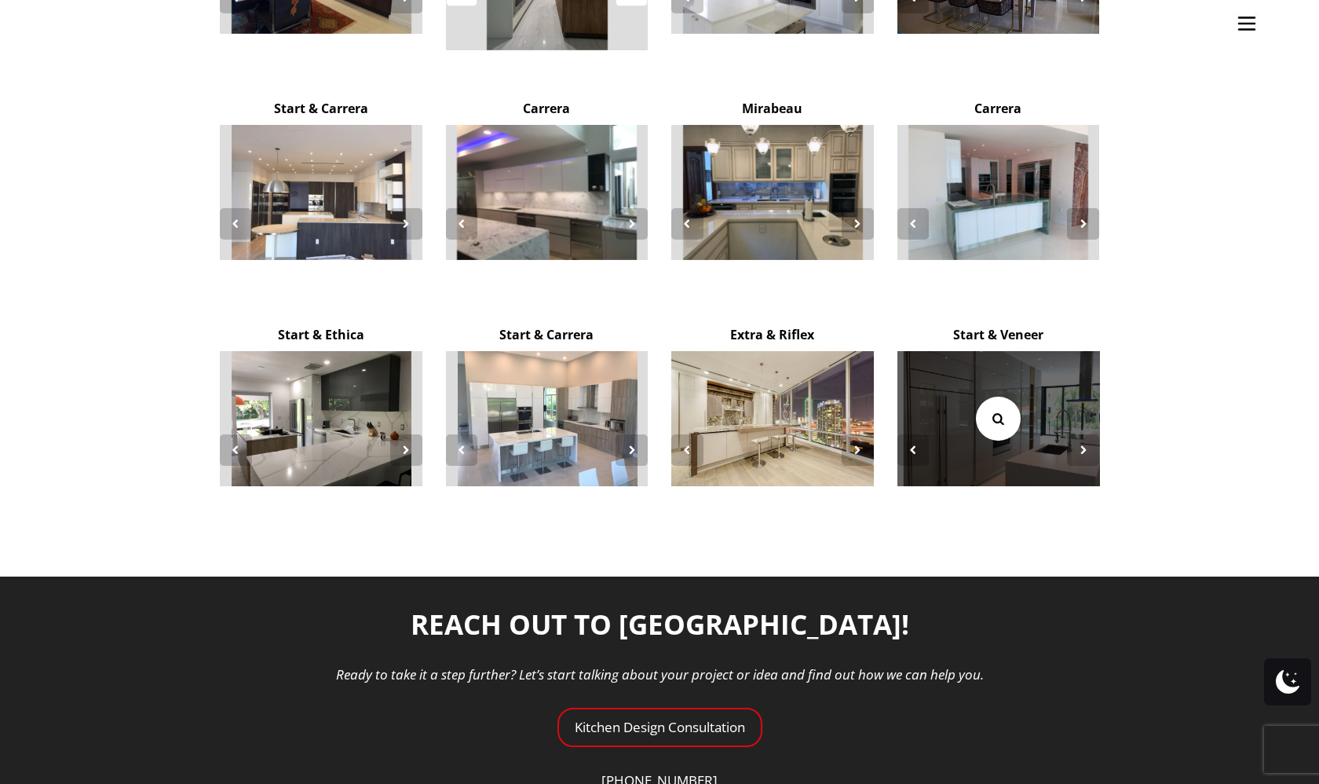
click at [1003, 410] on icon at bounding box center [998, 418] width 17 height 17
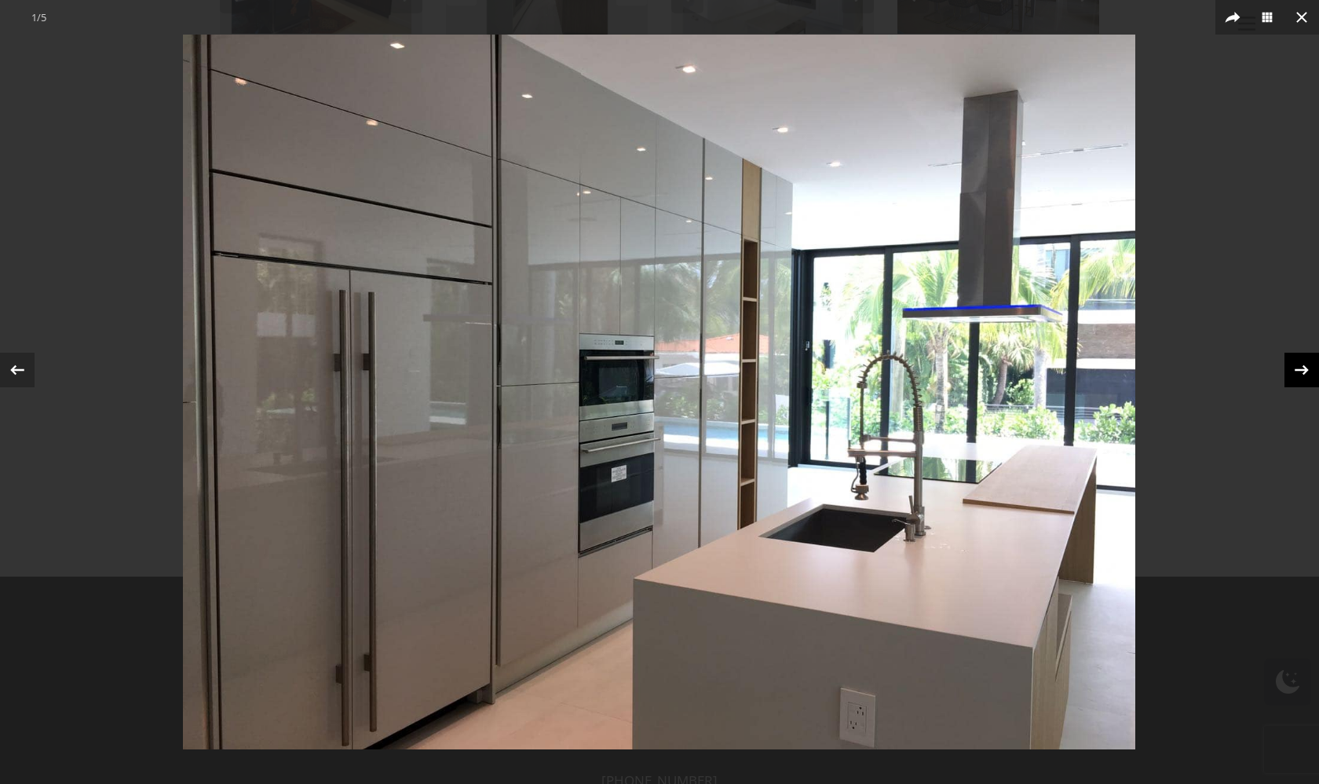
click at [1300, 366] on icon at bounding box center [1302, 370] width 24 height 24
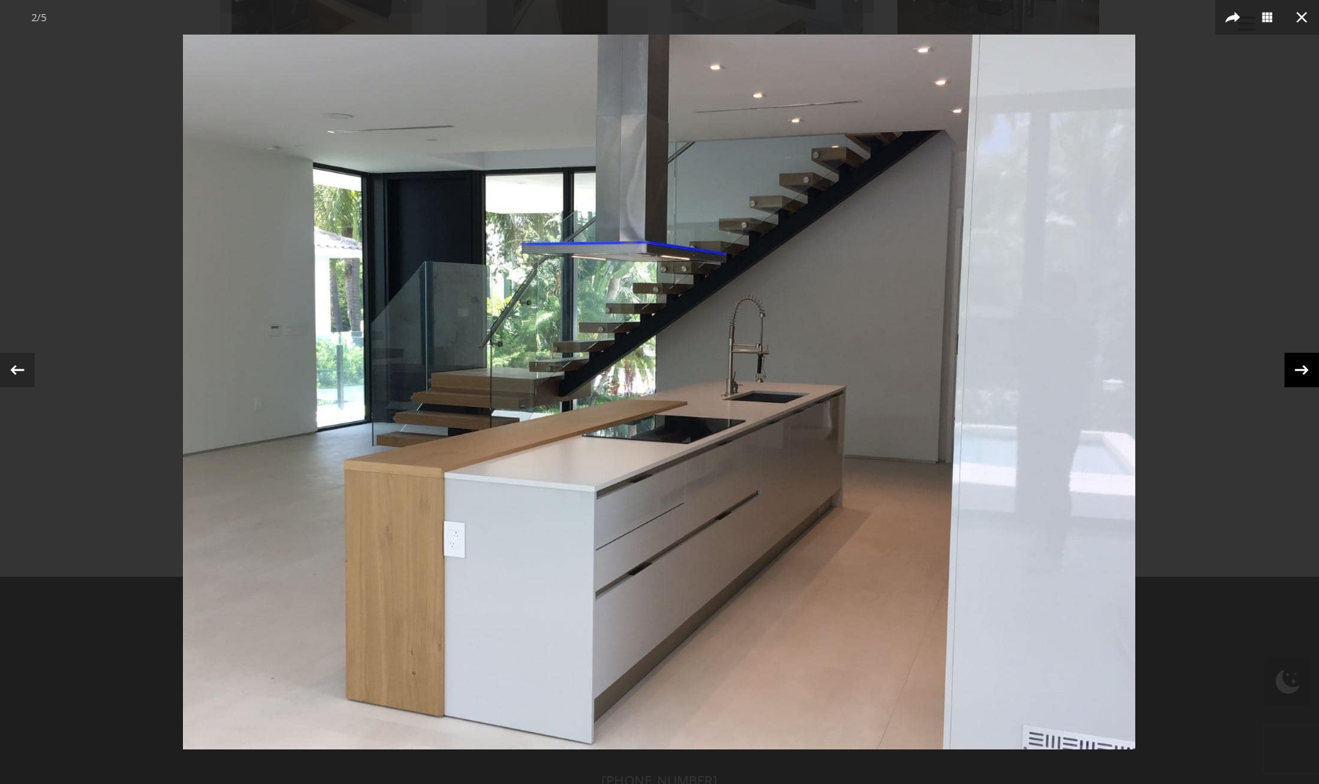
click at [1300, 366] on icon at bounding box center [1302, 370] width 24 height 24
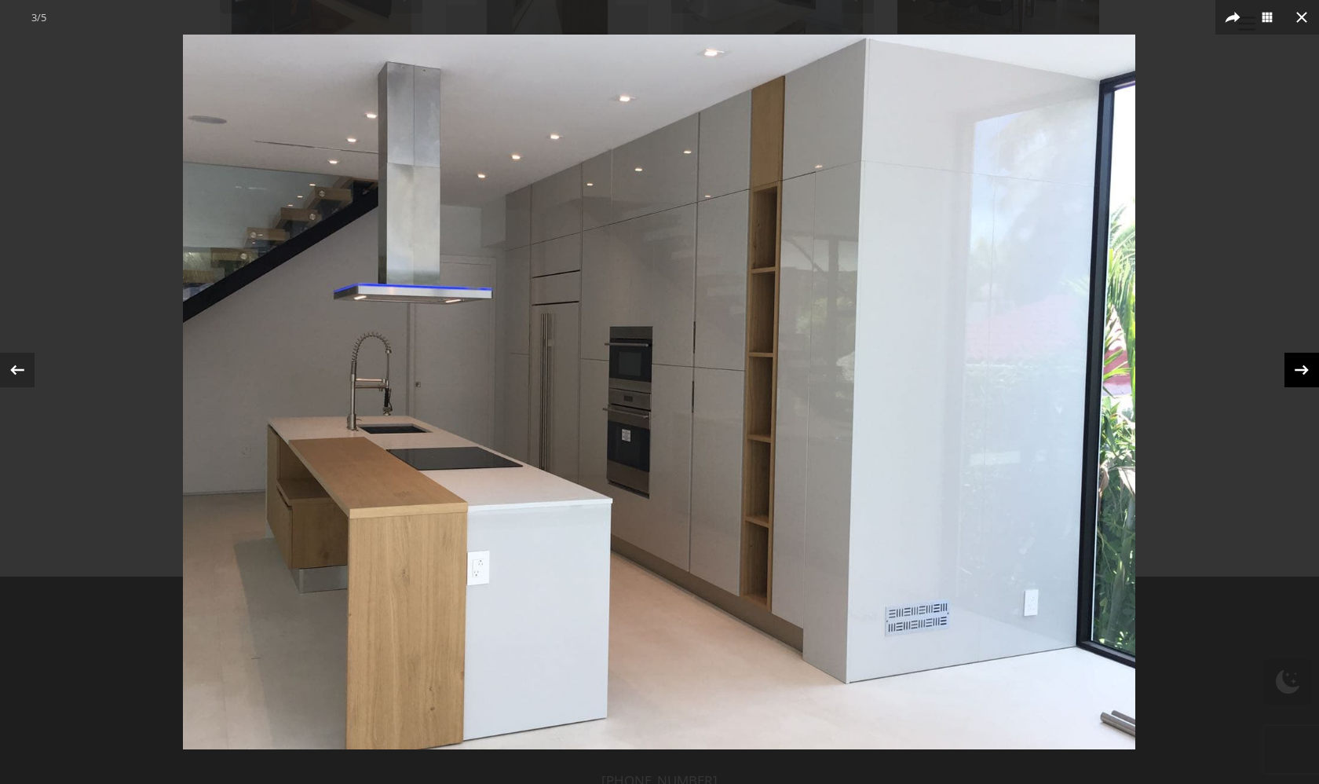
click at [1300, 366] on icon at bounding box center [1302, 370] width 24 height 24
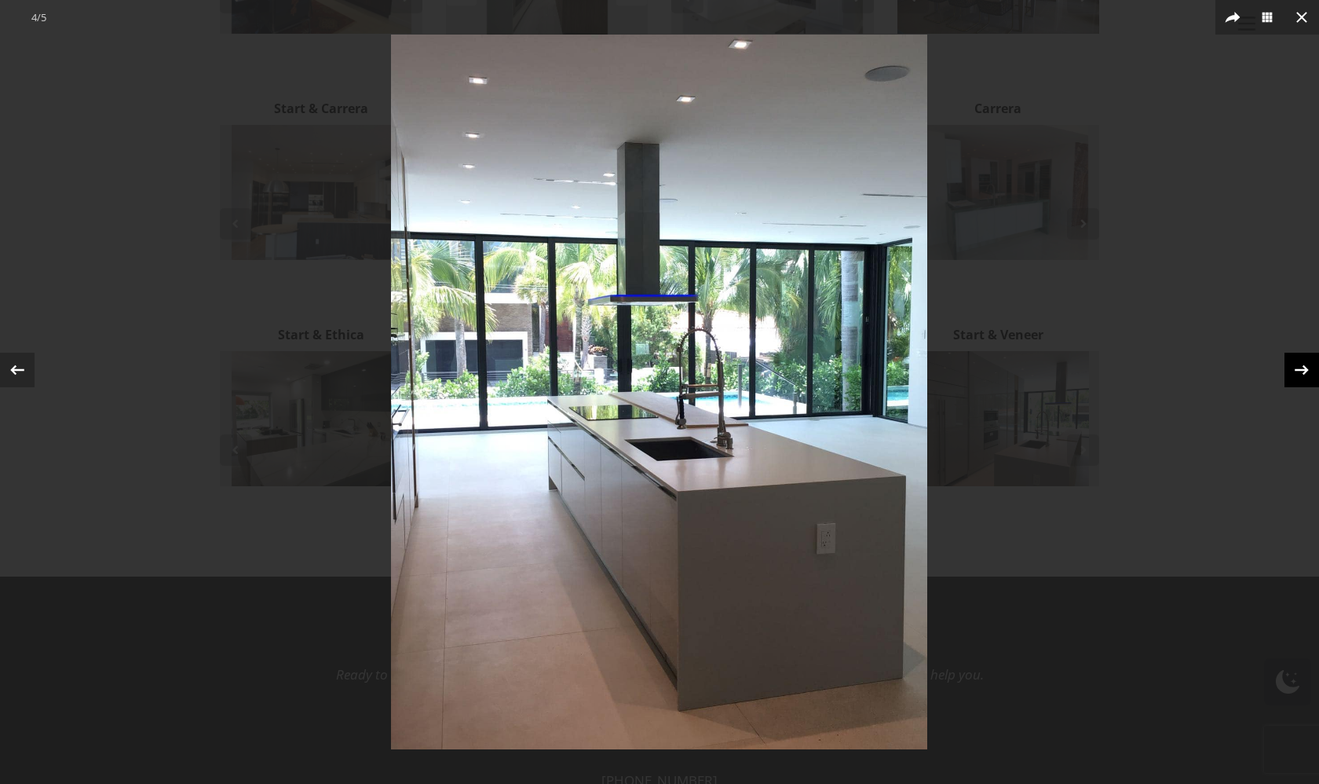
click at [1300, 366] on icon at bounding box center [1302, 370] width 24 height 24
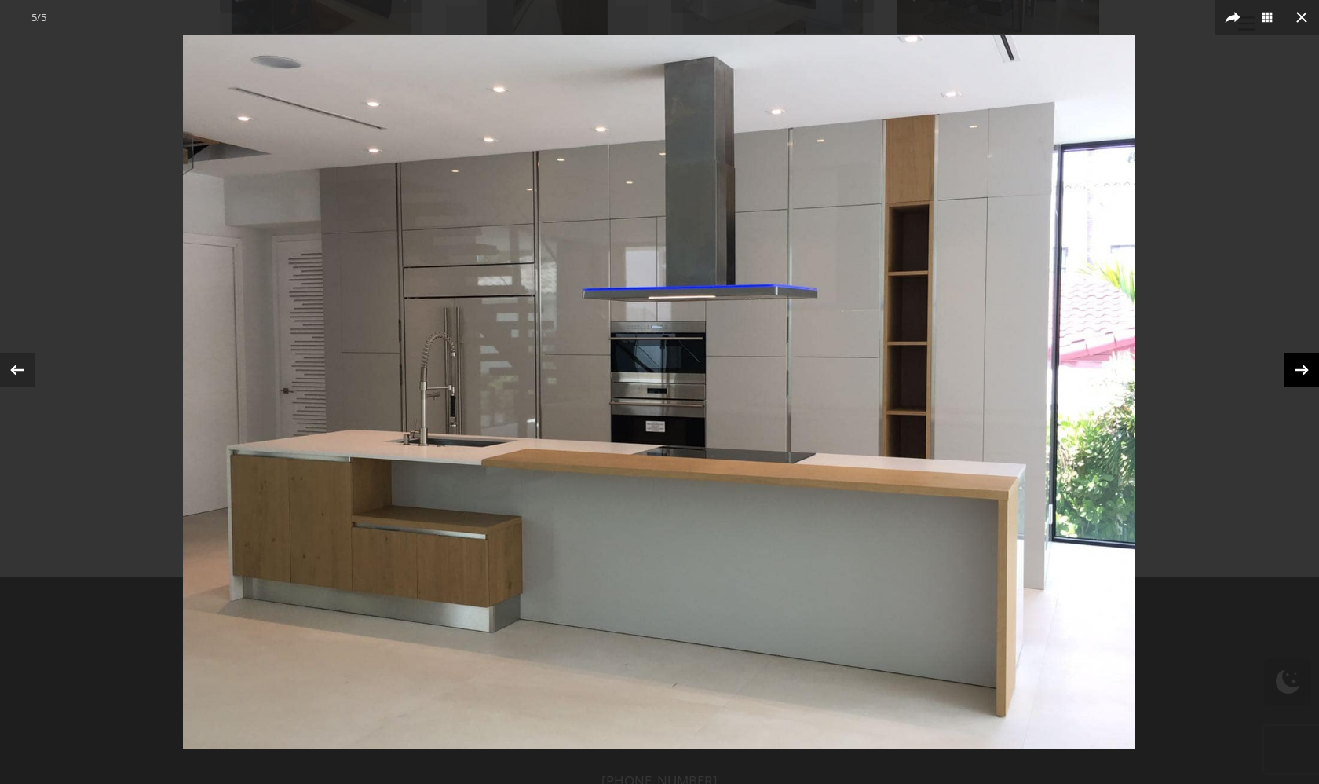
click at [1300, 366] on icon at bounding box center [1302, 370] width 24 height 24
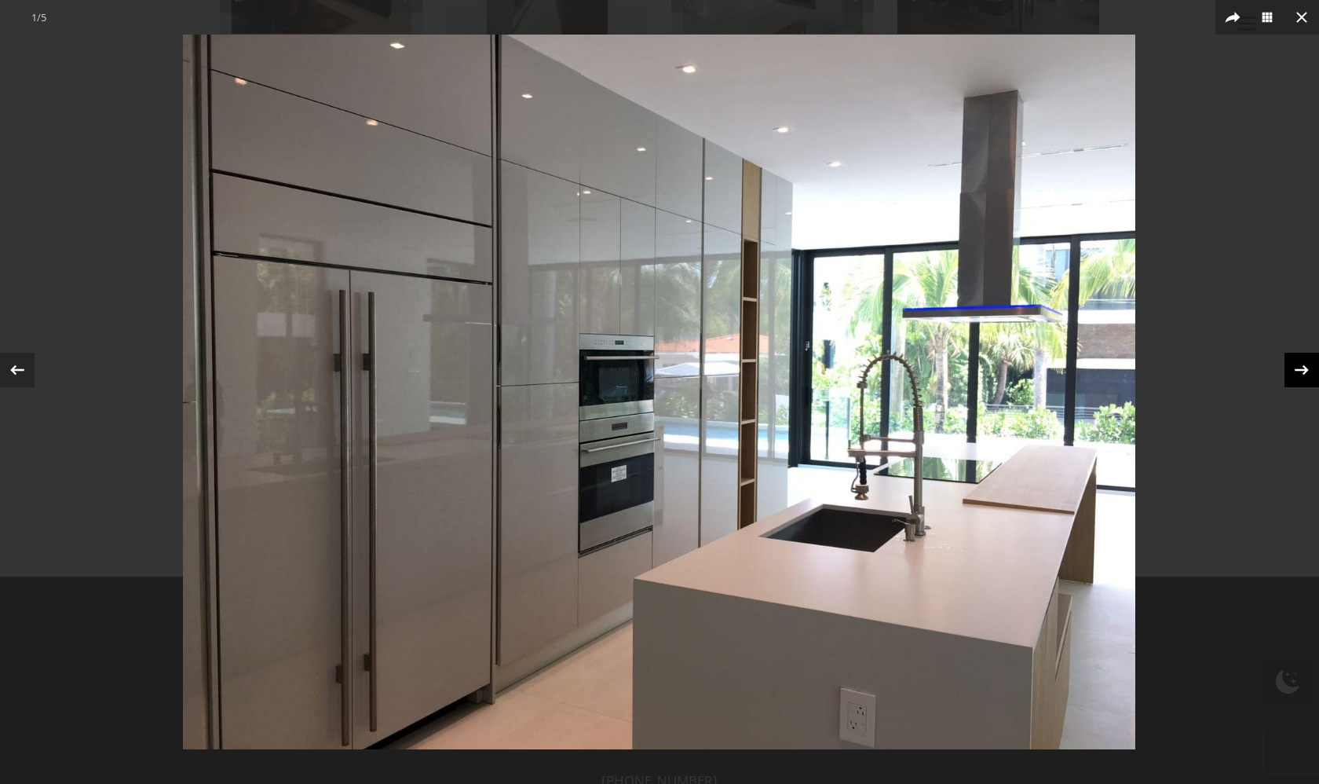
click at [1300, 366] on icon at bounding box center [1302, 370] width 24 height 24
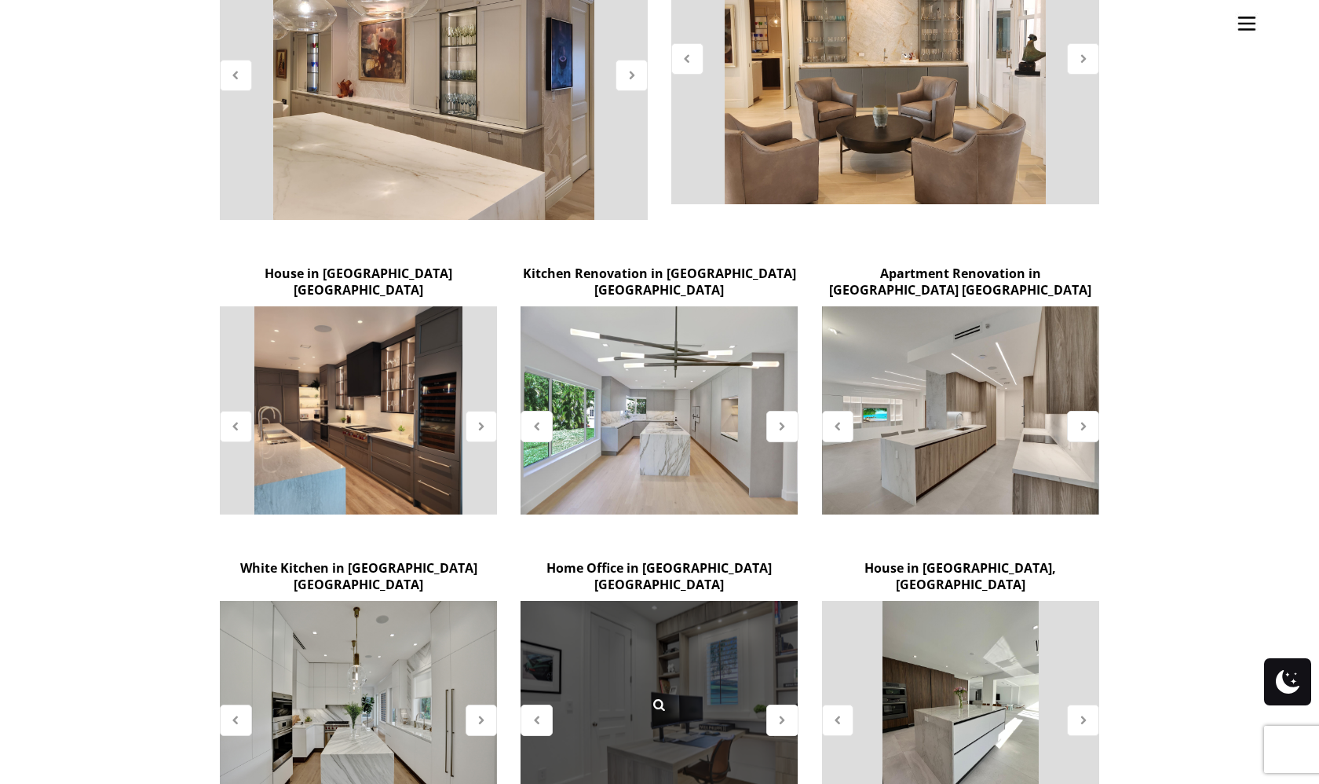
scroll to position [741, 0]
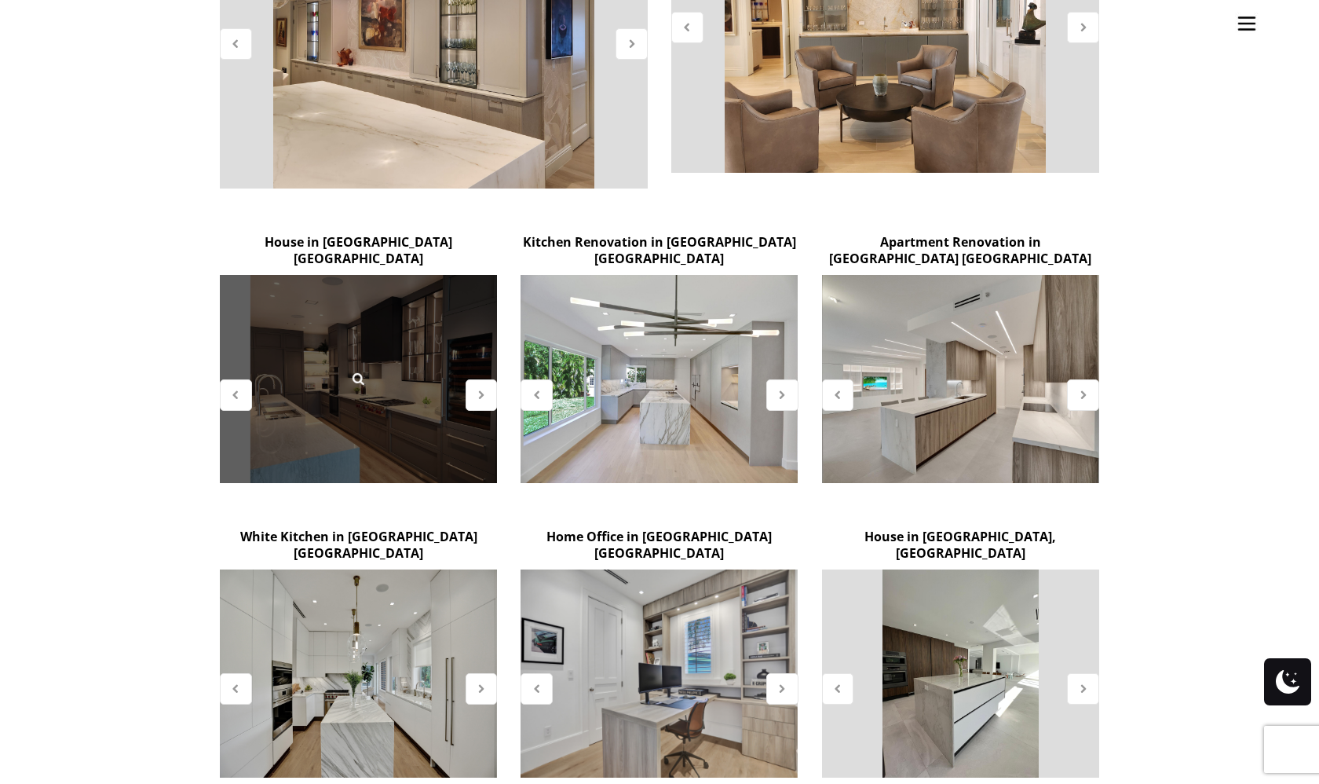
click at [416, 353] on div at bounding box center [358, 379] width 277 height 208
click at [356, 370] on icon at bounding box center [357, 378] width 17 height 17
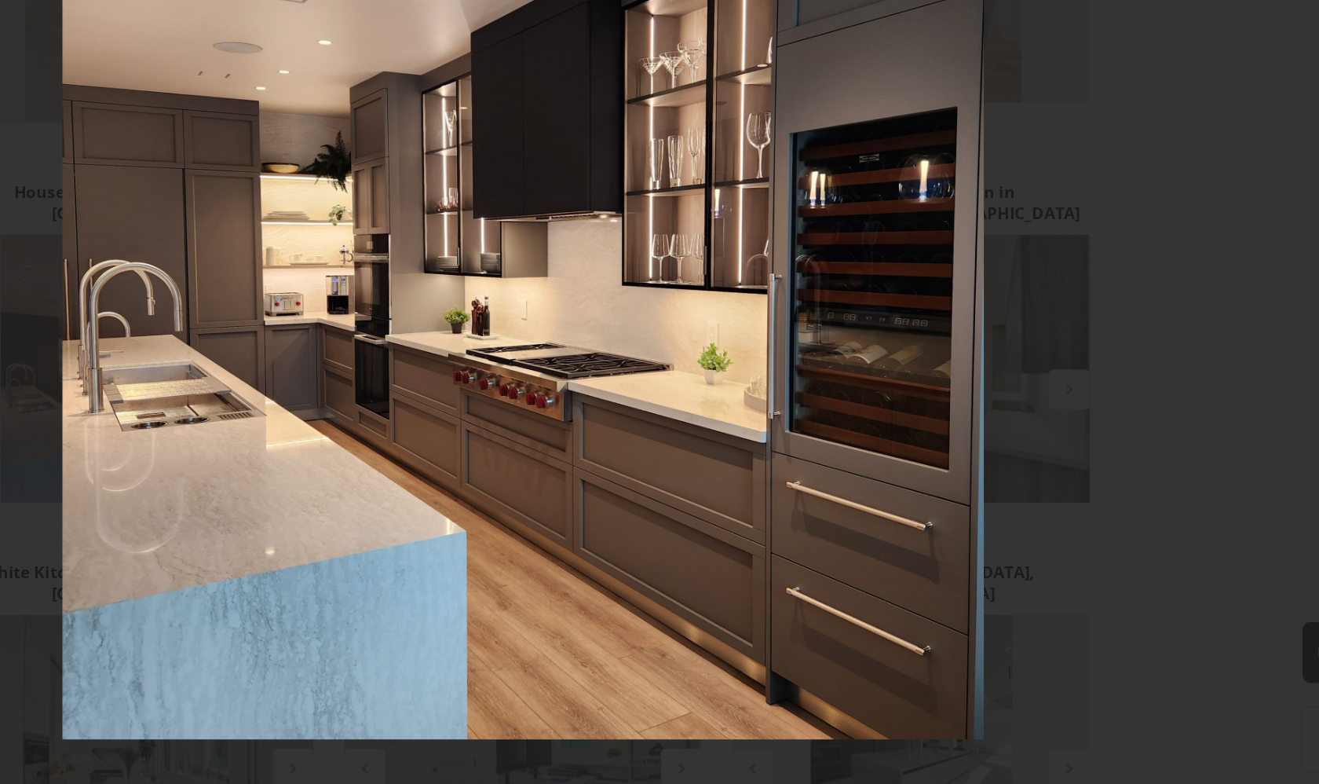
scroll to position [744, 0]
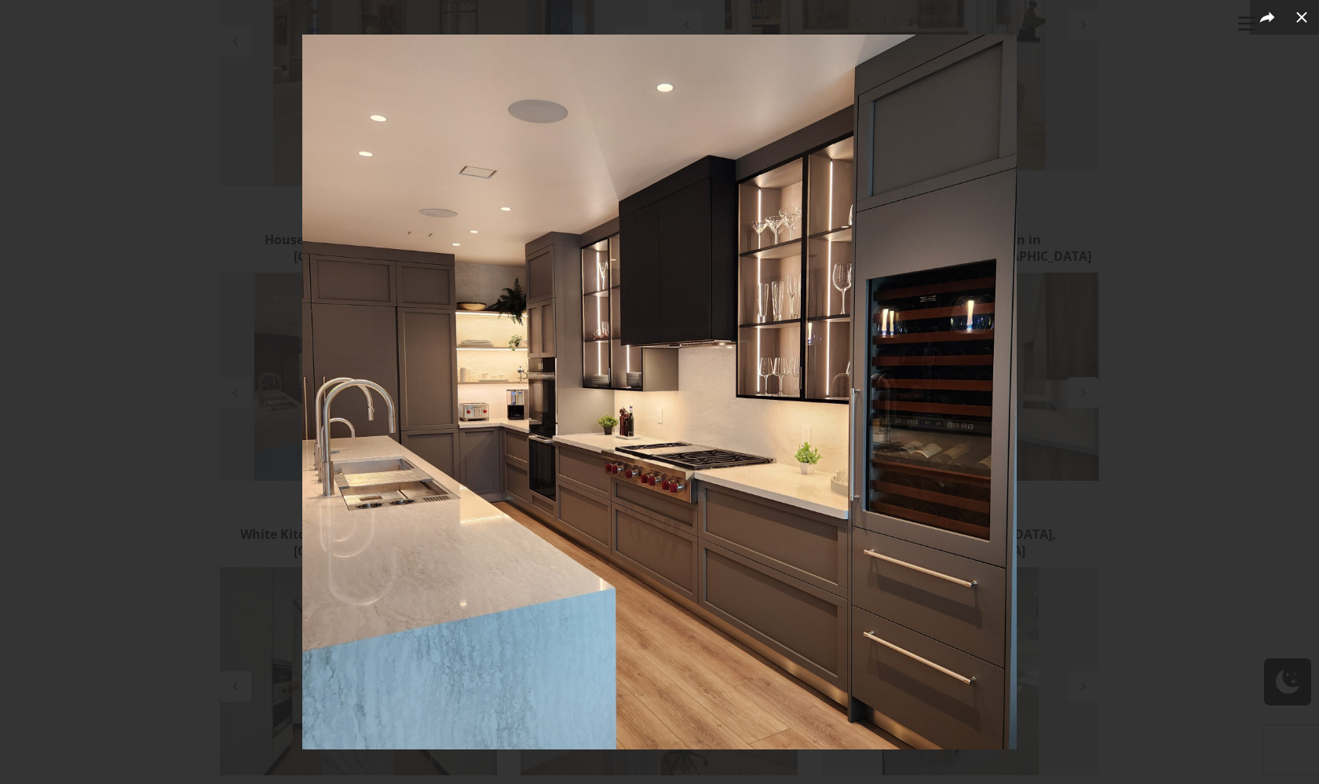
click at [730, 432] on img at bounding box center [659, 392] width 715 height 715
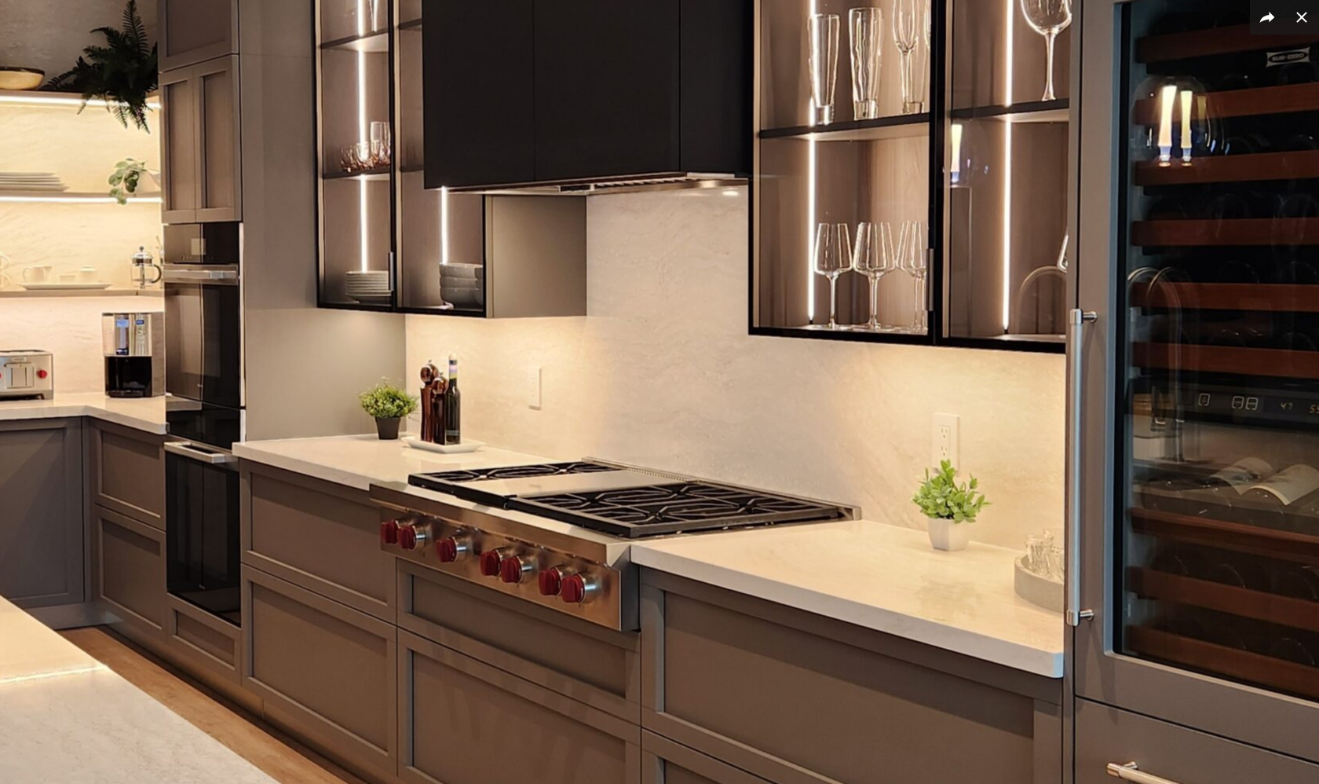
click at [730, 432] on img at bounding box center [533, 319] width 2010 height 2010
click at [422, 276] on img at bounding box center [533, 319] width 2010 height 2010
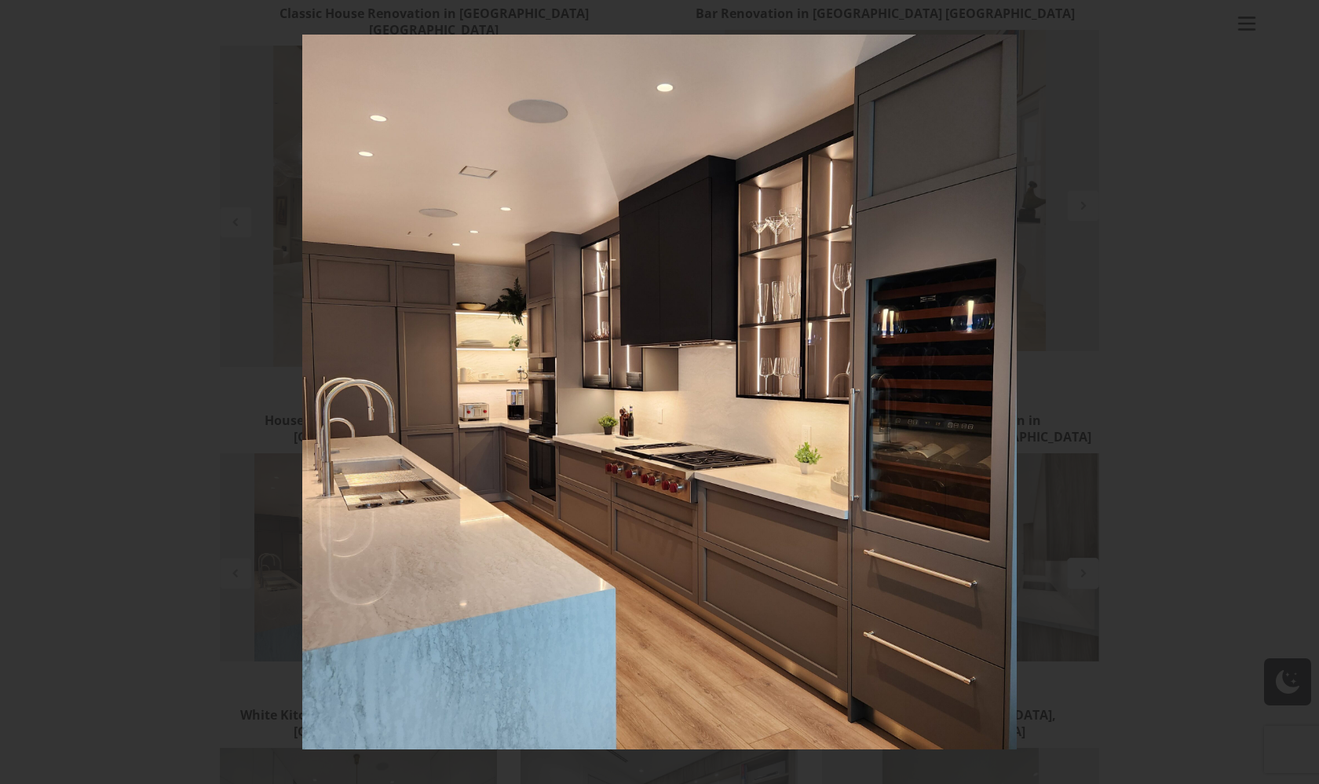
scroll to position [434, 0]
